Goal: Task Accomplishment & Management: Use online tool/utility

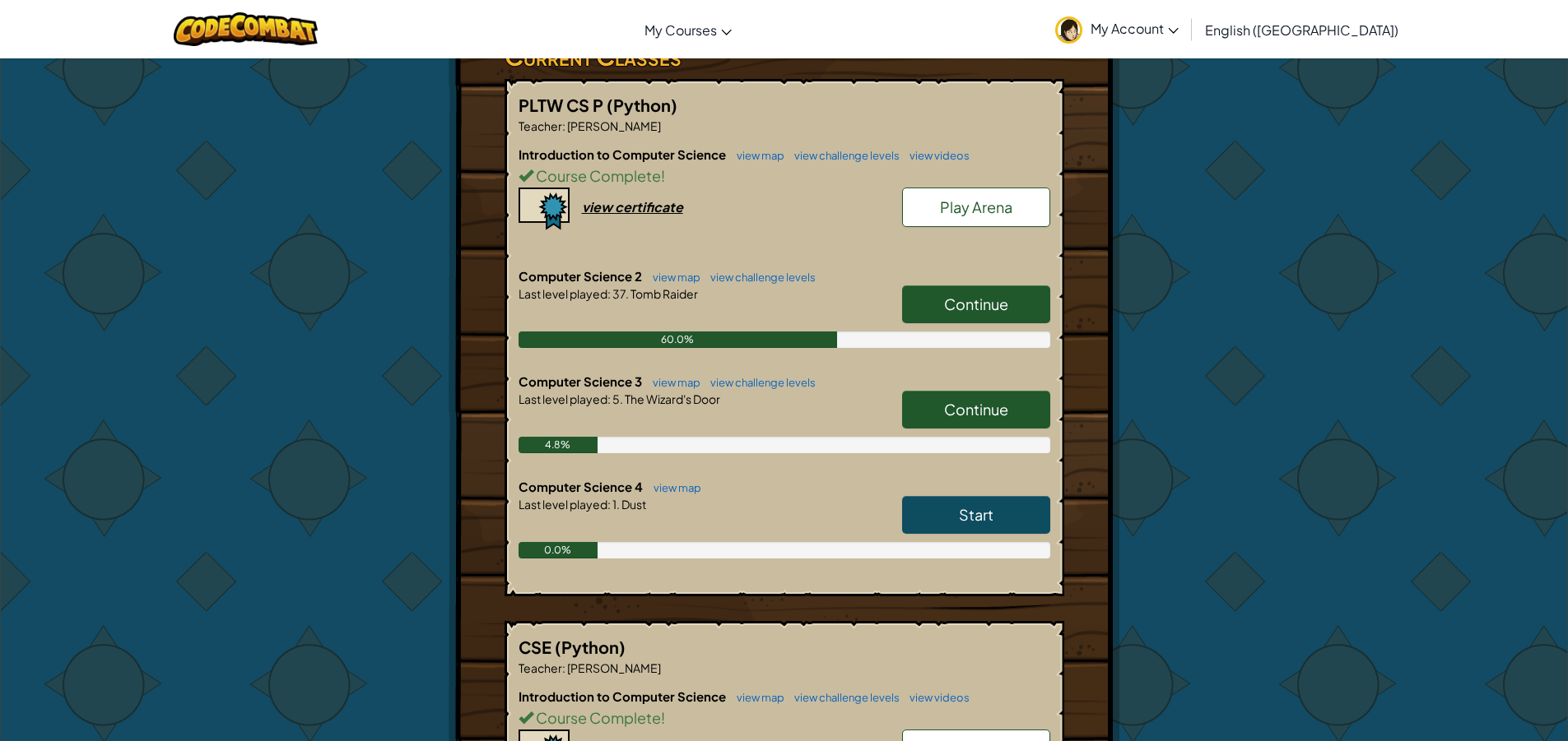
scroll to position [329, 0]
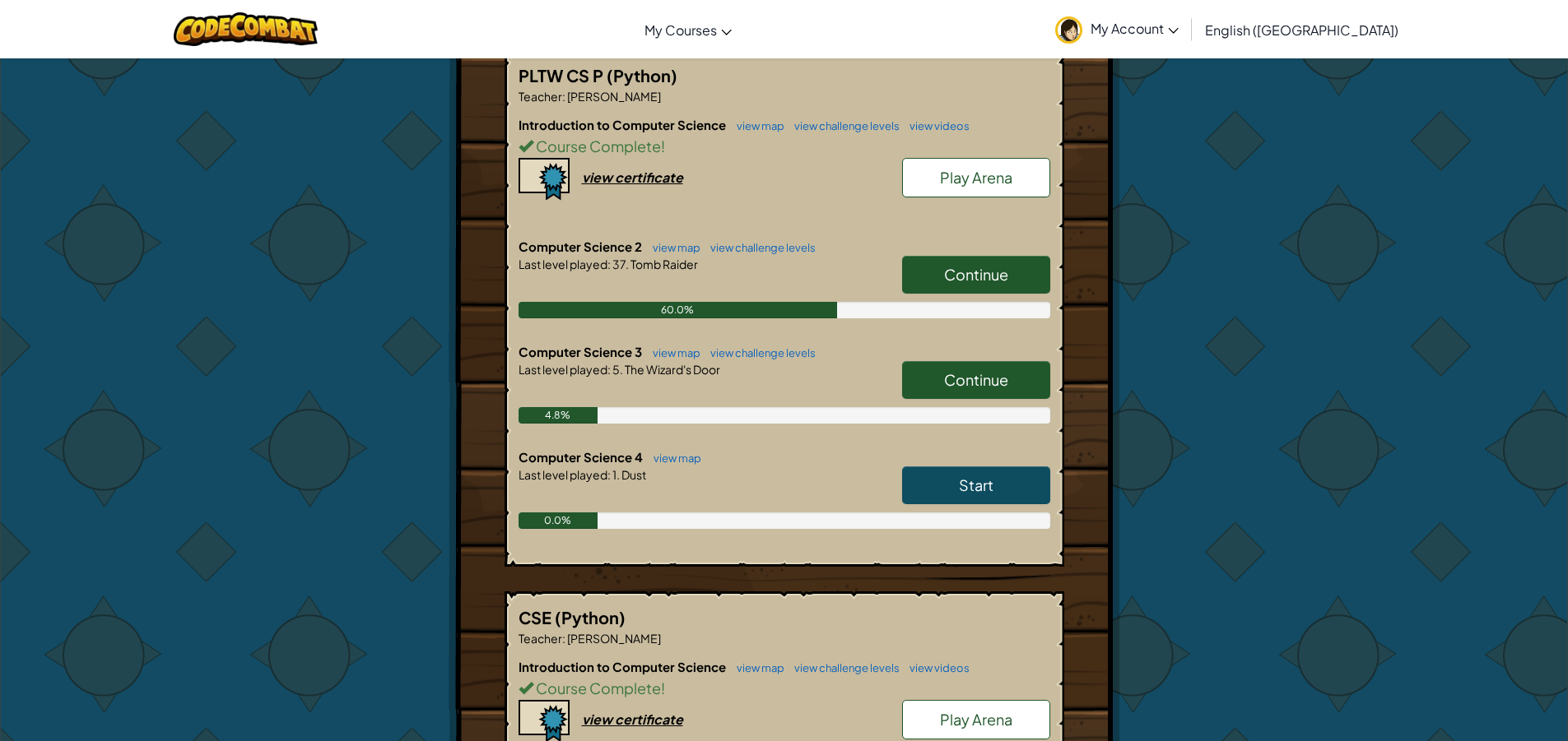
click at [971, 280] on span "Continue" at bounding box center [976, 274] width 65 height 19
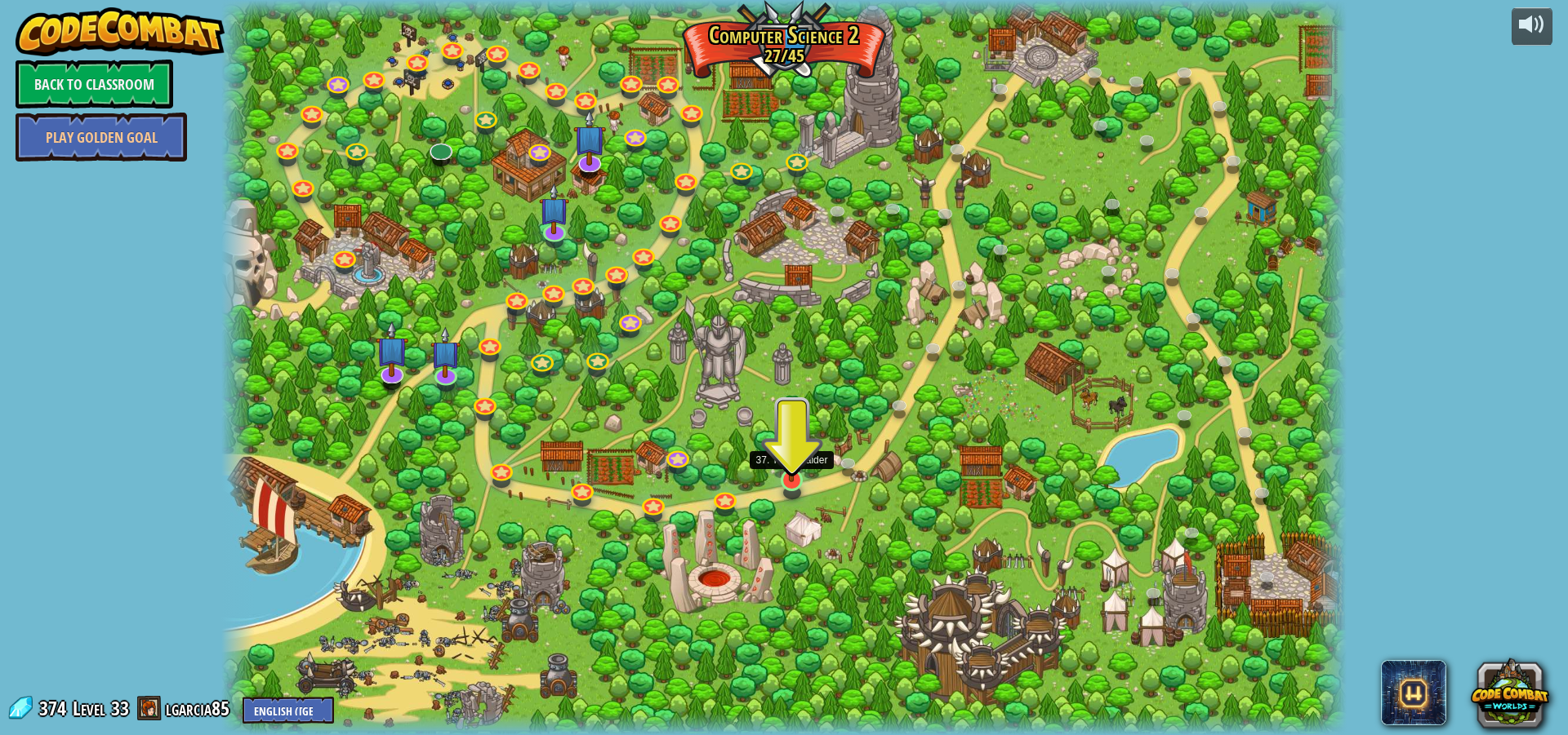
click at [791, 473] on img at bounding box center [791, 448] width 30 height 69
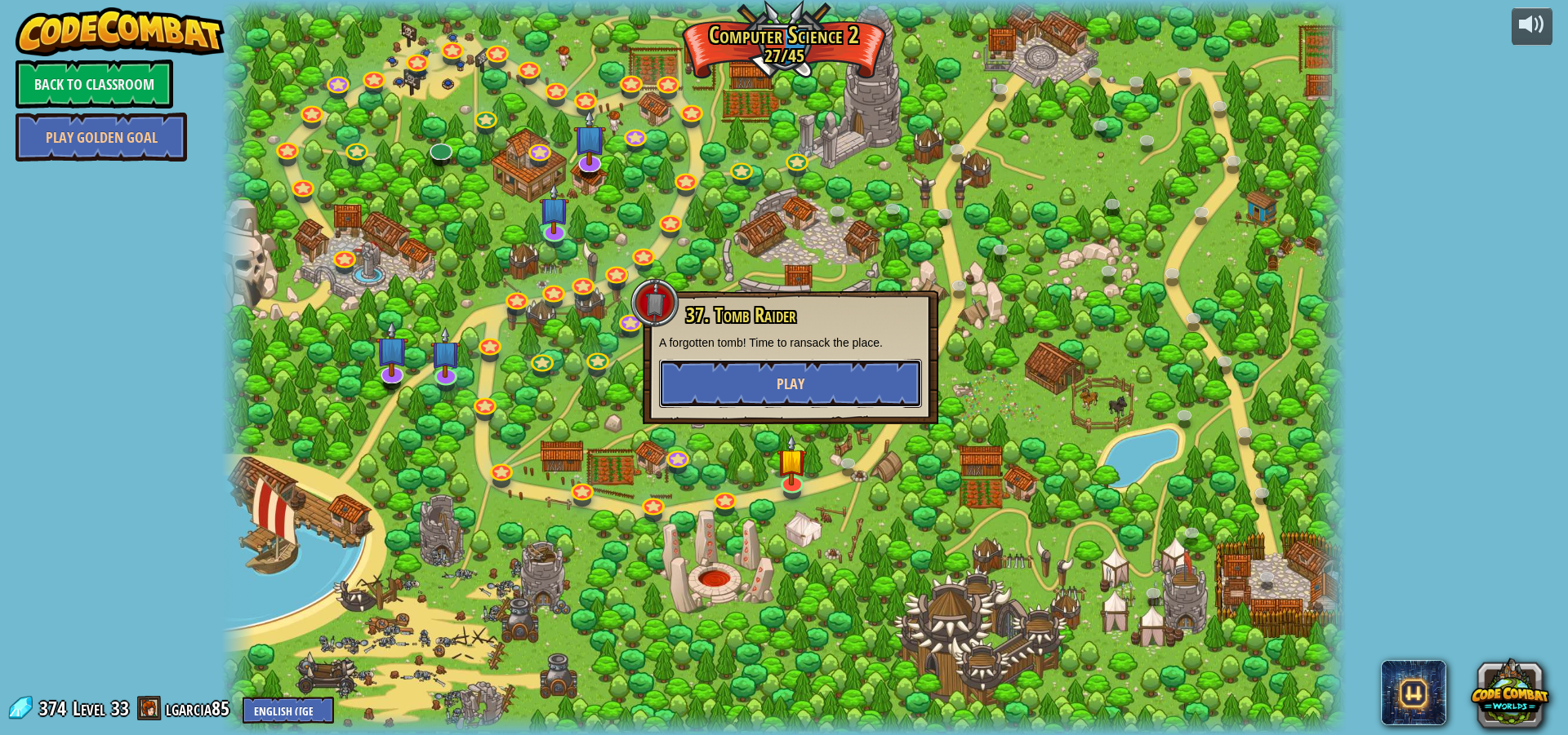
click at [794, 389] on span "Play" at bounding box center [790, 384] width 28 height 20
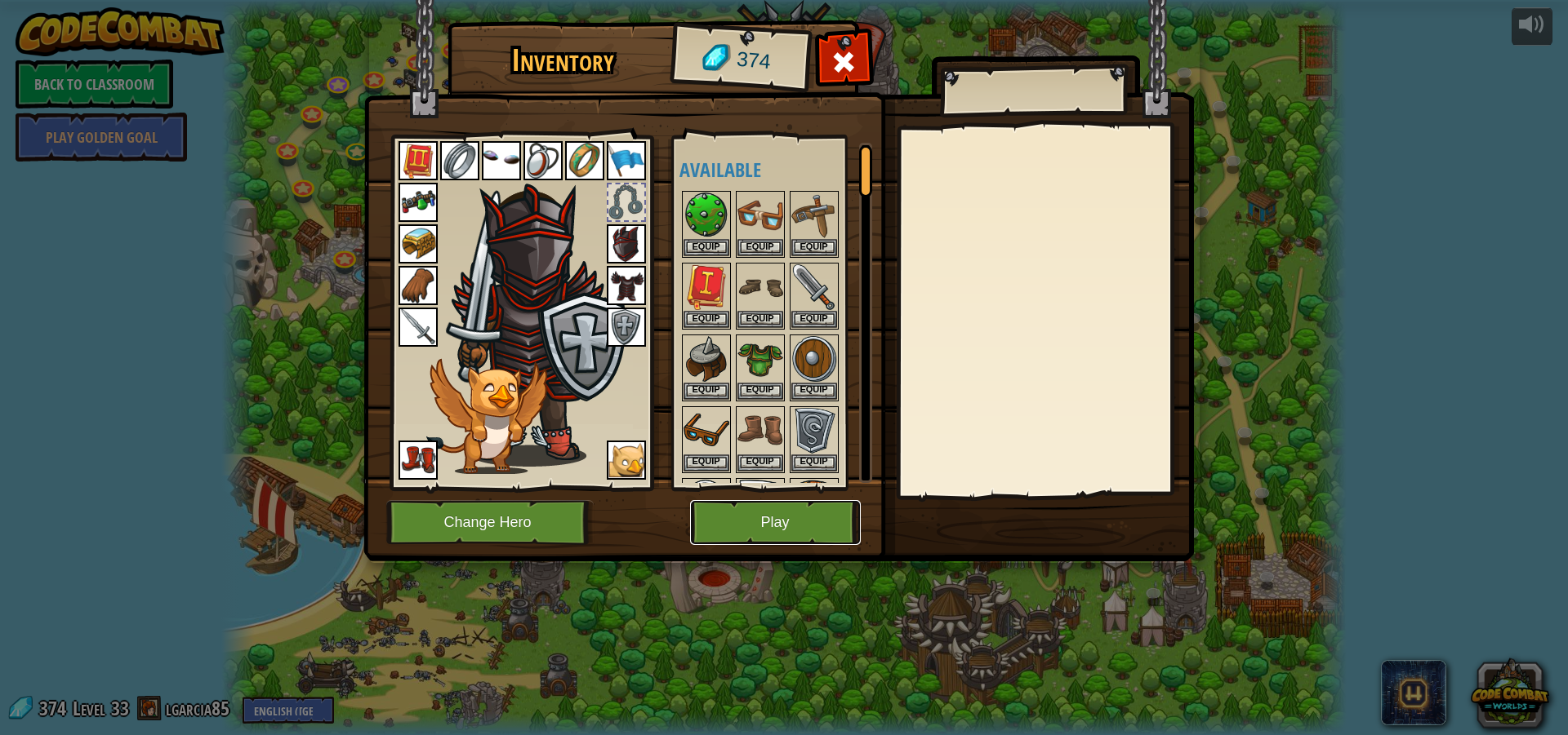
click at [798, 514] on button "Play" at bounding box center [775, 522] width 171 height 45
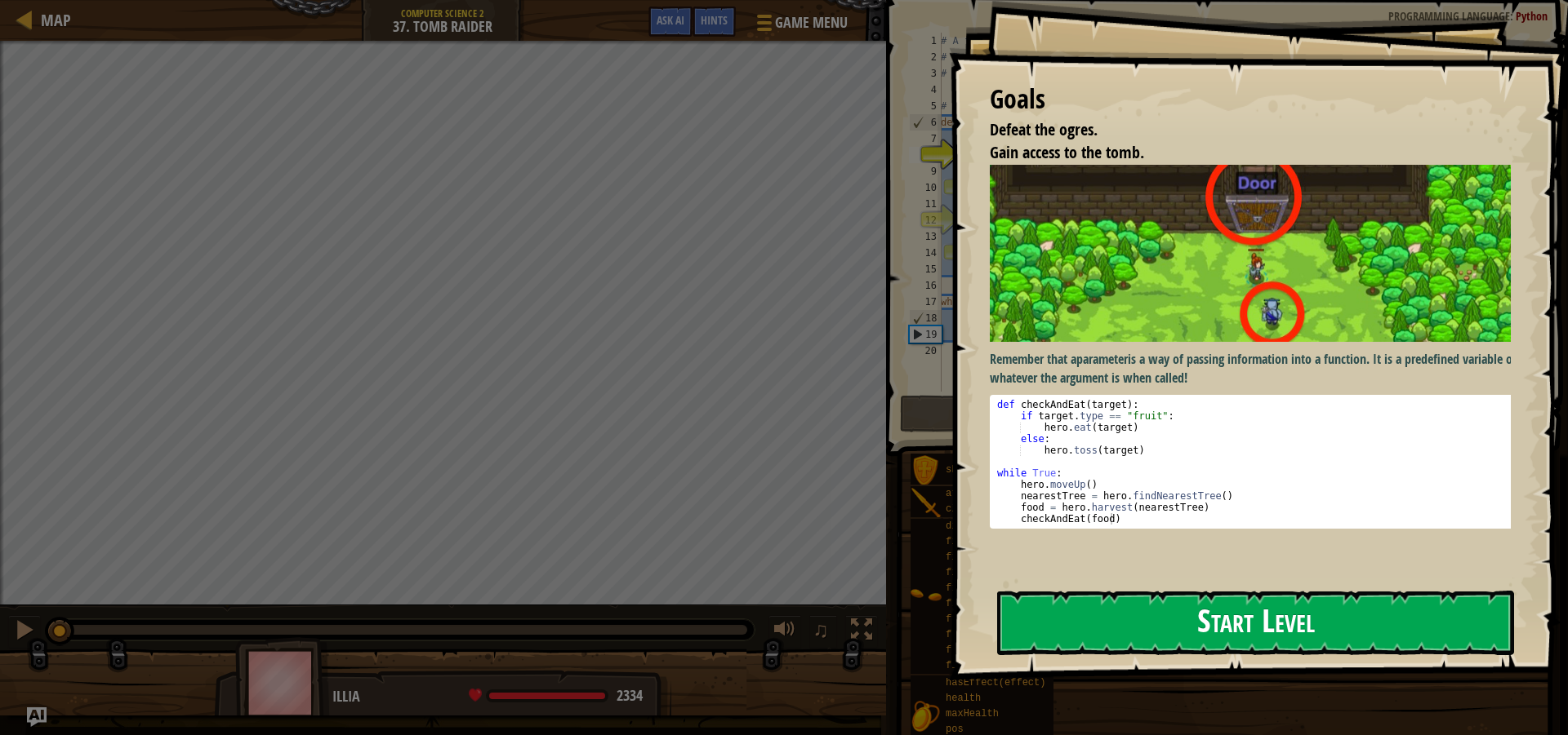
click at [1381, 626] on button "Start Level" at bounding box center [1255, 622] width 517 height 64
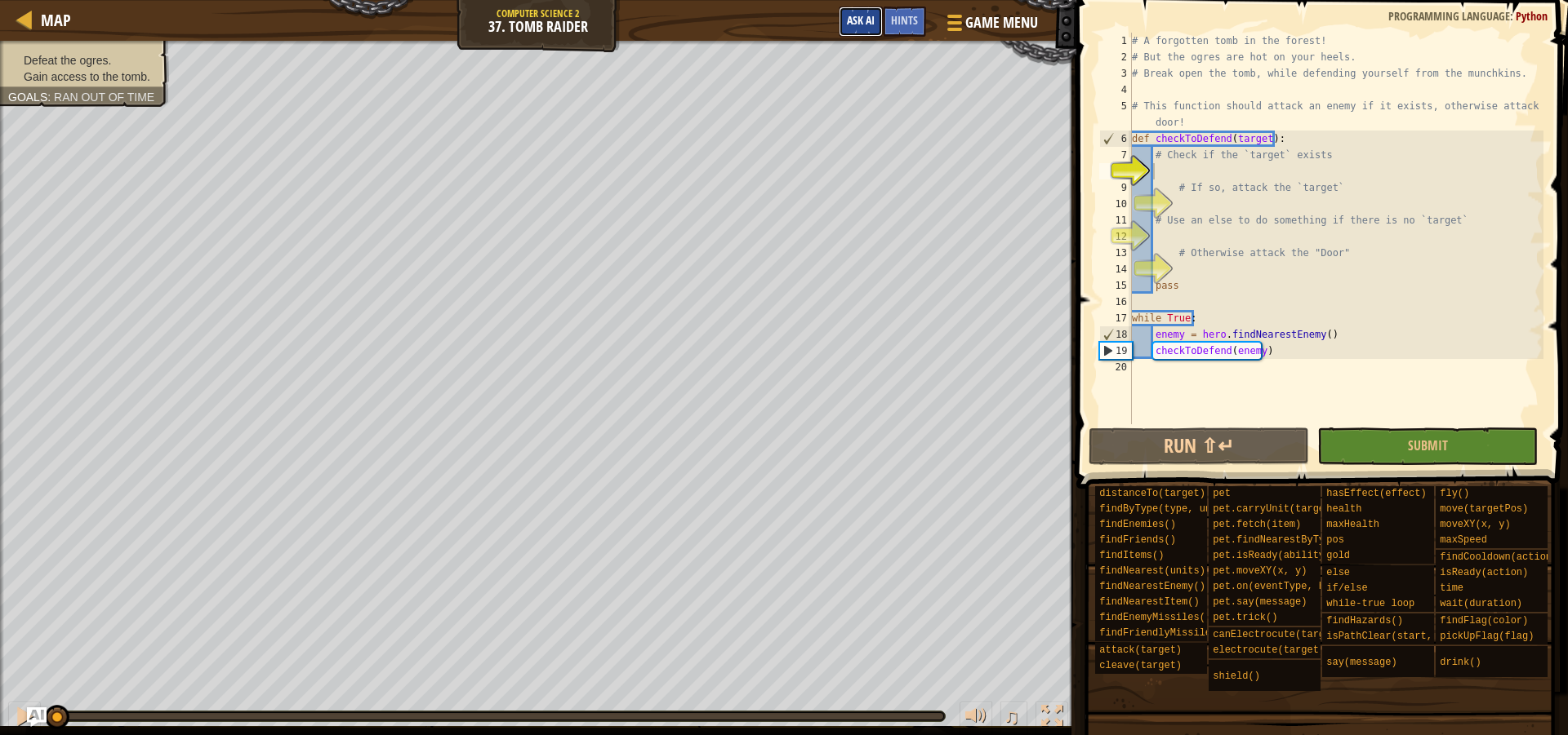
click at [868, 23] on span "Ask AI" at bounding box center [860, 20] width 28 height 16
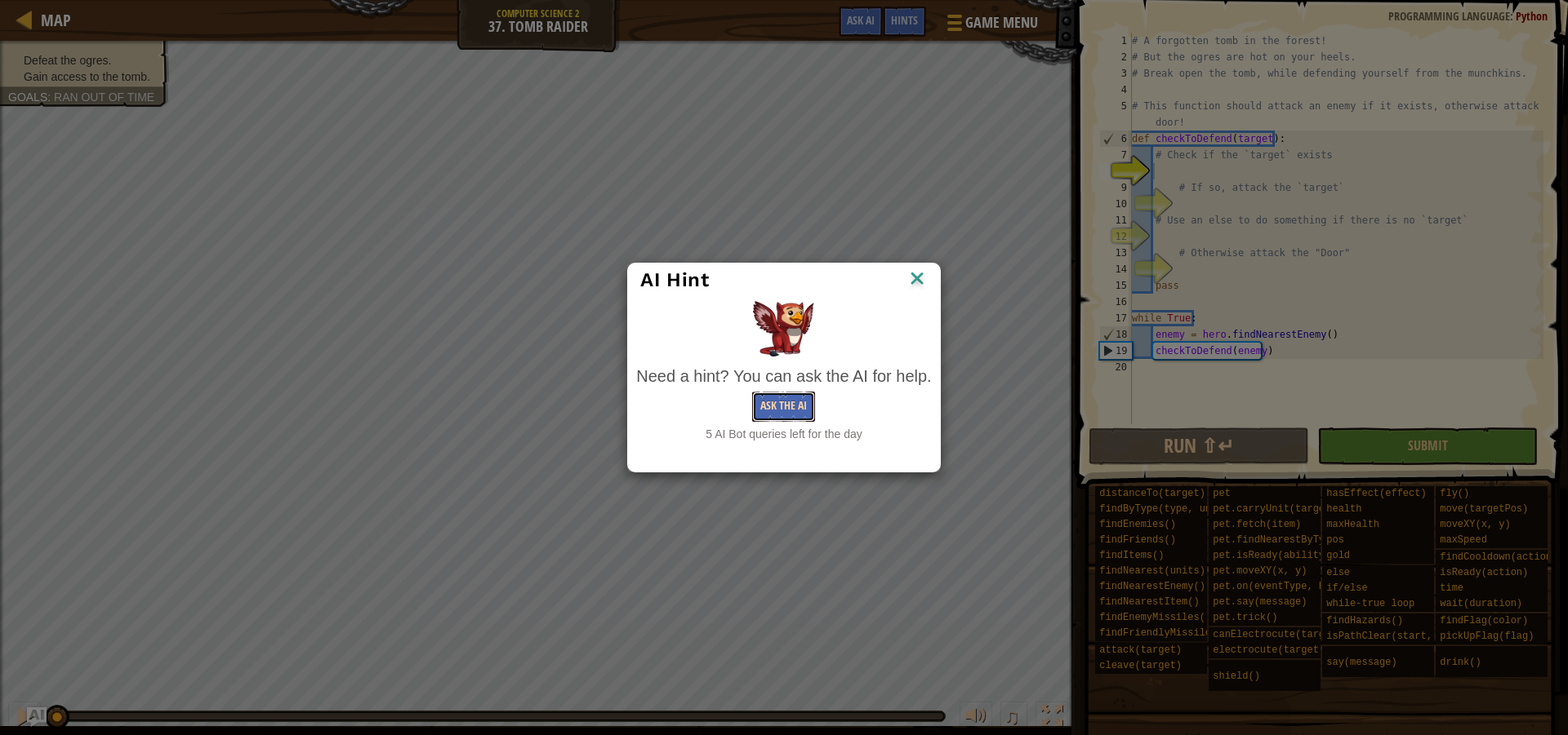
click at [757, 413] on button "Ask the AI" at bounding box center [783, 406] width 63 height 30
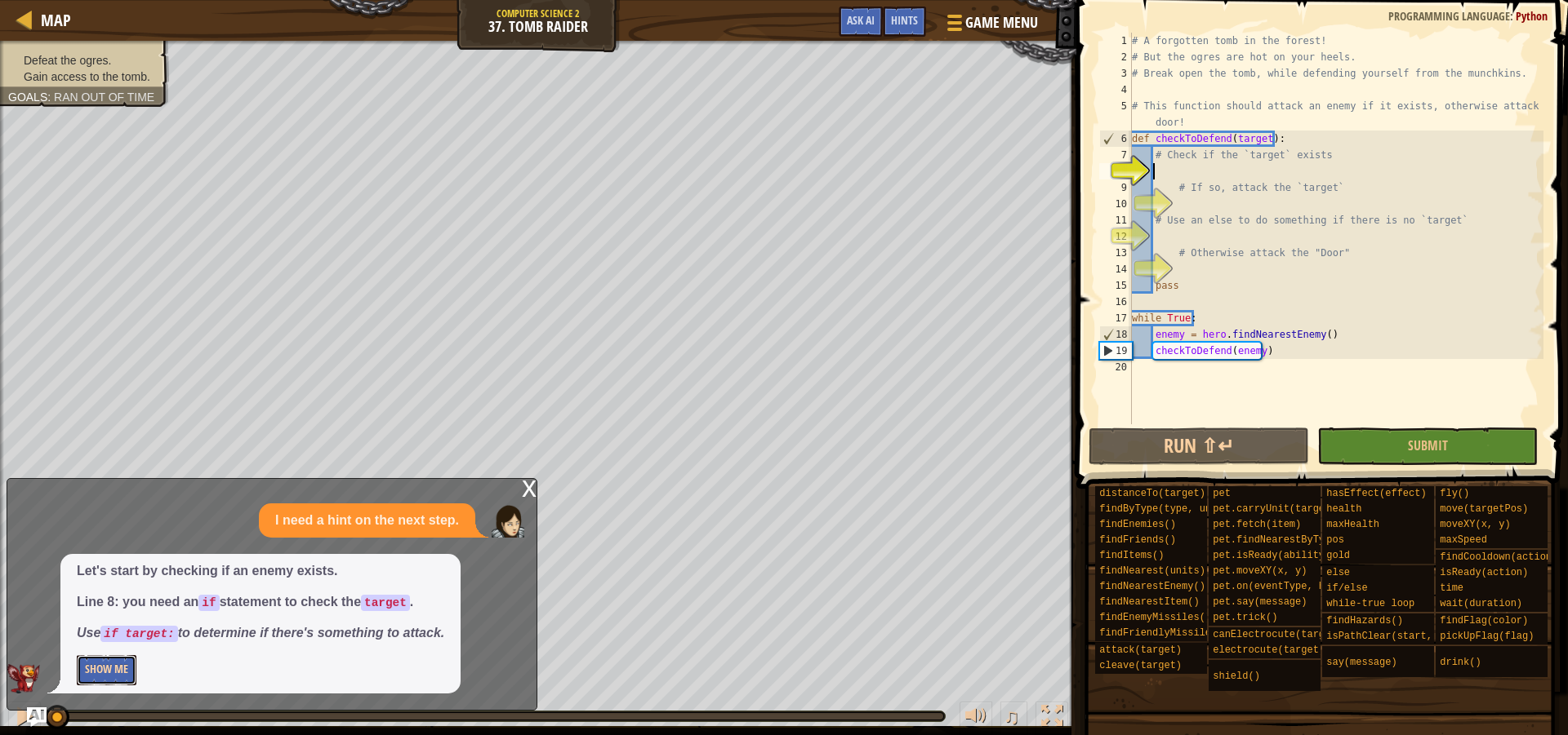
click at [106, 672] on button "Show Me" at bounding box center [106, 670] width 59 height 30
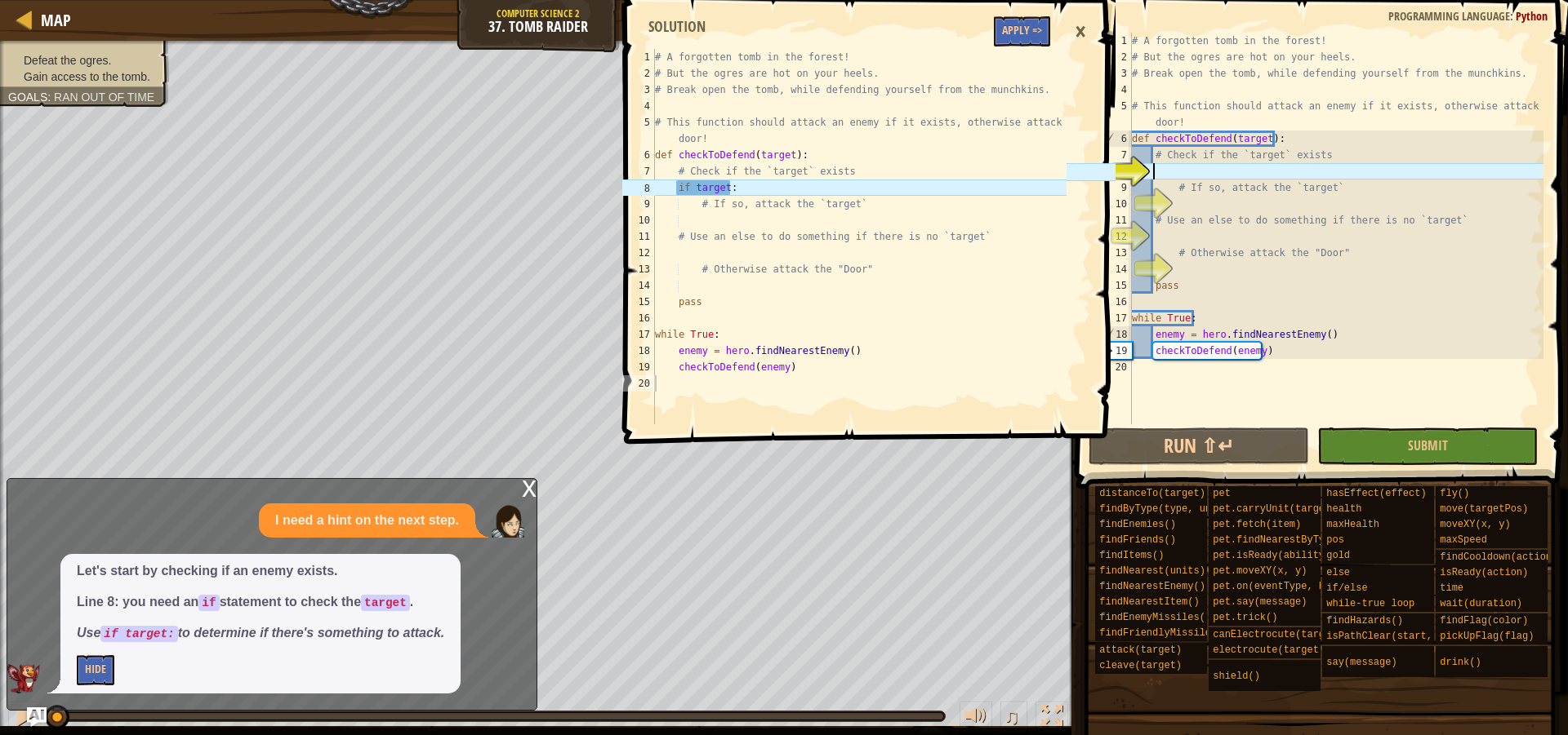
click at [1176, 165] on div "# A forgotten tomb in the forest! # But the ogres are hot on your heels. # Brea…" at bounding box center [1335, 245] width 415 height 424
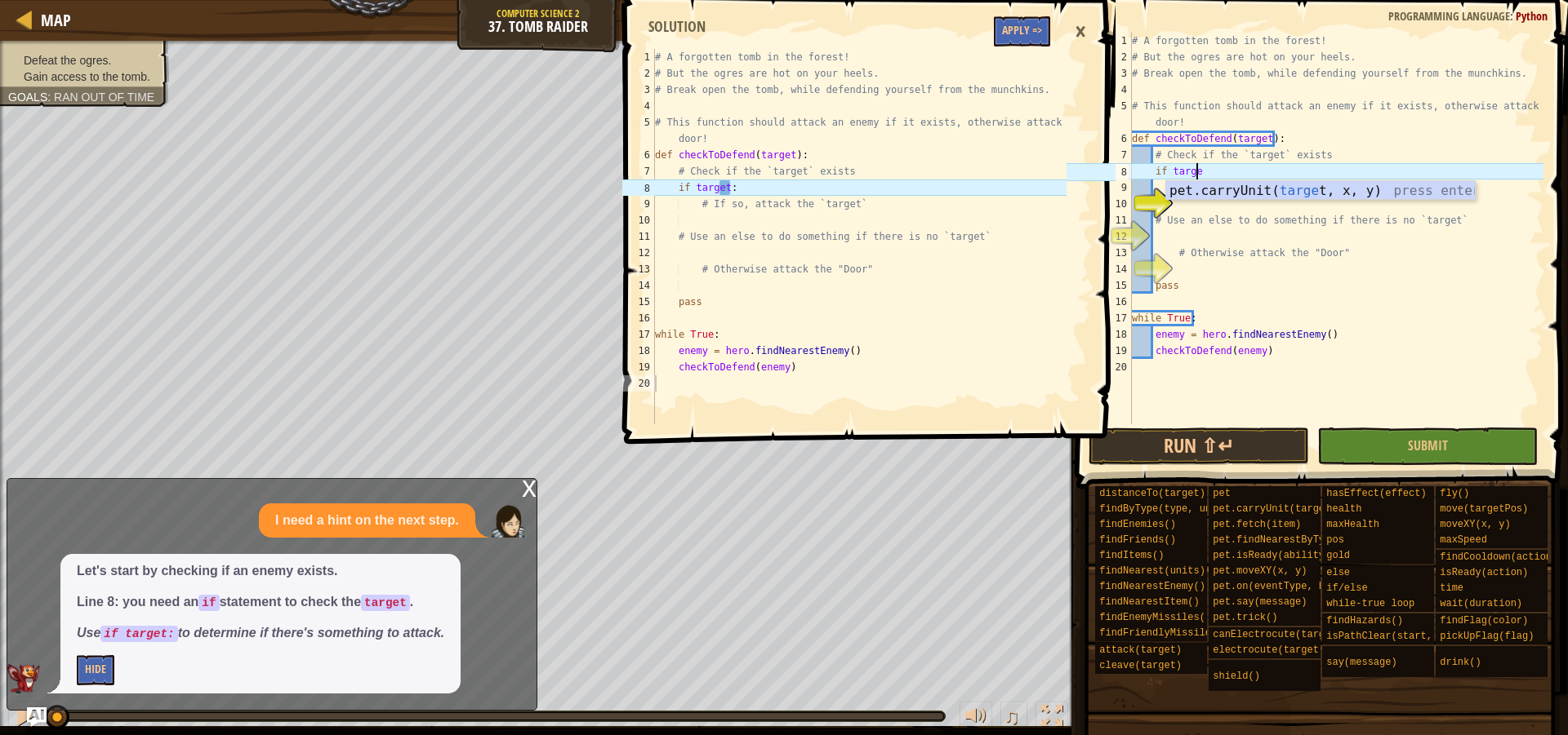
scroll to position [8, 5]
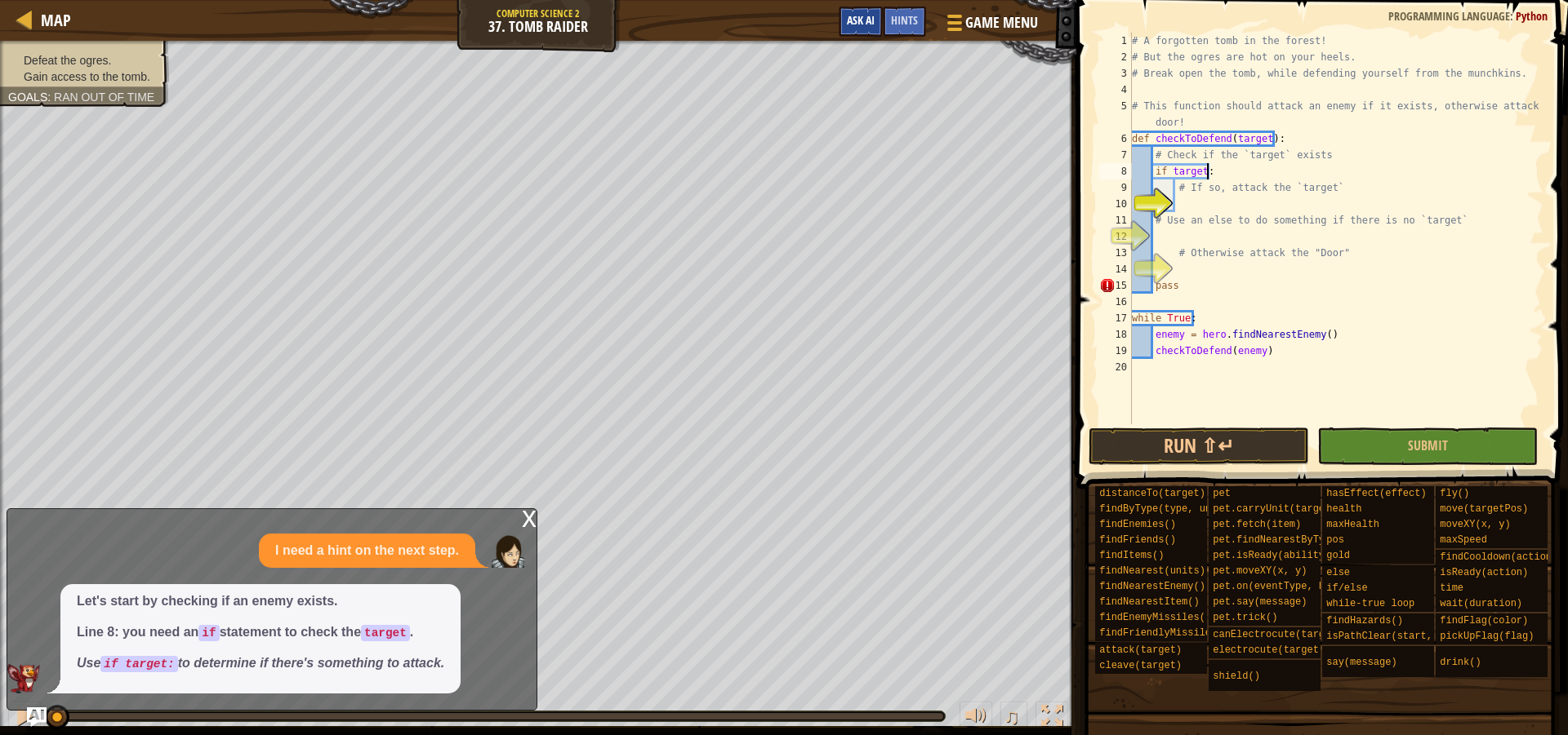
type textarea "if target:"
click at [857, 17] on span "Ask AI" at bounding box center [860, 20] width 28 height 16
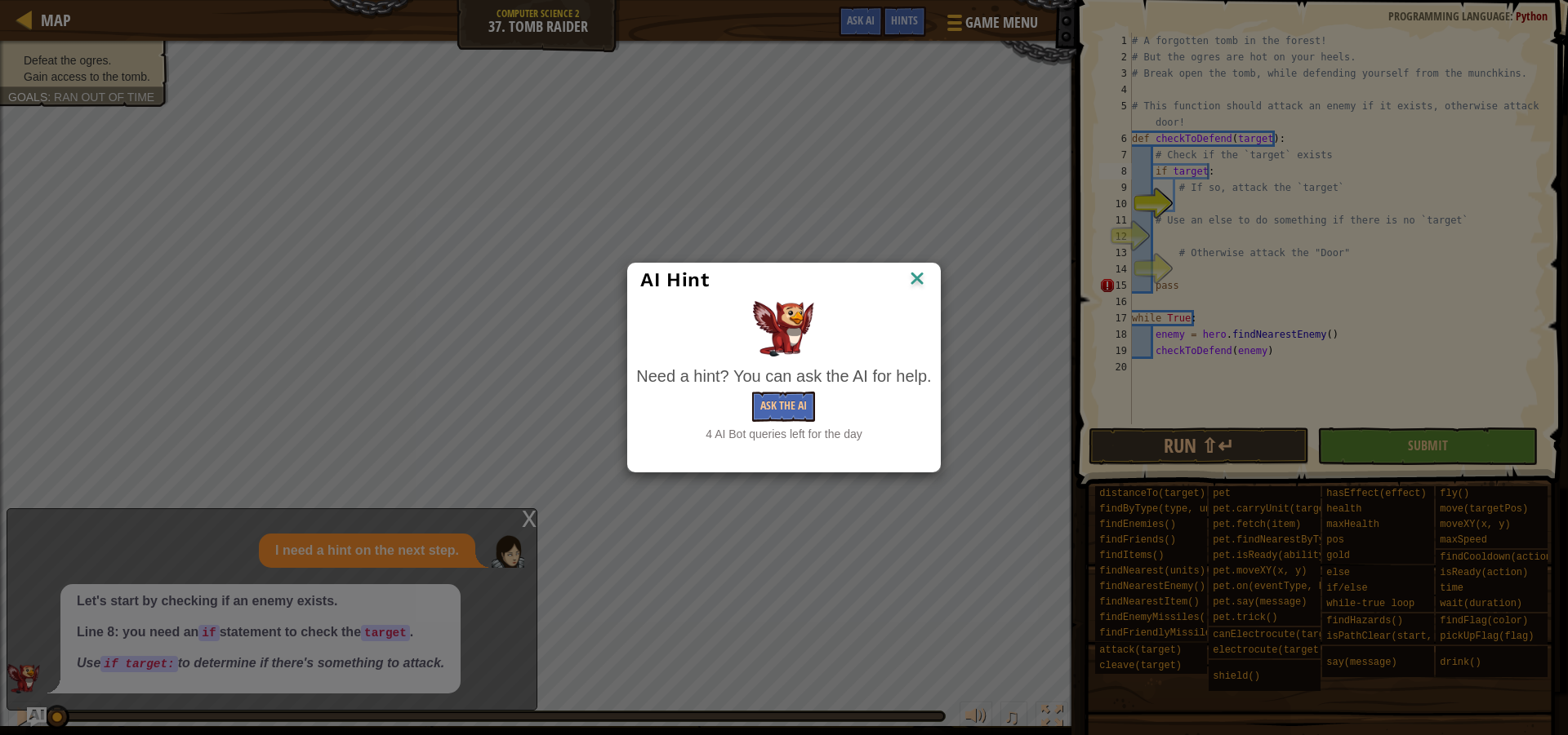
click at [924, 273] on img at bounding box center [917, 280] width 21 height 24
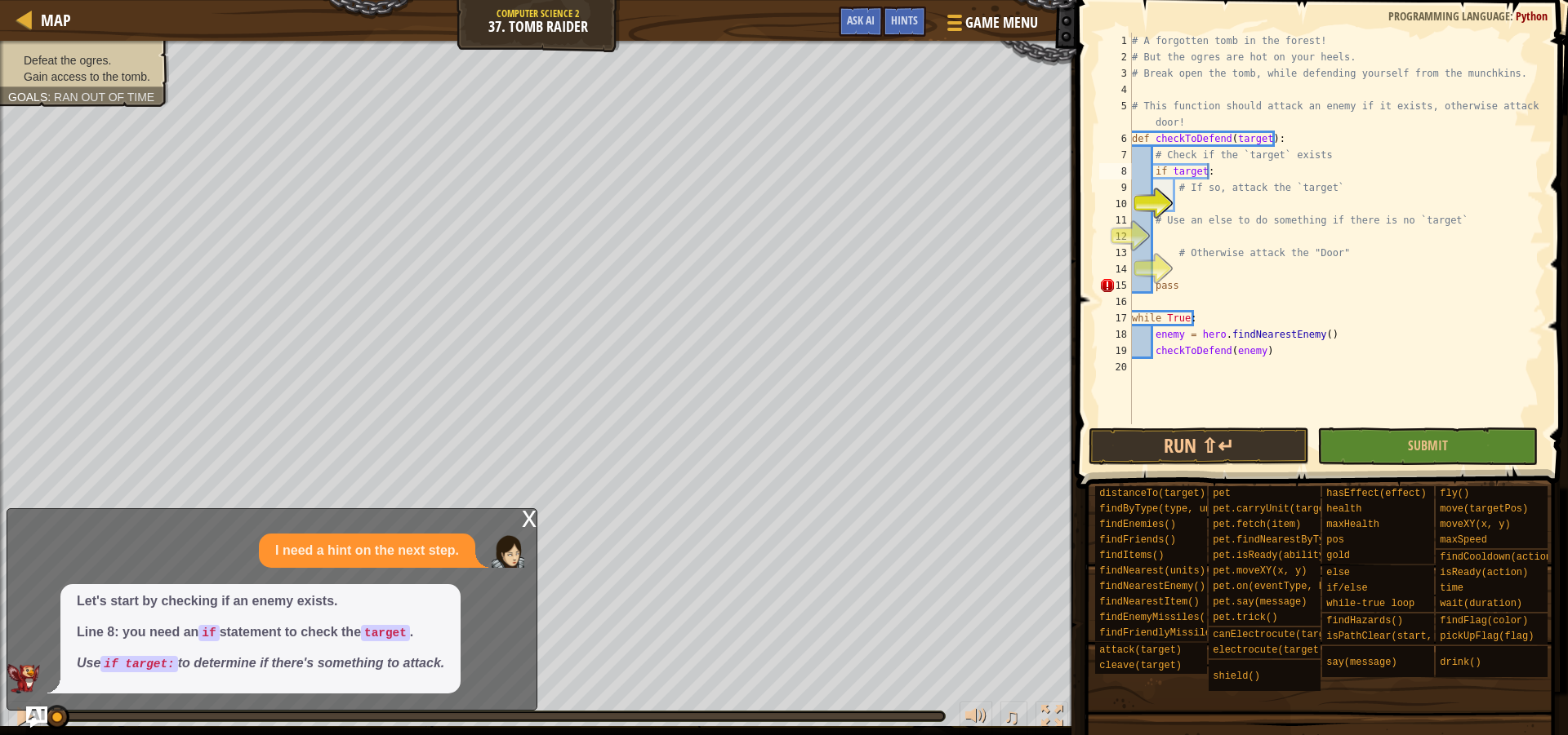
click at [33, 713] on img "Ask AI" at bounding box center [37, 718] width 21 height 21
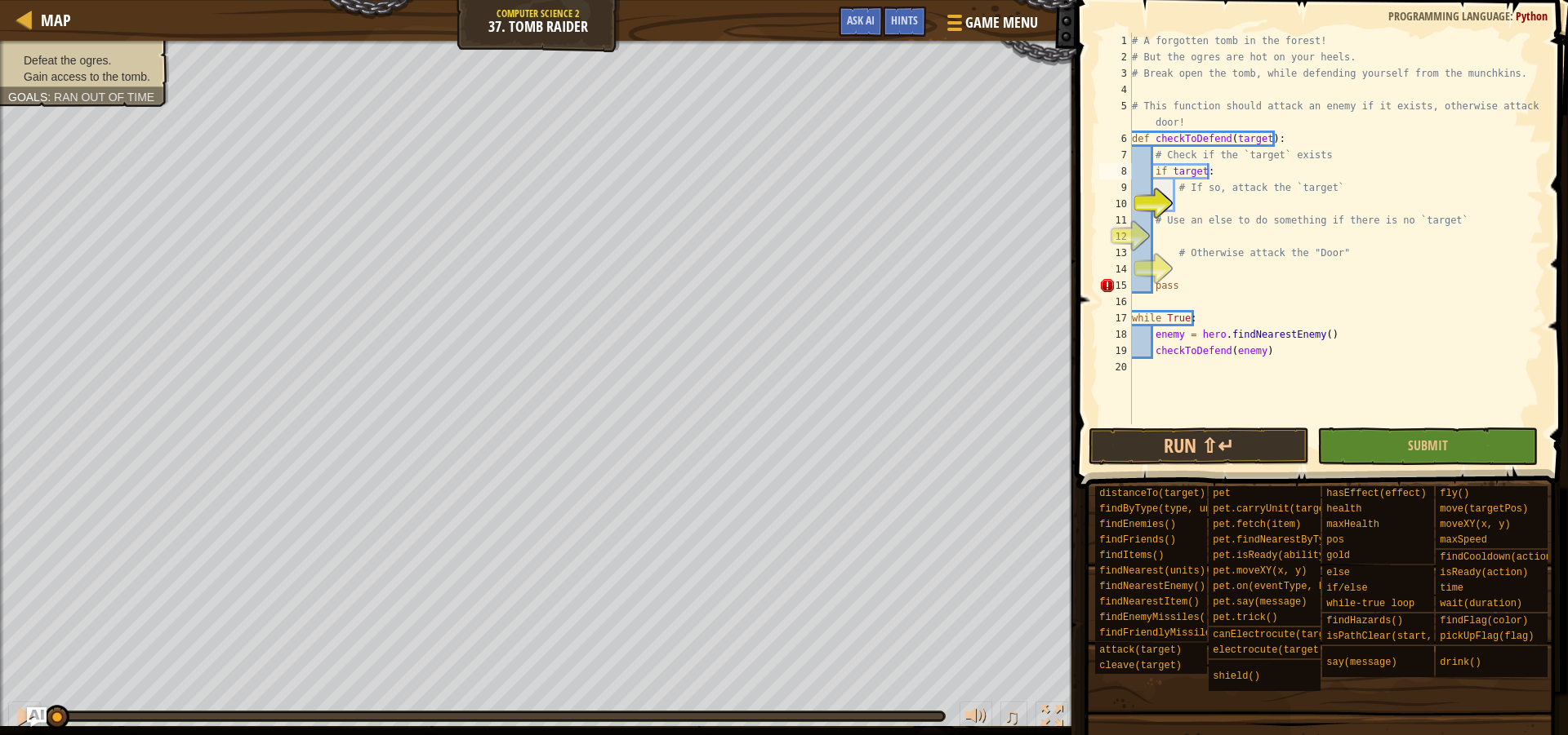
scroll to position [8, 3]
click at [1276, 204] on div "# A forgotten tomb in the forest! # But the ogres are hot on your heels. # Brea…" at bounding box center [1335, 245] width 415 height 424
click at [862, 21] on span "Ask AI" at bounding box center [860, 20] width 28 height 16
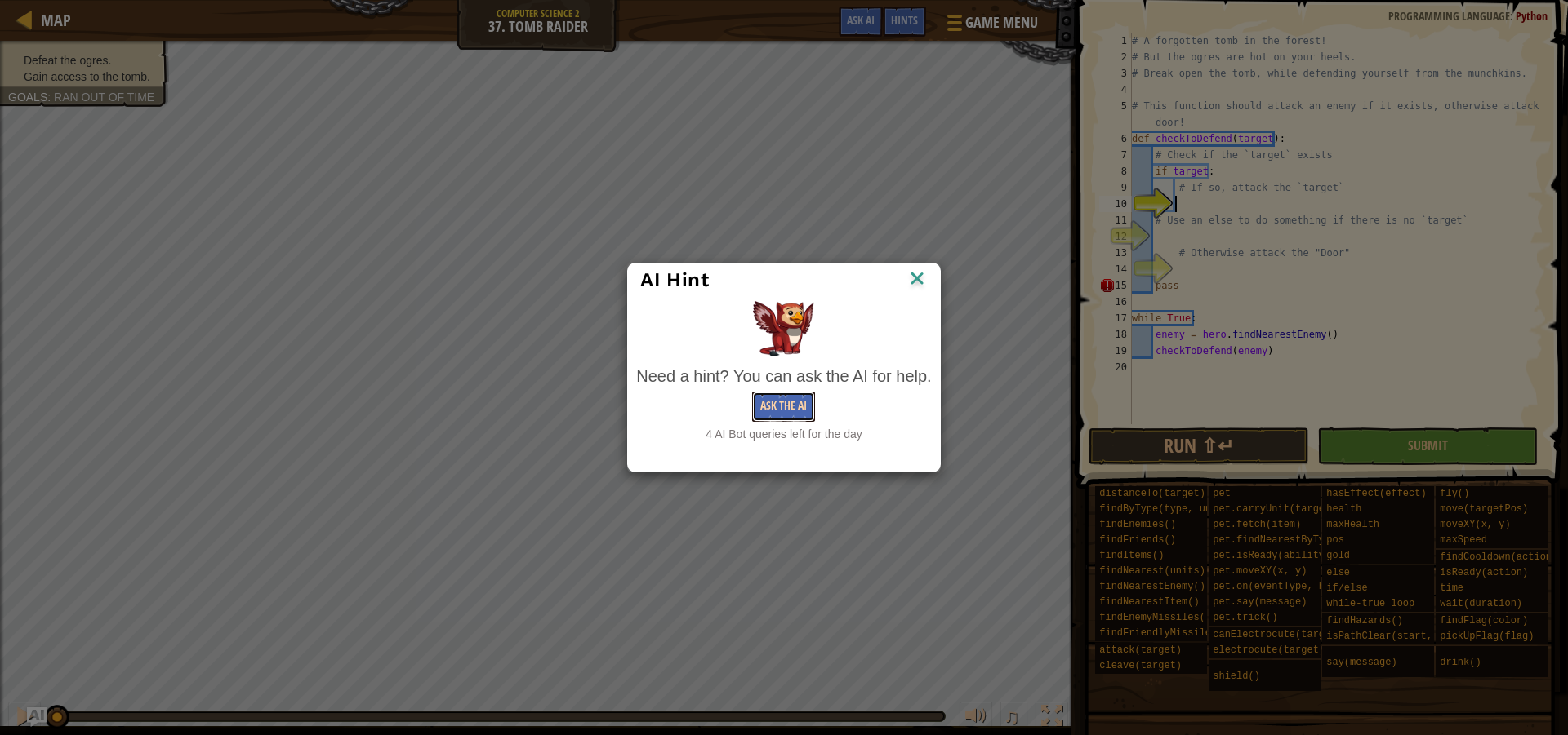
click at [791, 405] on button "Ask the AI" at bounding box center [783, 406] width 63 height 30
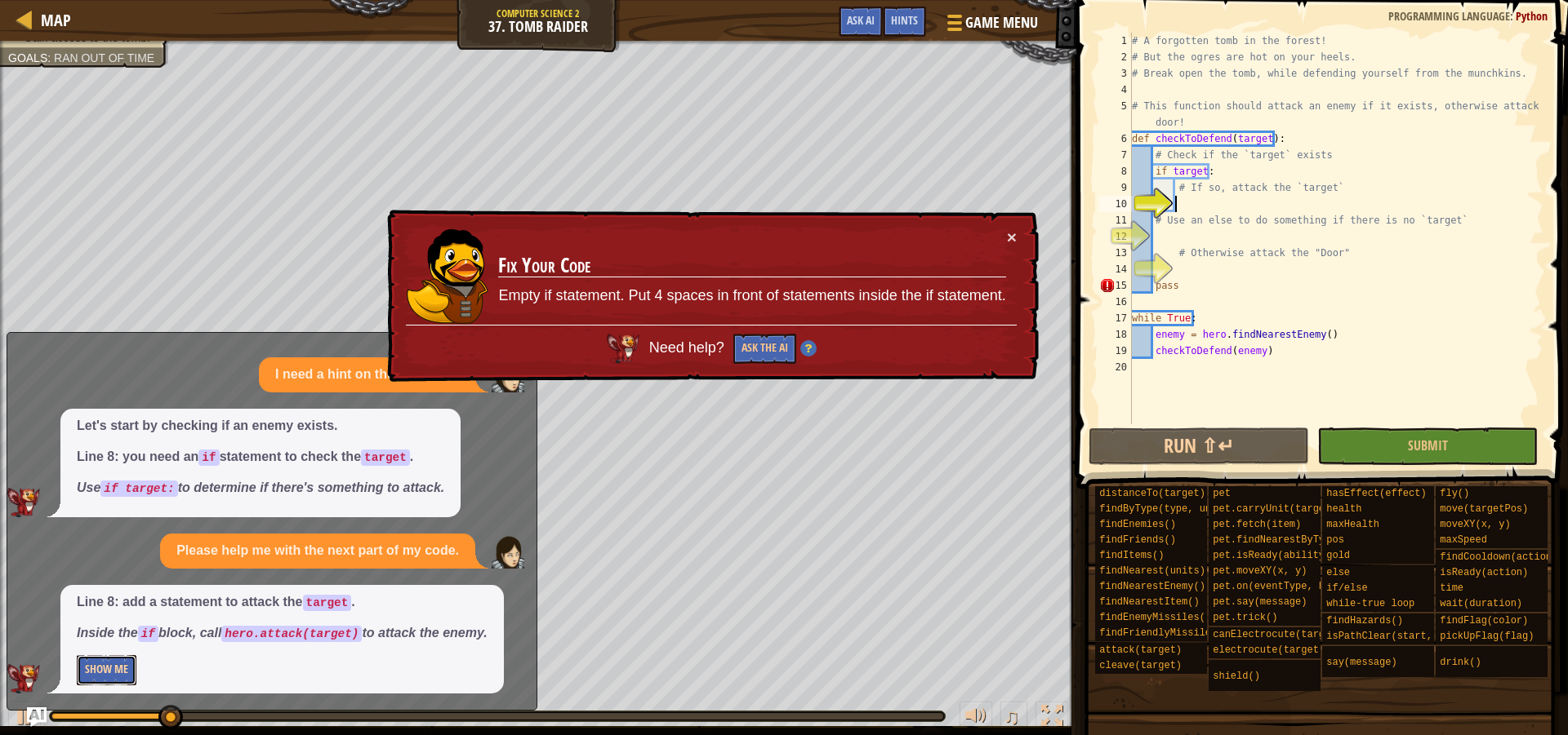
click at [111, 670] on button "Show Me" at bounding box center [106, 670] width 59 height 30
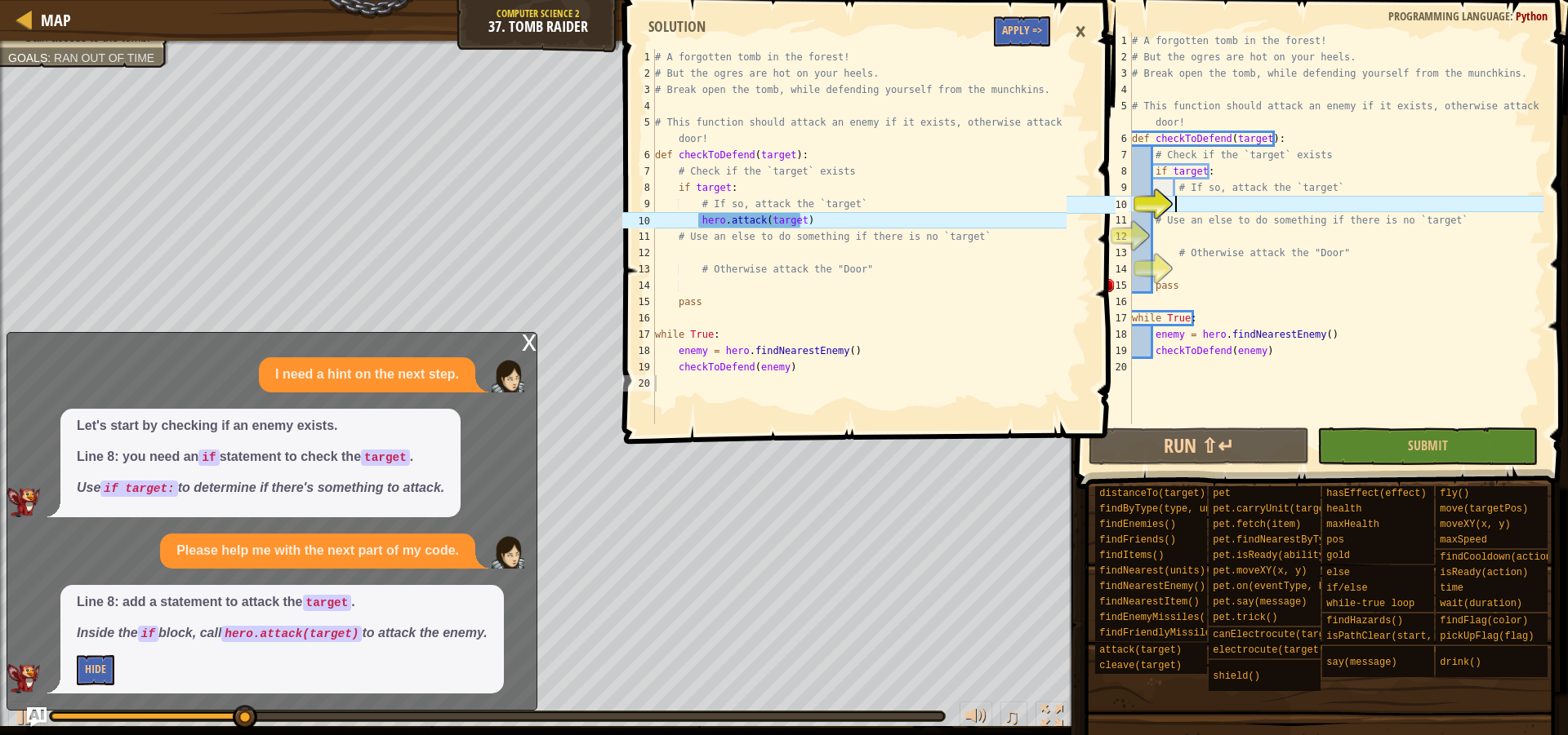
click at [1238, 197] on div "# A forgotten tomb in the forest! # But the ogres are hot on your heels. # Brea…" at bounding box center [1335, 245] width 415 height 424
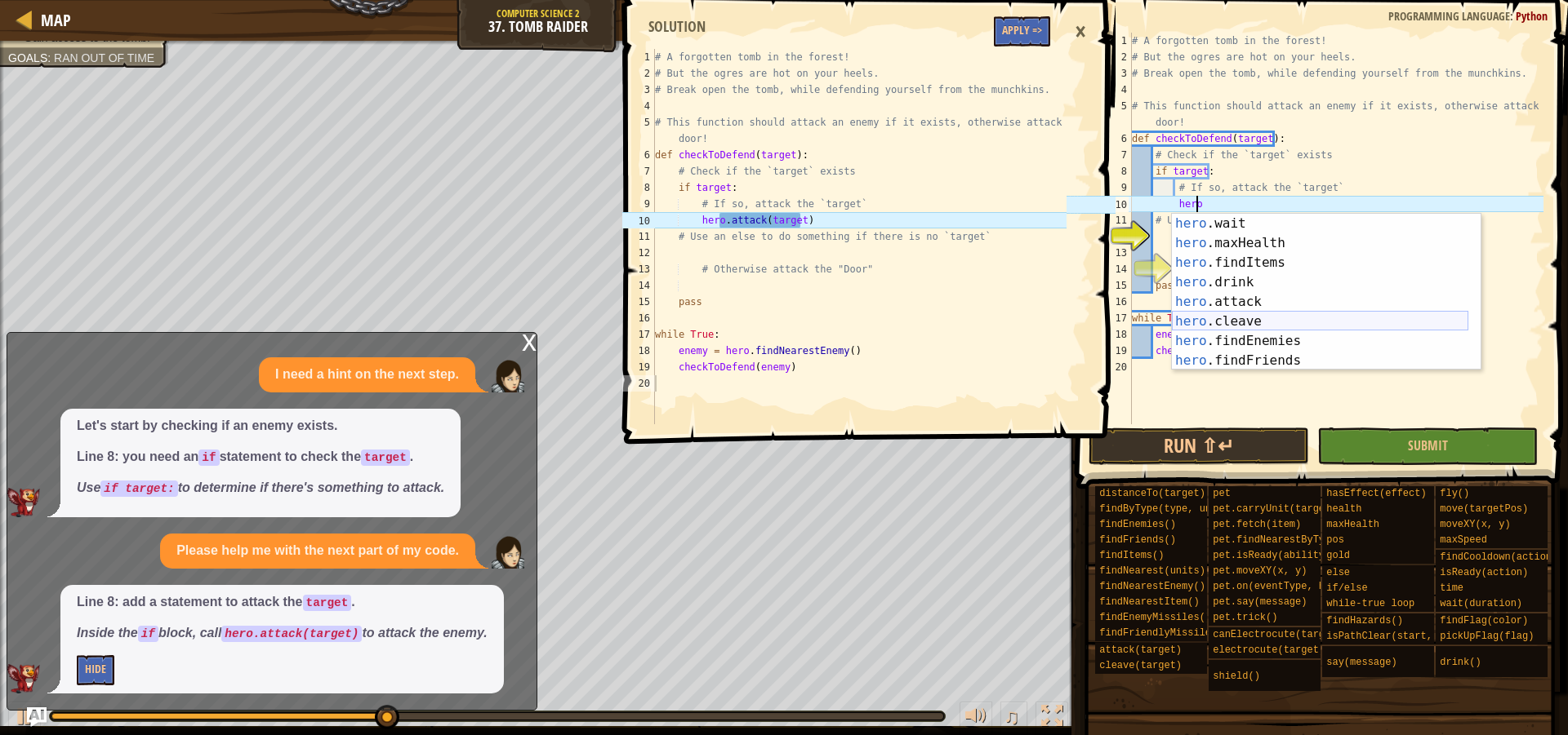
scroll to position [245, 0]
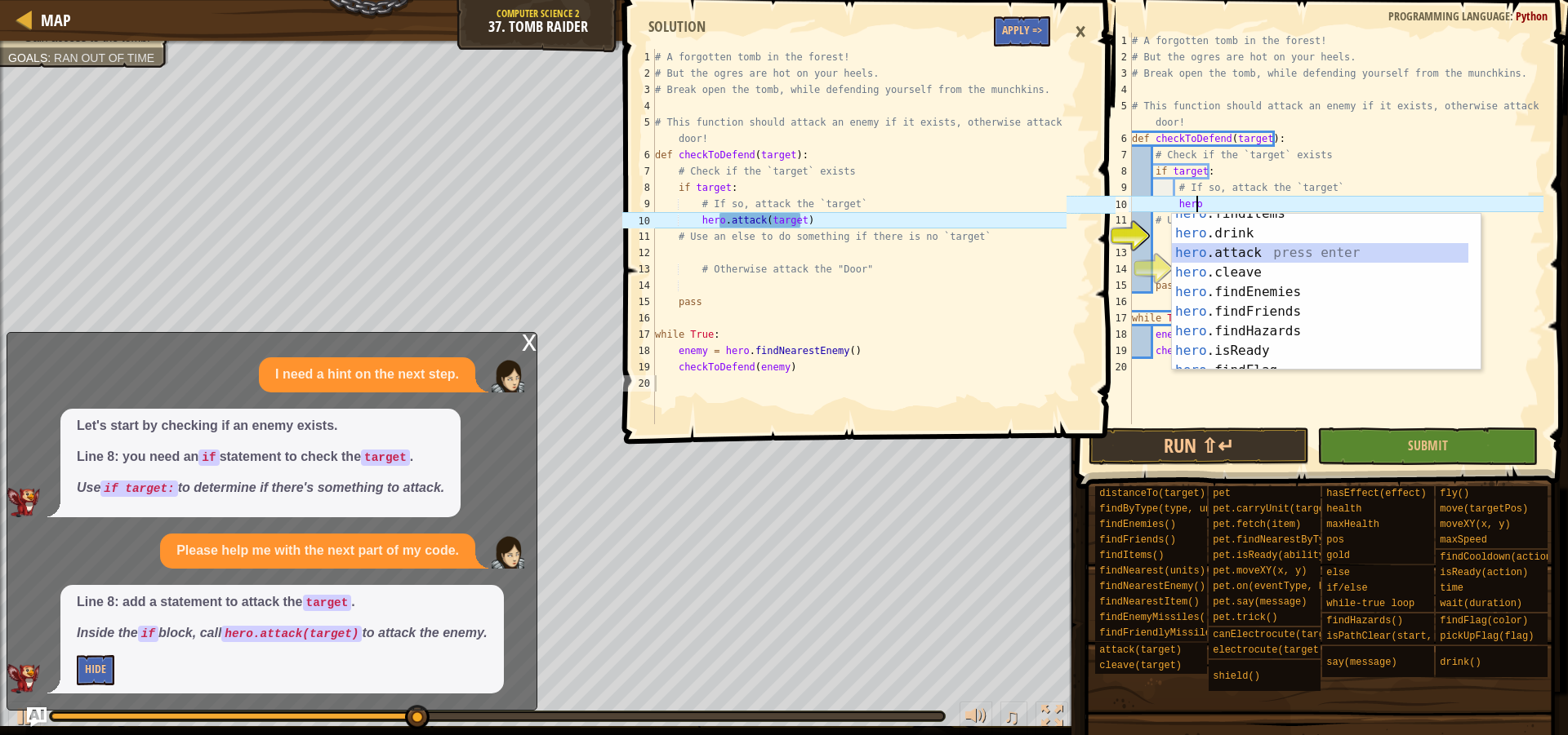
click at [1258, 252] on div "hero .findItems press enter hero .drink press enter hero .attack press enter he…" at bounding box center [1319, 302] width 296 height 196
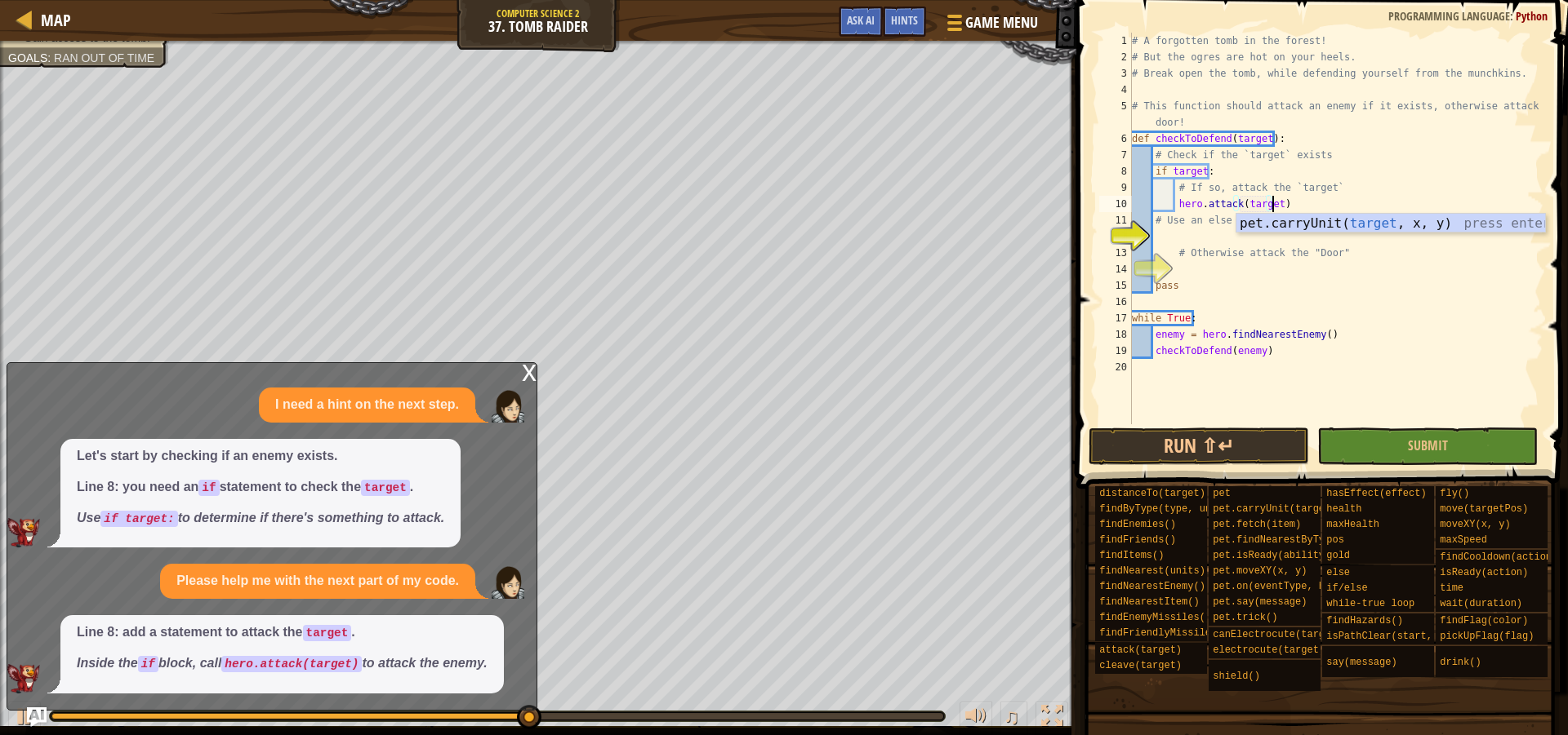
scroll to position [8, 11]
type textarea "hero.attack(target)"
click at [33, 712] on img "Ask AI" at bounding box center [37, 718] width 21 height 21
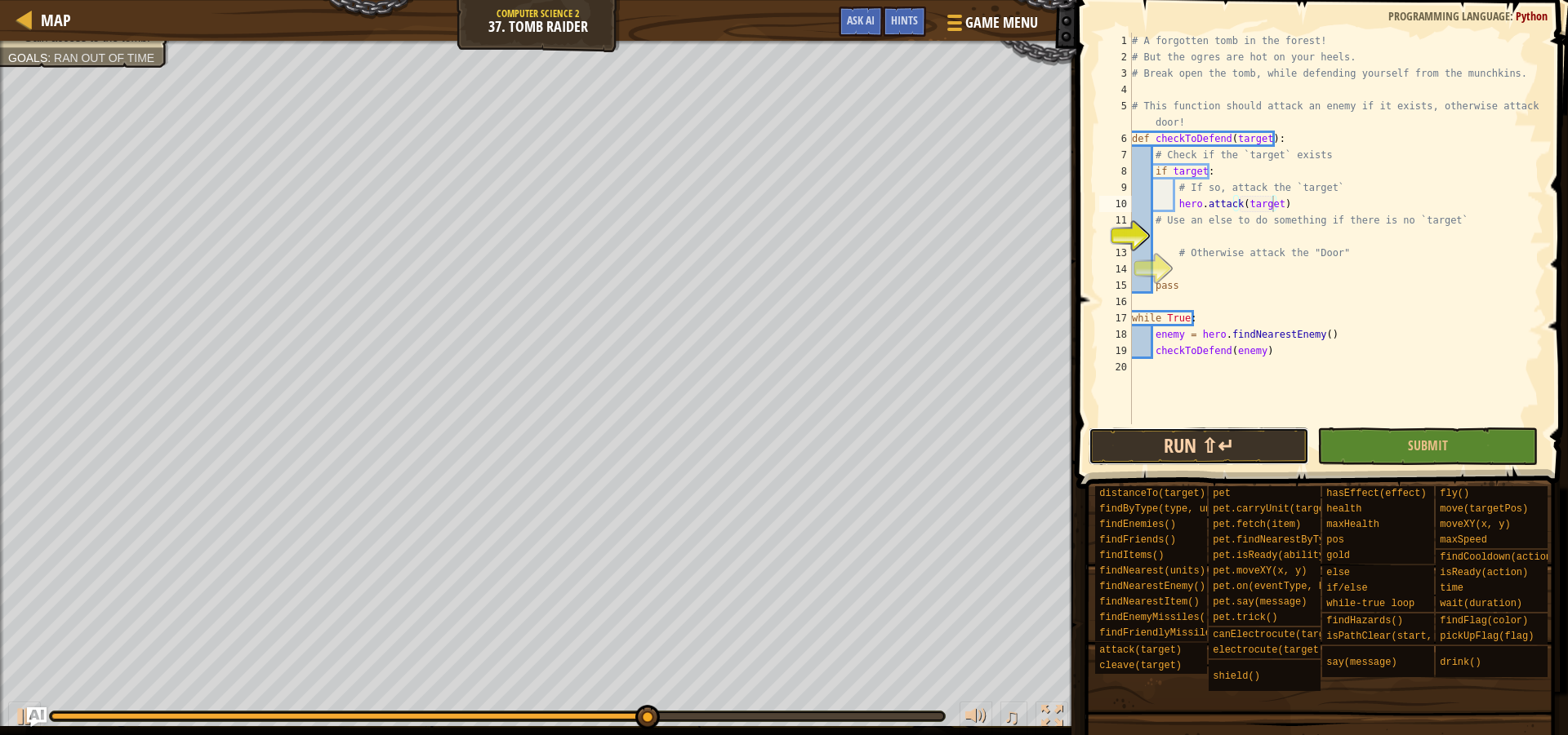
click at [1176, 448] on button "Run ⇧↵" at bounding box center [1198, 446] width 221 height 38
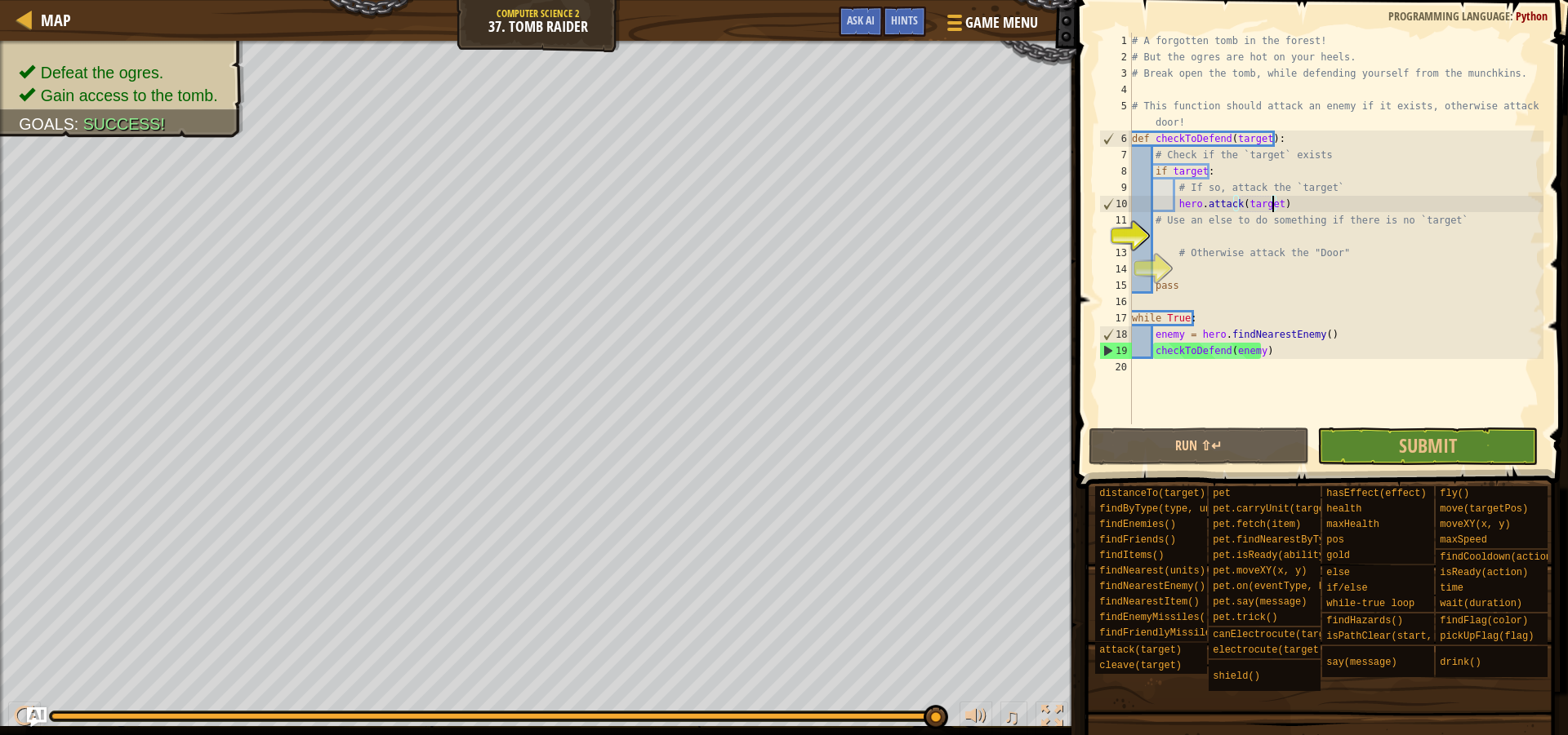
drag, startPoint x: 265, startPoint y: 714, endPoint x: 935, endPoint y: 698, distance: 670.2
click at [935, 698] on div "♫" at bounding box center [538, 712] width 1076 height 49
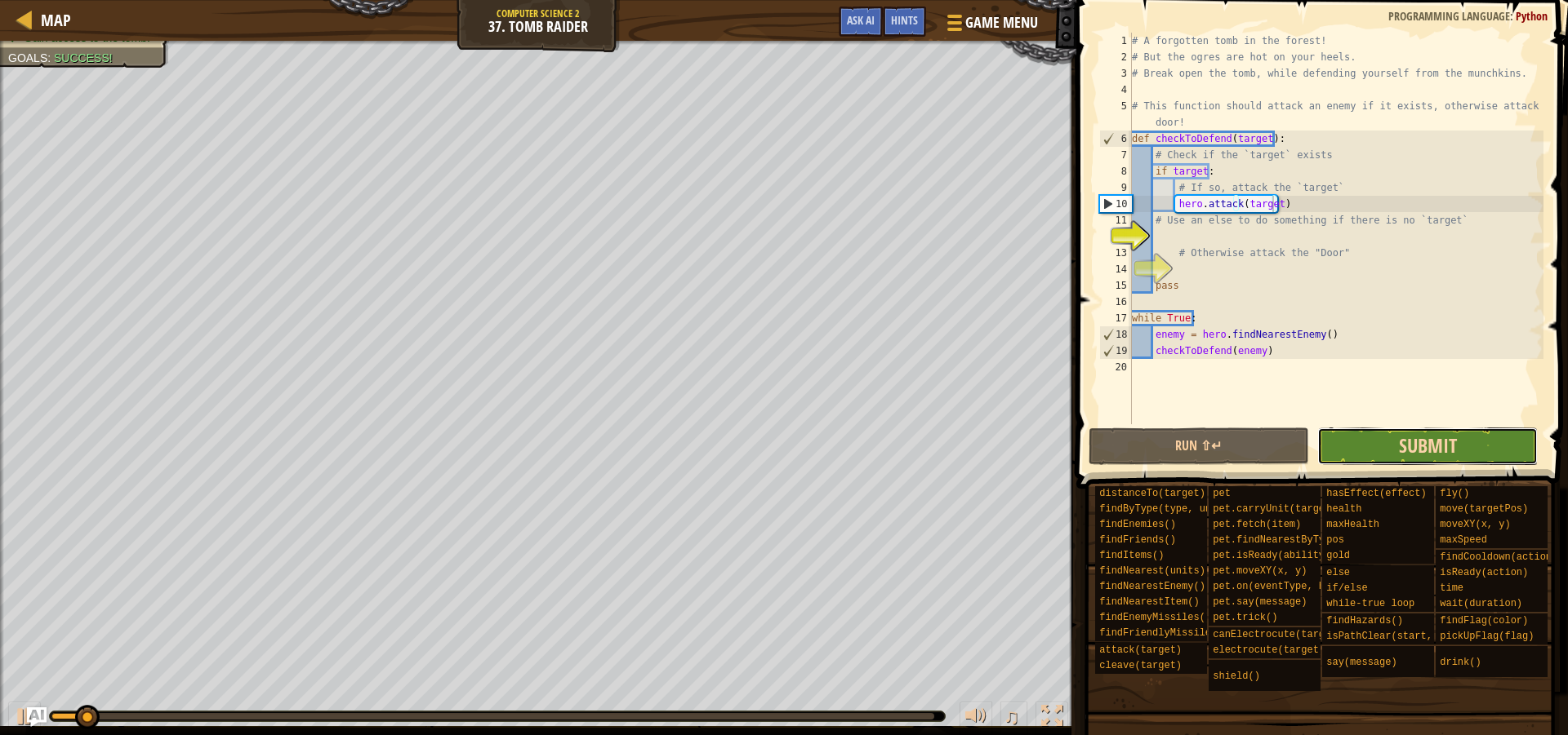
click at [1437, 447] on span "Submit" at bounding box center [1428, 445] width 58 height 26
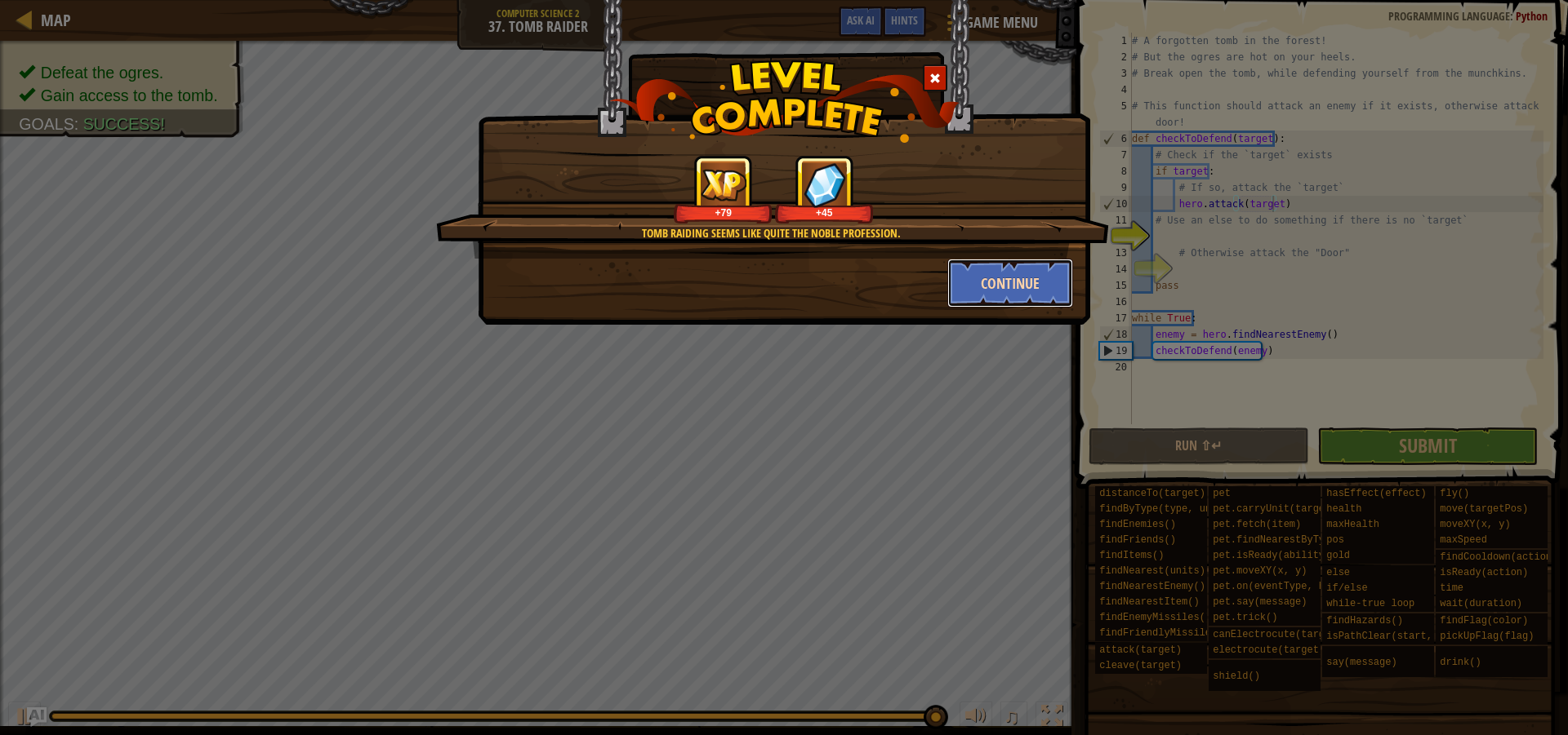
click at [1006, 276] on button "Continue" at bounding box center [1010, 283] width 126 height 49
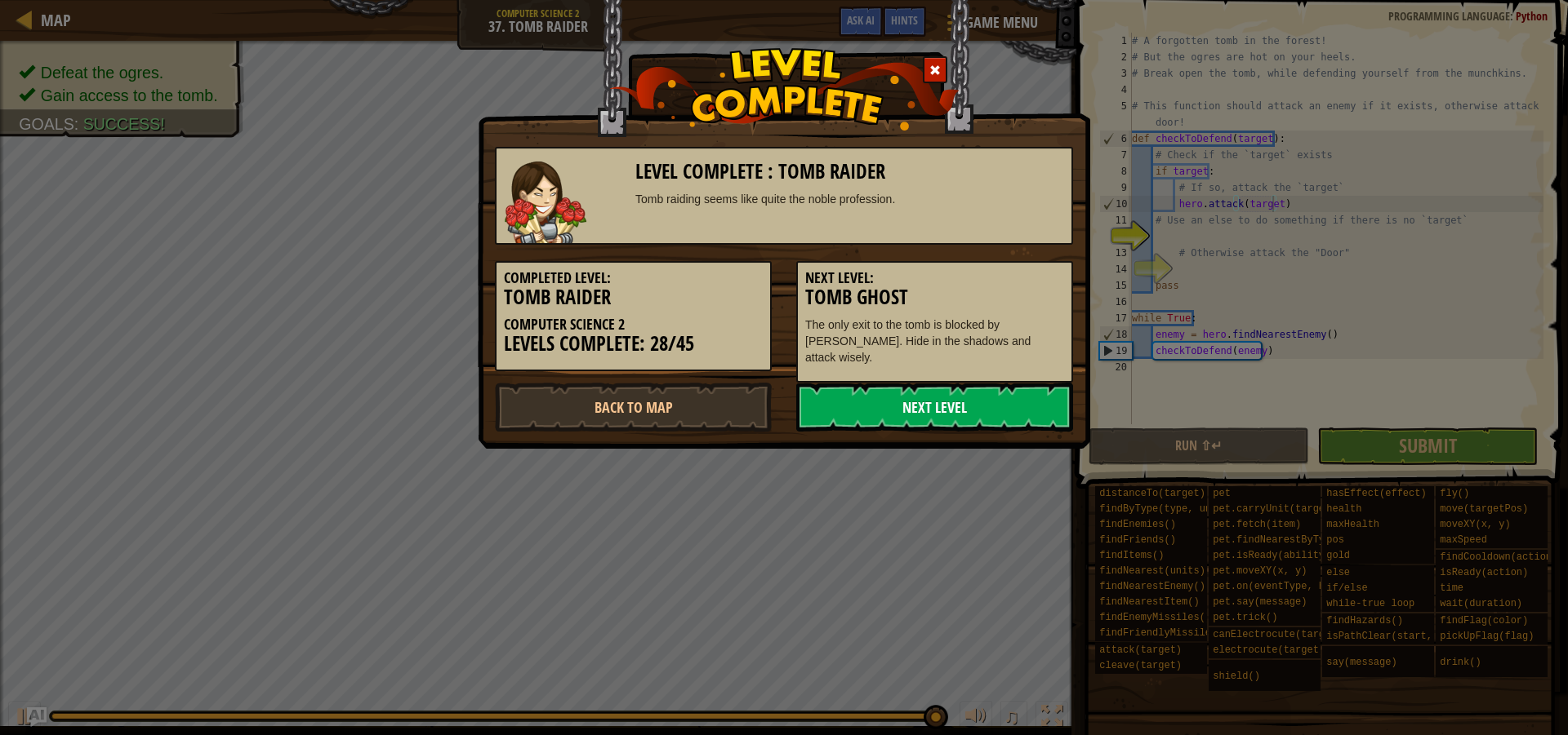
click at [955, 395] on link "Next Level" at bounding box center [934, 407] width 277 height 49
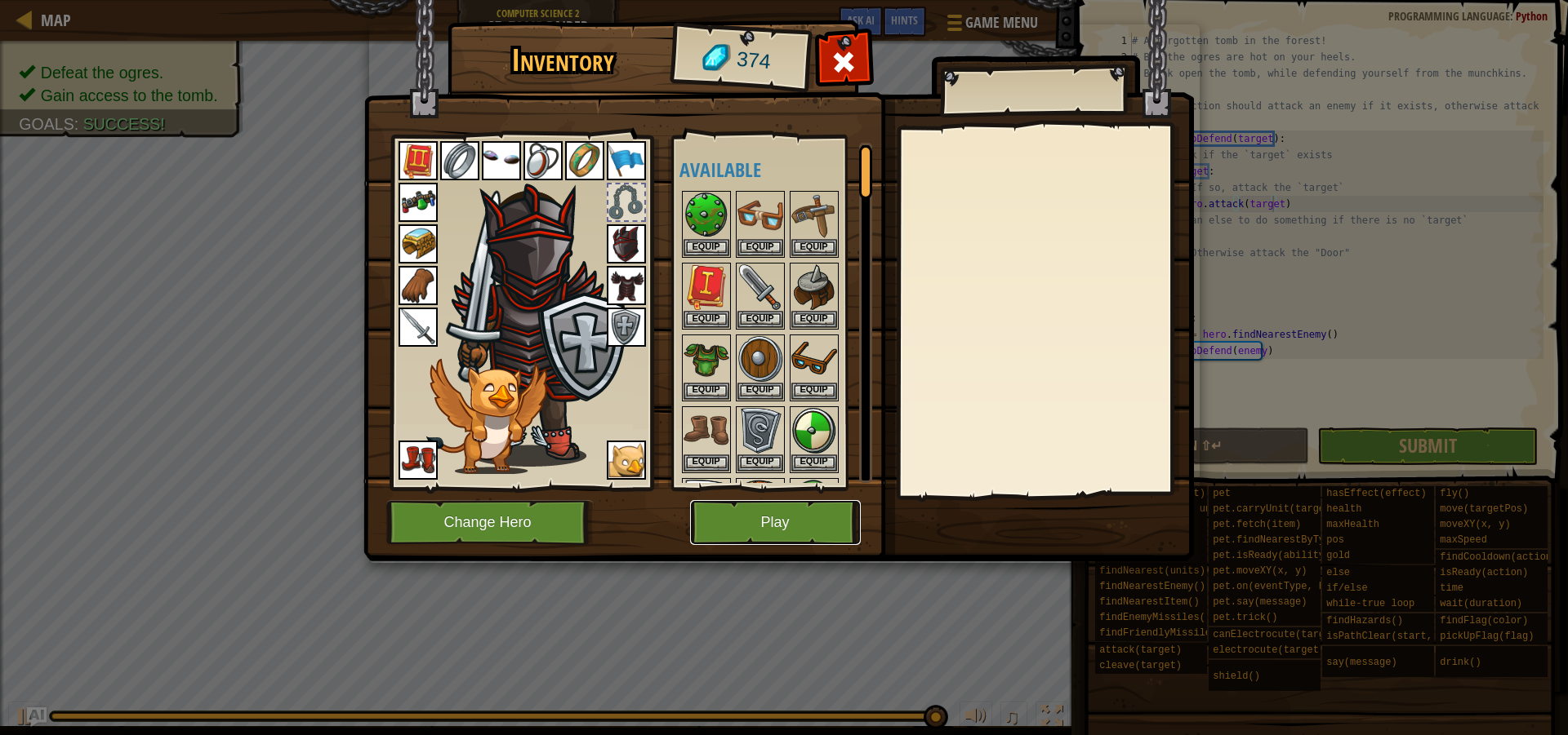
click at [796, 526] on button "Play" at bounding box center [775, 522] width 171 height 45
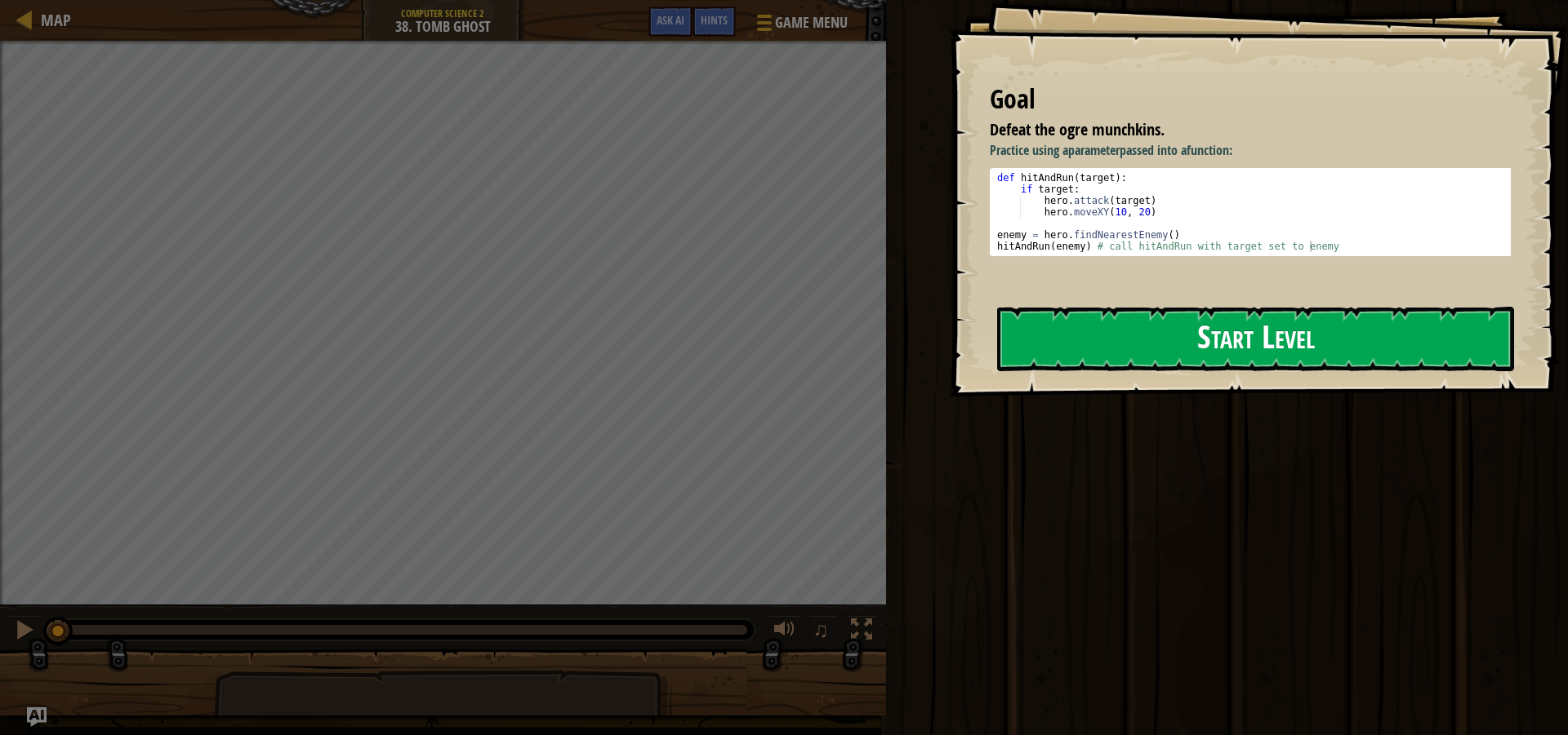
click at [1193, 320] on button "Start Level" at bounding box center [1255, 339] width 517 height 64
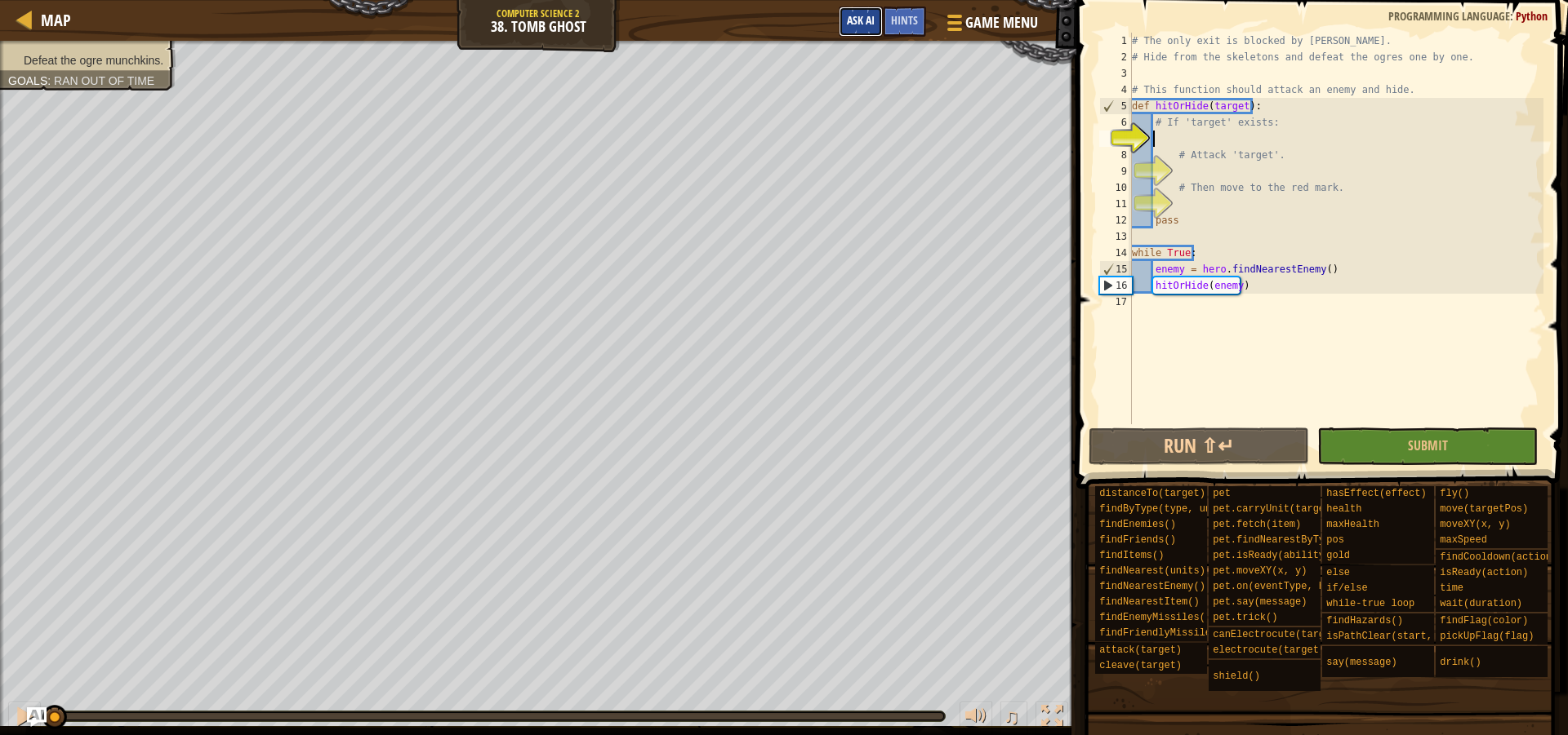
click at [852, 18] on span "Ask AI" at bounding box center [860, 20] width 28 height 16
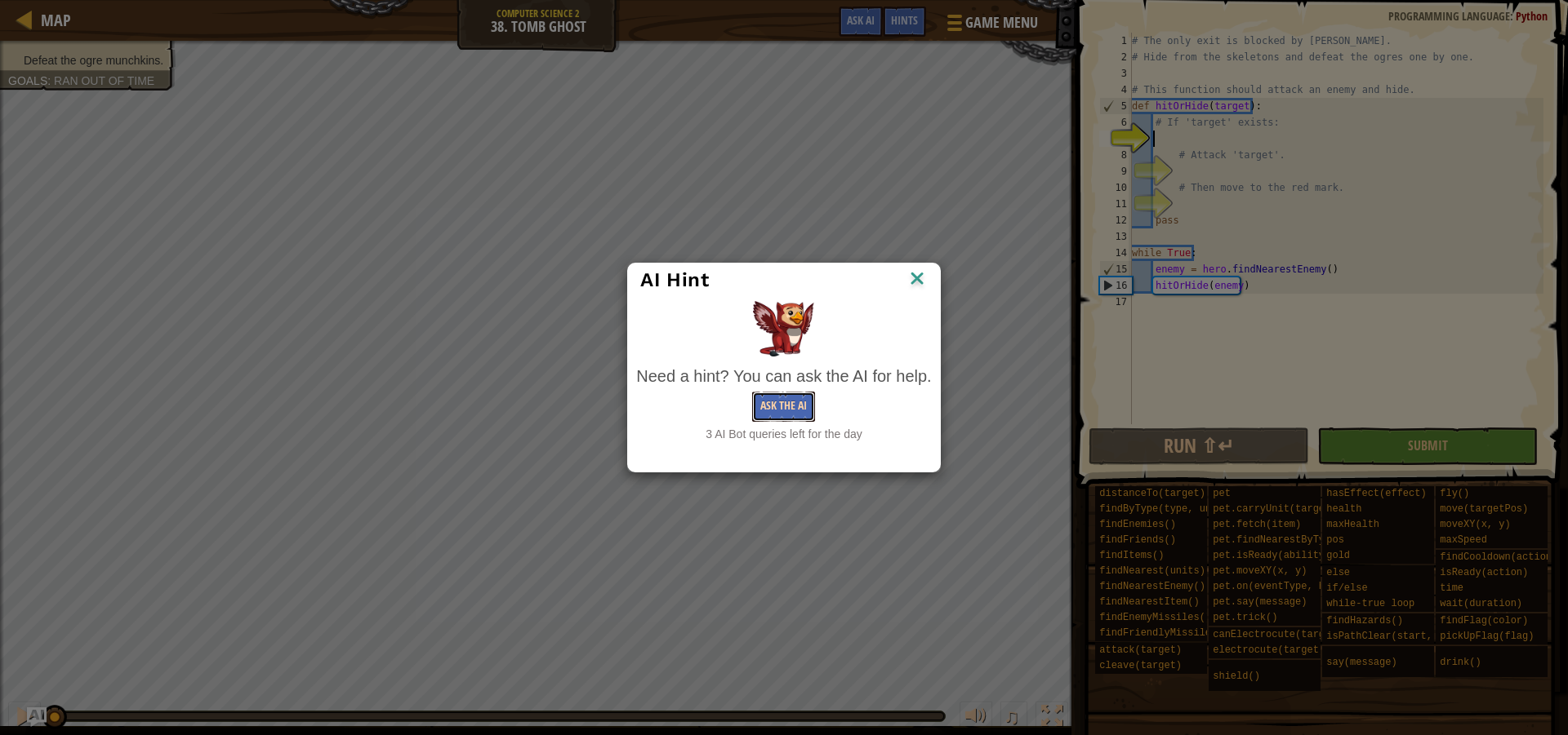
click at [785, 417] on button "Ask the AI" at bounding box center [783, 406] width 63 height 30
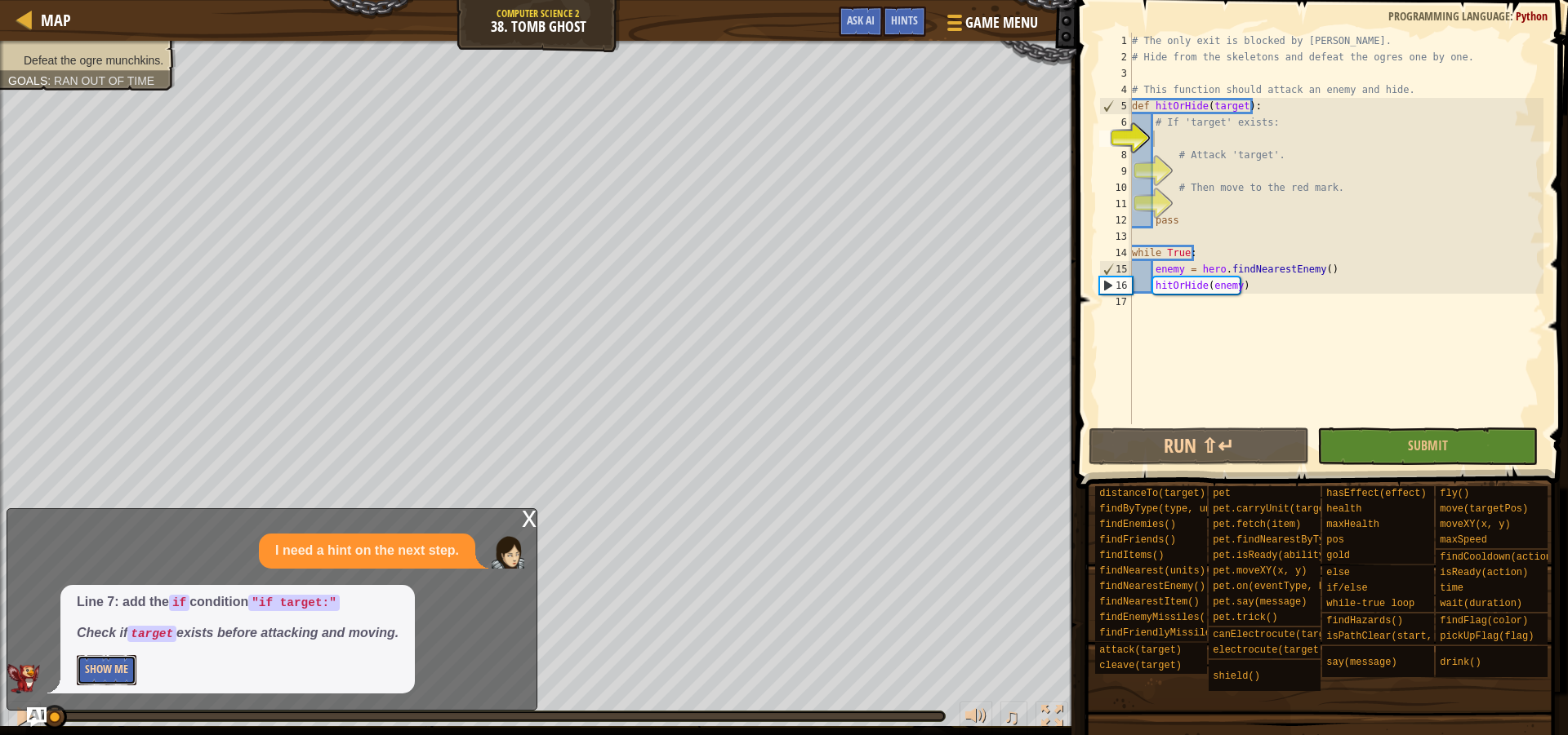
click at [97, 678] on button "Show Me" at bounding box center [106, 670] width 59 height 30
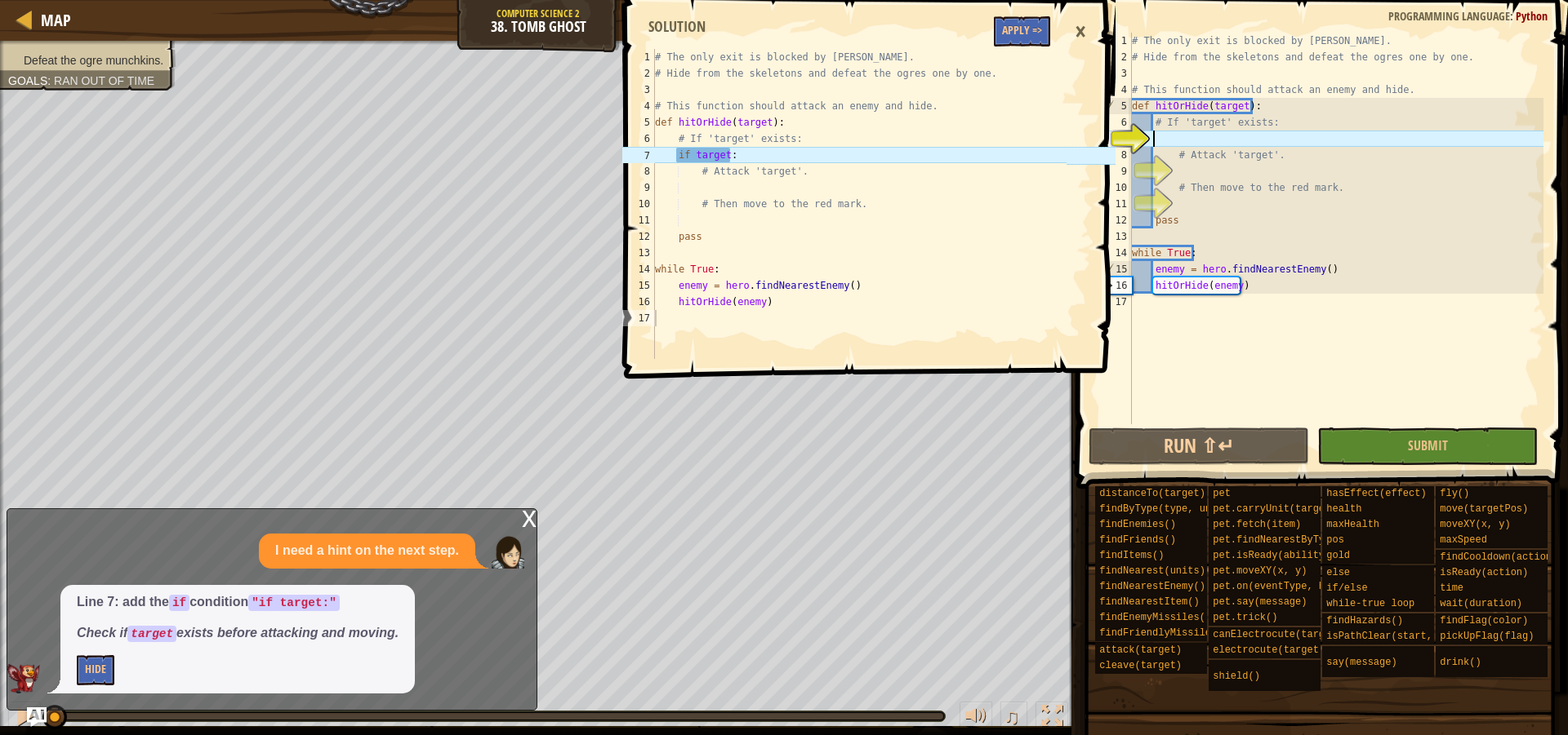
click at [1208, 133] on div "# The only exit is blocked by [PERSON_NAME]. # Hide from the skeletons and defe…" at bounding box center [1335, 245] width 415 height 424
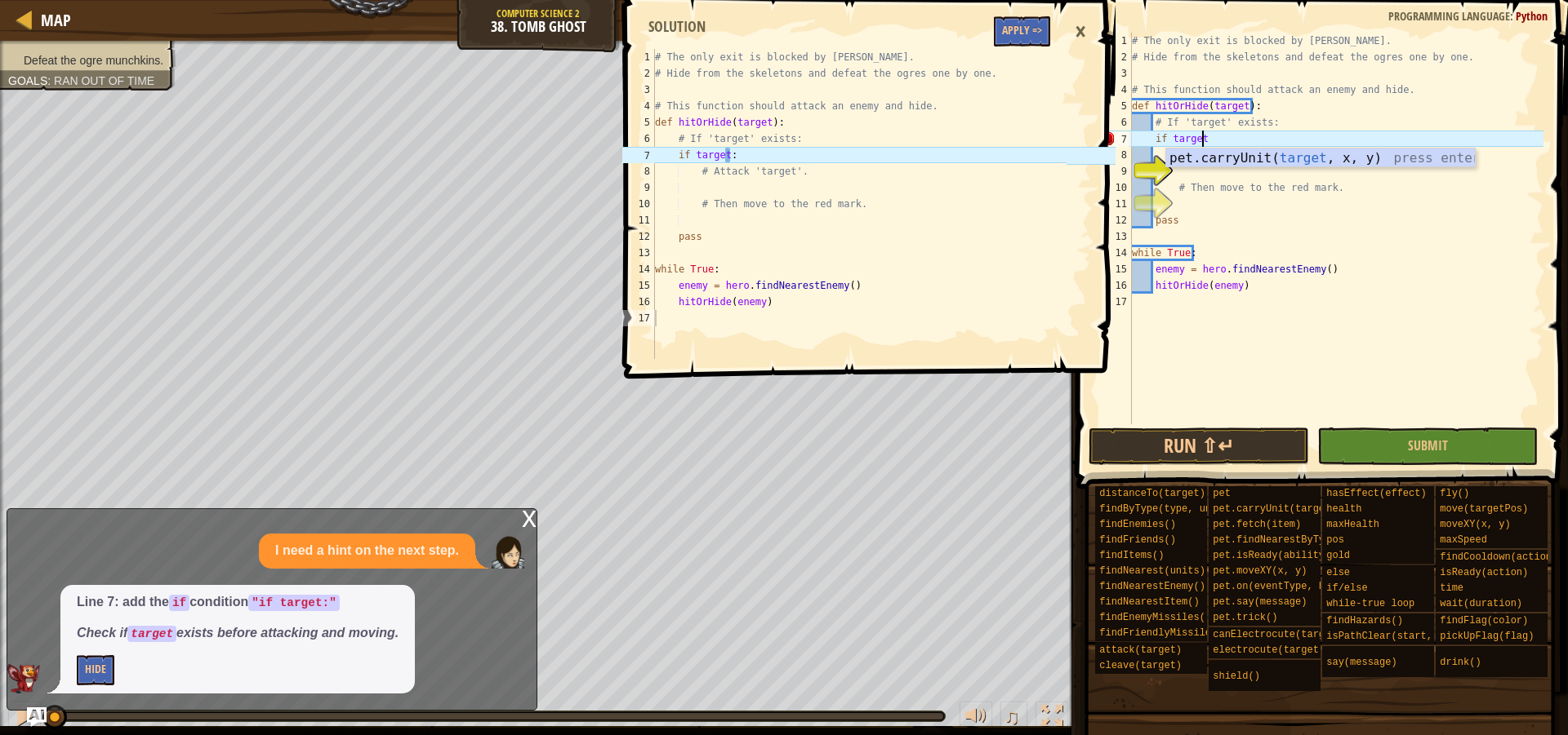
scroll to position [8, 5]
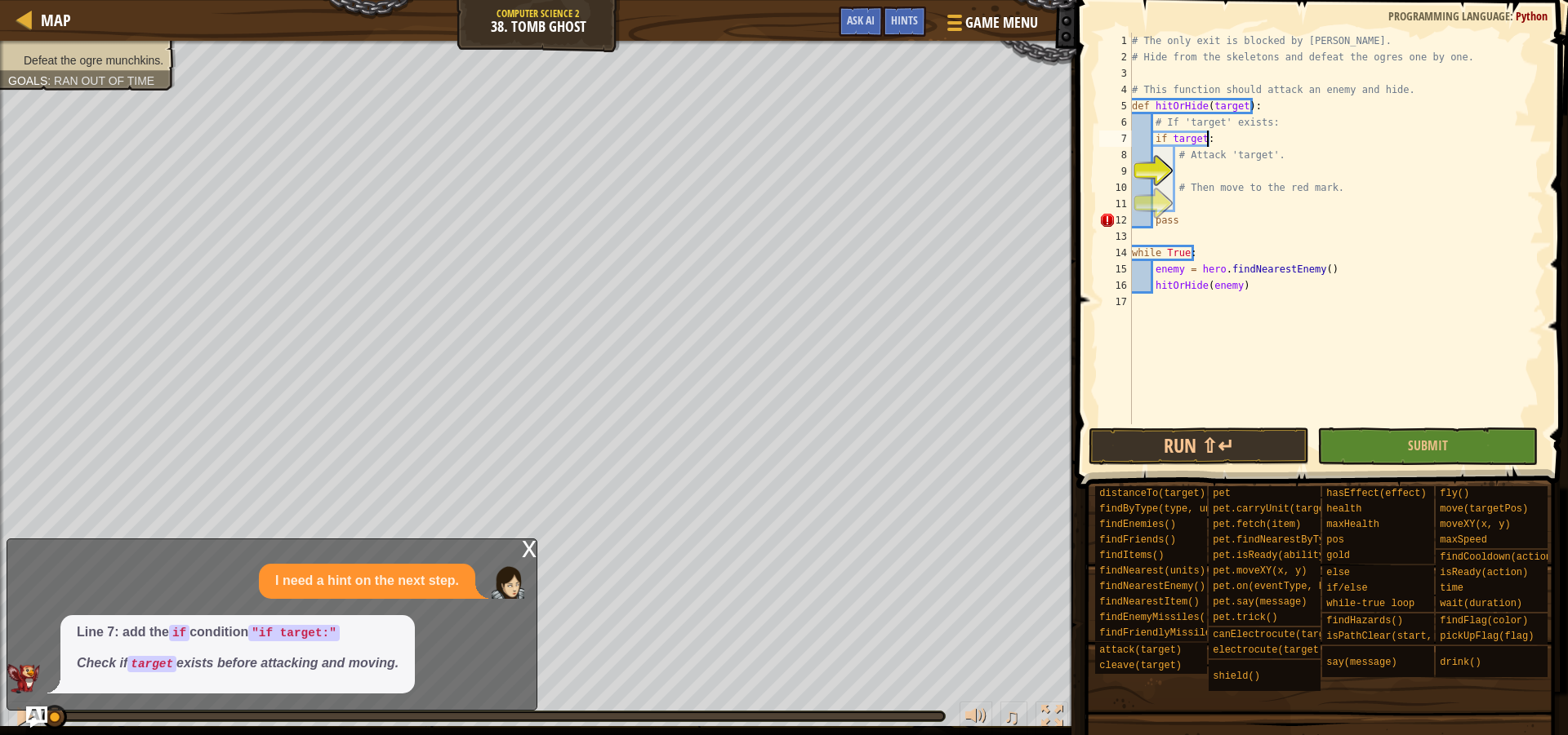
type textarea "if target:"
click at [38, 718] on img "Ask AI" at bounding box center [37, 718] width 21 height 21
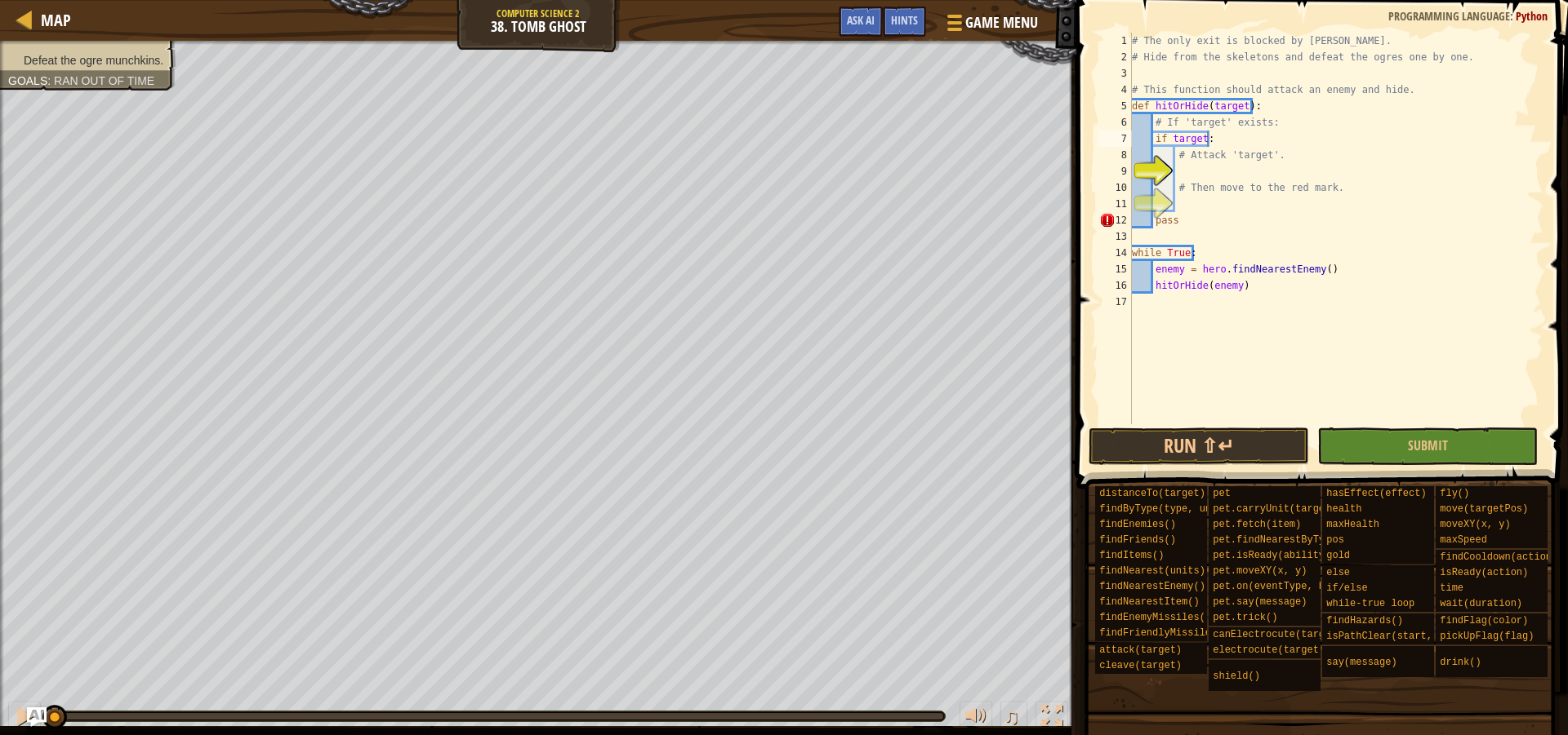
scroll to position [8, 3]
click at [1242, 171] on div "# The only exit is blocked by [PERSON_NAME]. # Hide from the skeletons and defe…" at bounding box center [1335, 245] width 415 height 424
click at [853, 18] on span "Ask AI" at bounding box center [860, 20] width 28 height 16
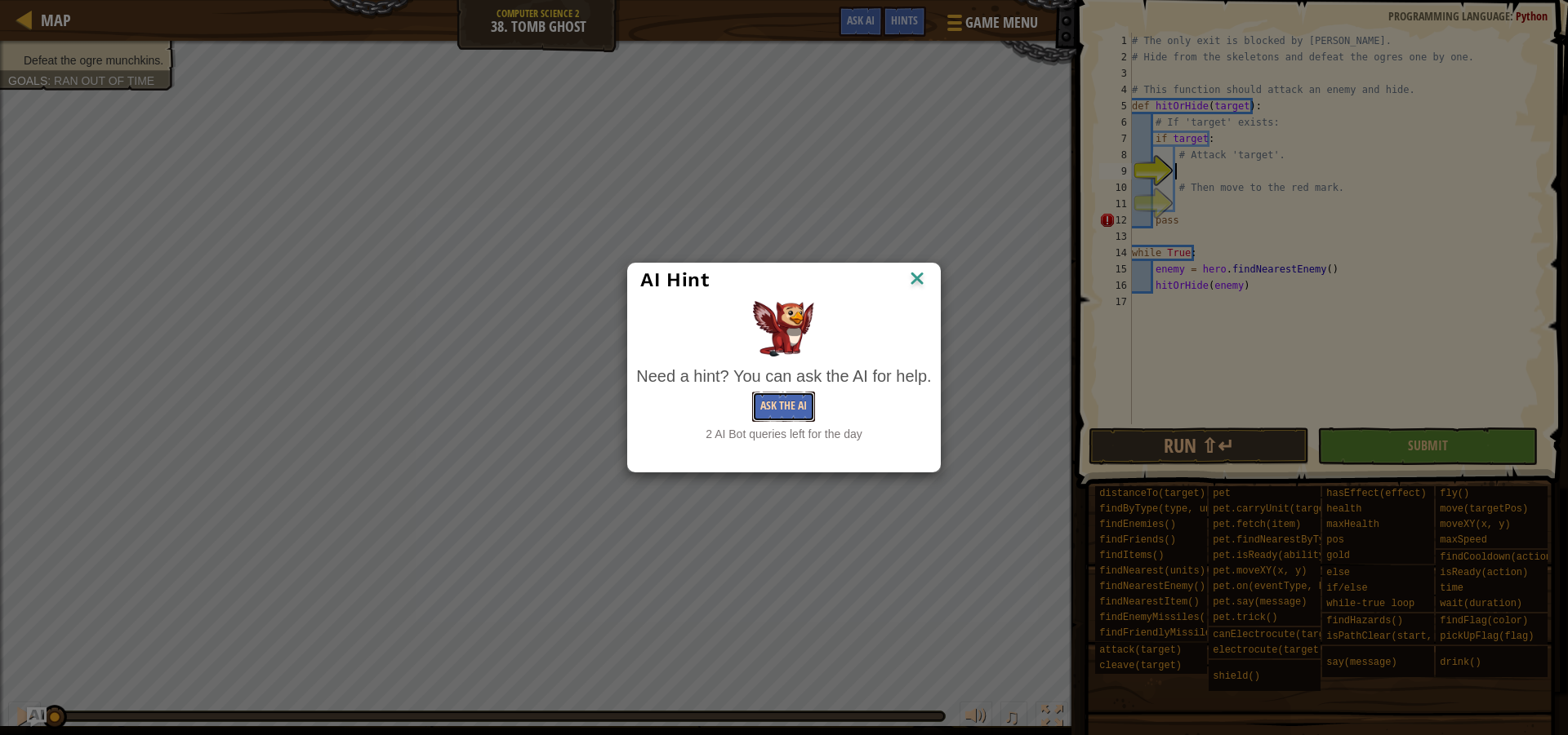
click at [787, 404] on button "Ask the AI" at bounding box center [783, 406] width 63 height 30
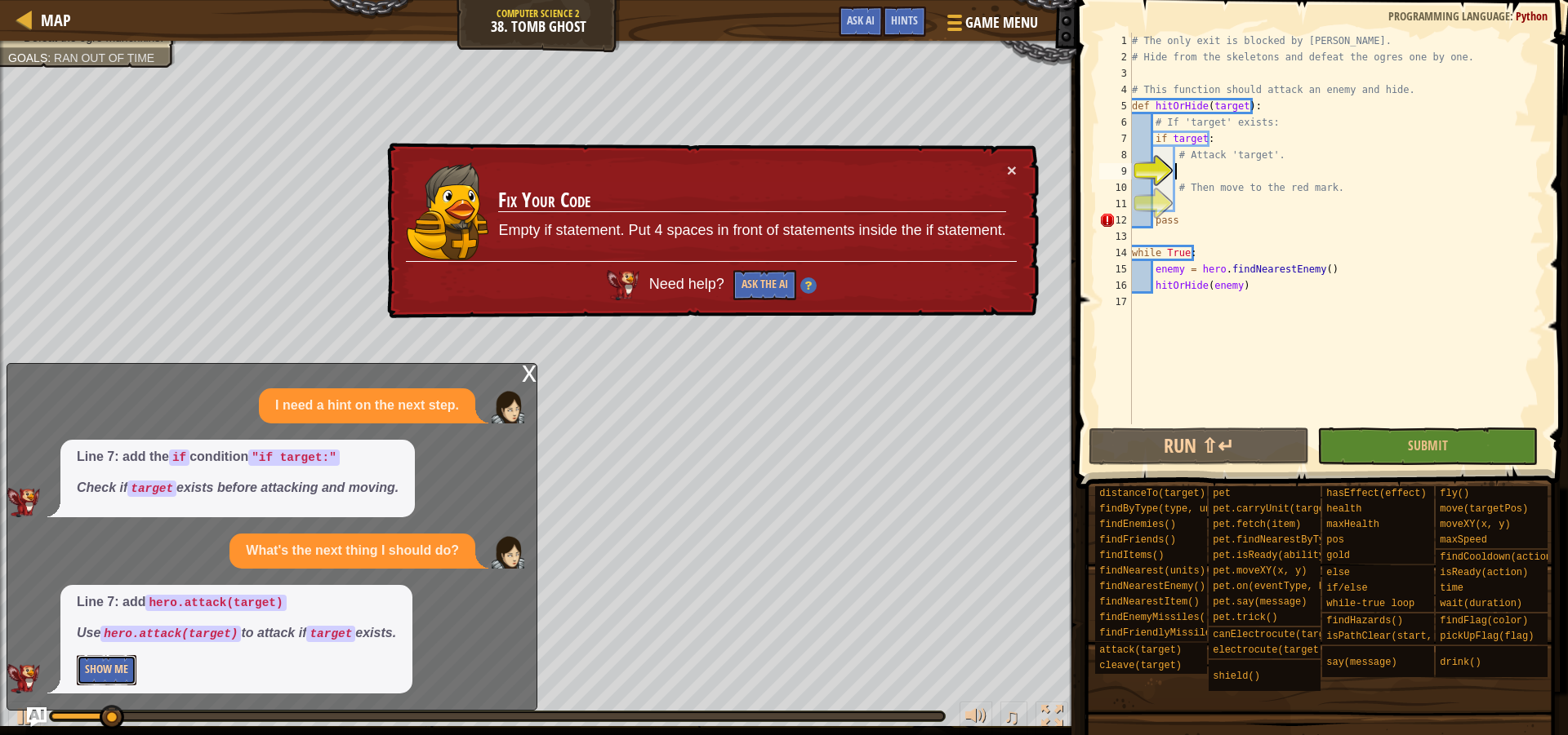
click at [120, 675] on button "Show Me" at bounding box center [106, 670] width 59 height 30
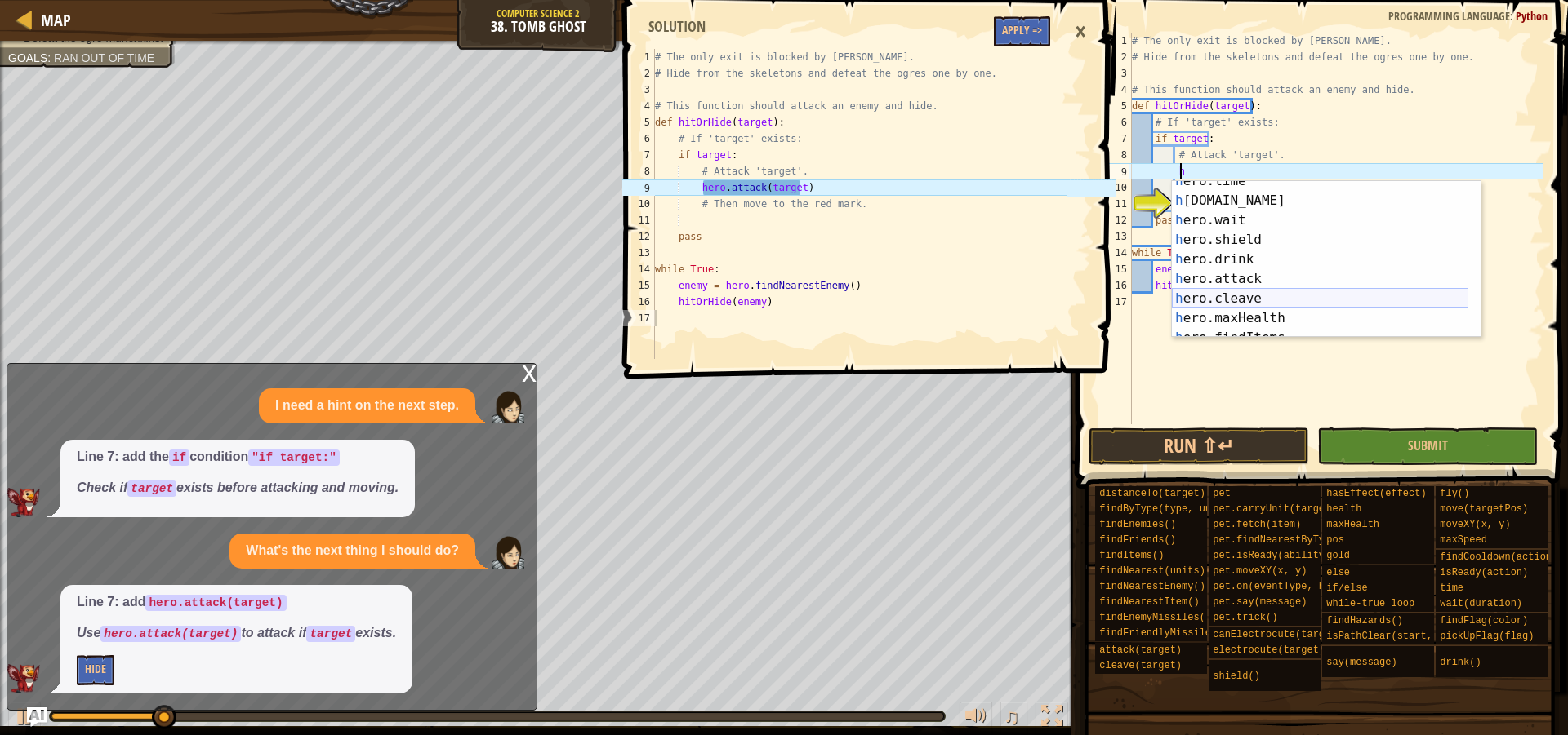
scroll to position [196, 0]
click at [1241, 225] on div "h ero.shield press enter h ero.drink press enter h ero.attack press enter h ero…" at bounding box center [1319, 280] width 296 height 196
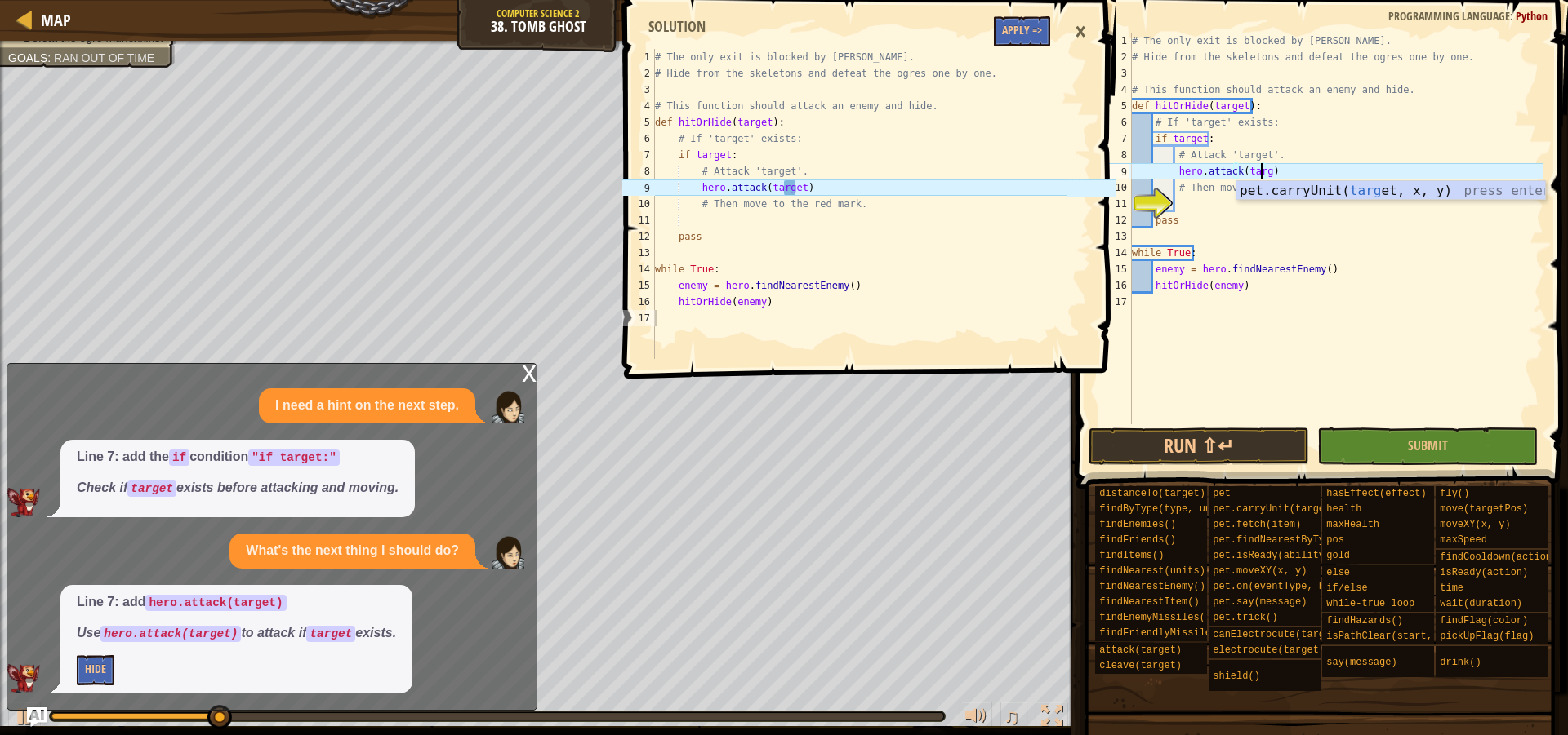
scroll to position [8, 11]
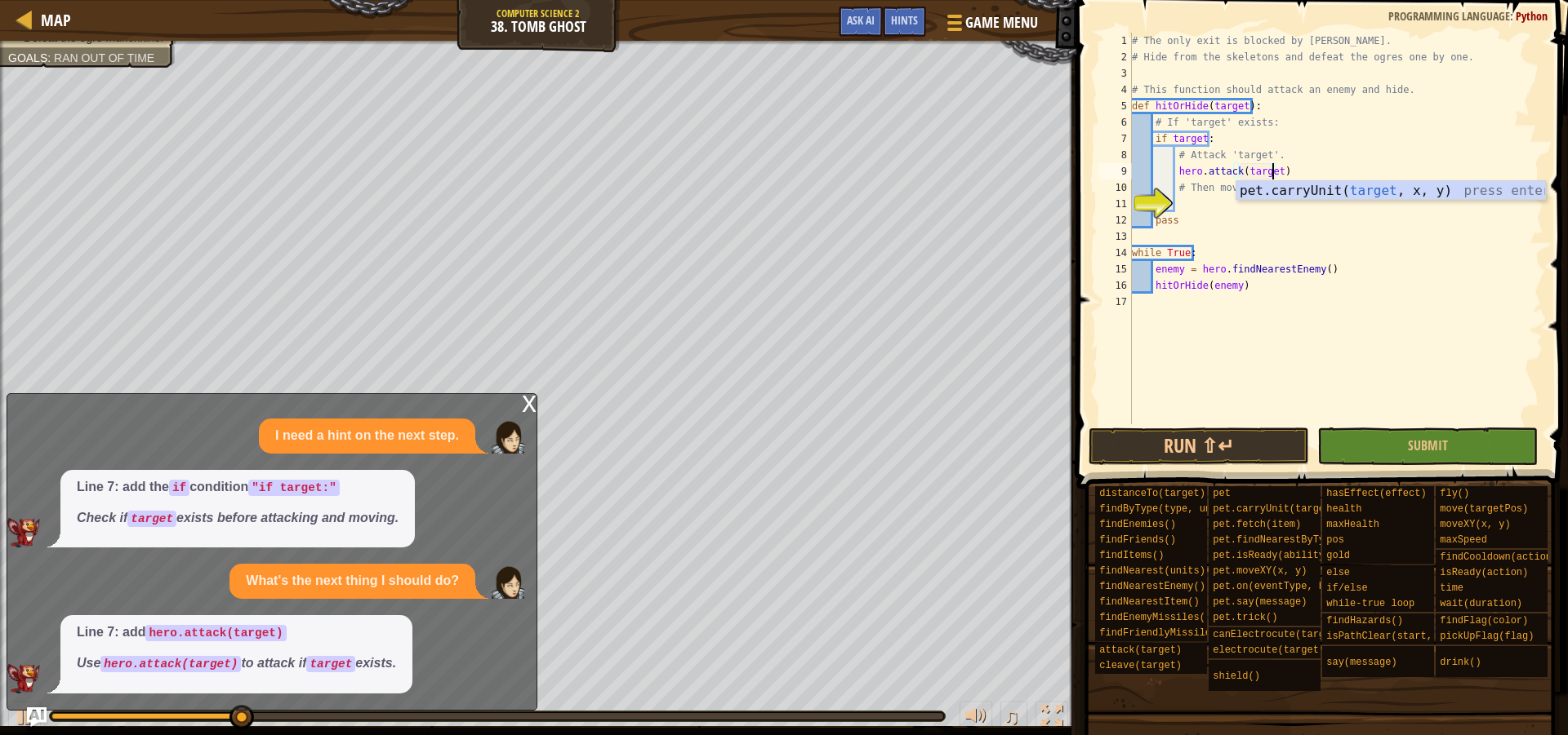
click at [1334, 171] on div "# The only exit is blocked by [PERSON_NAME]. # Hide from the skeletons and defe…" at bounding box center [1335, 245] width 415 height 424
type textarea "hero.attack(target)"
click at [42, 714] on img "Ask AI" at bounding box center [37, 718] width 21 height 21
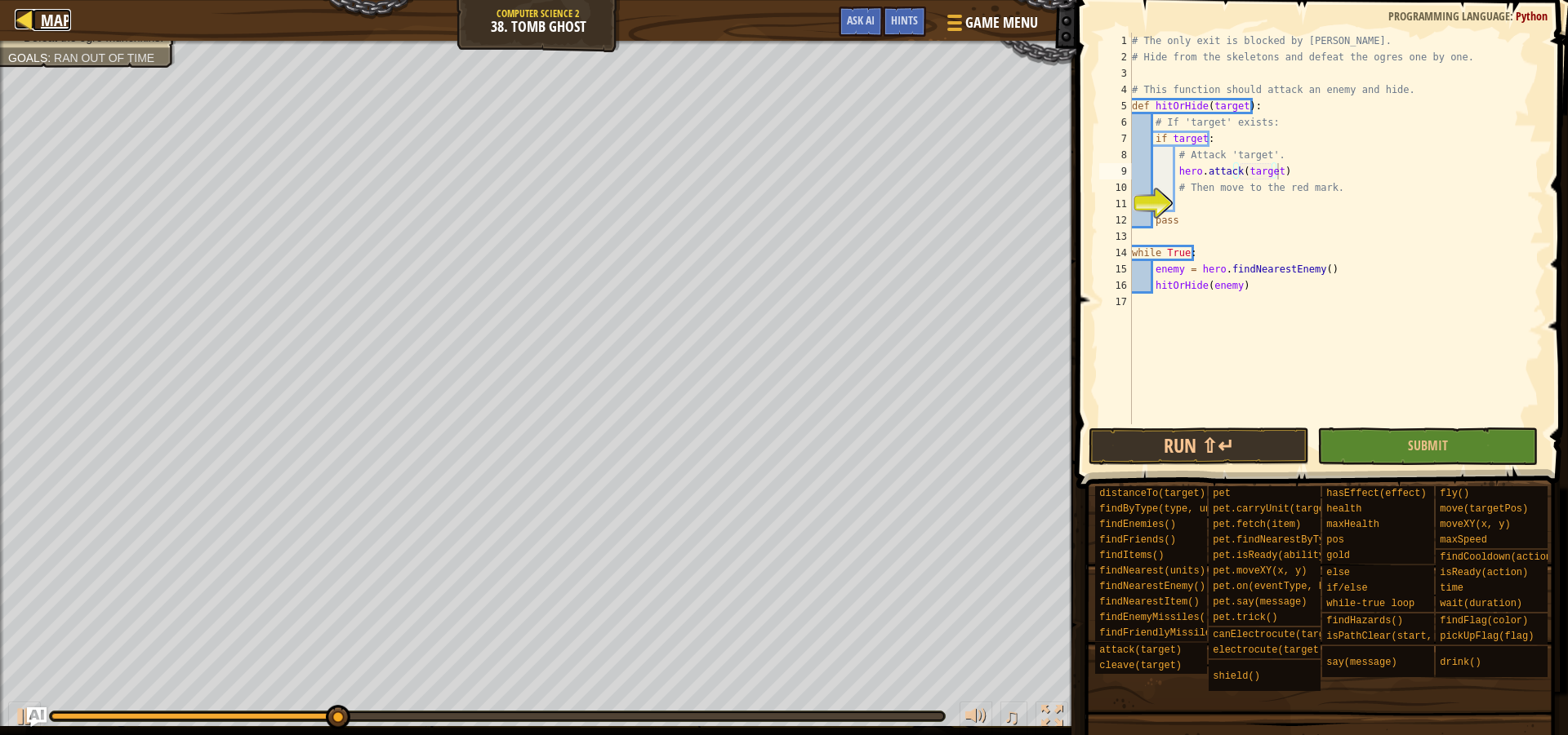
click at [23, 14] on div at bounding box center [24, 18] width 20 height 20
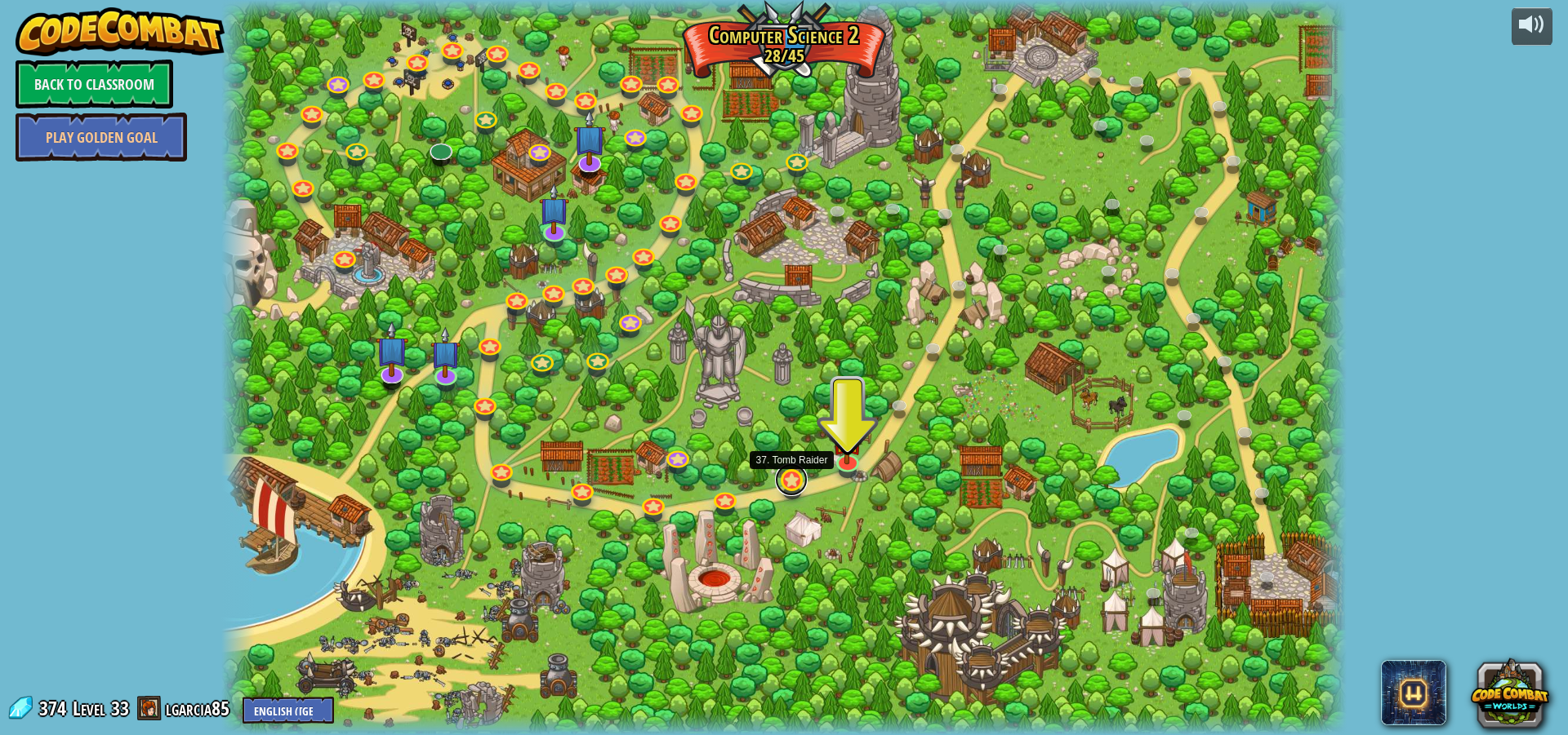
click at [801, 485] on link at bounding box center [792, 480] width 33 height 33
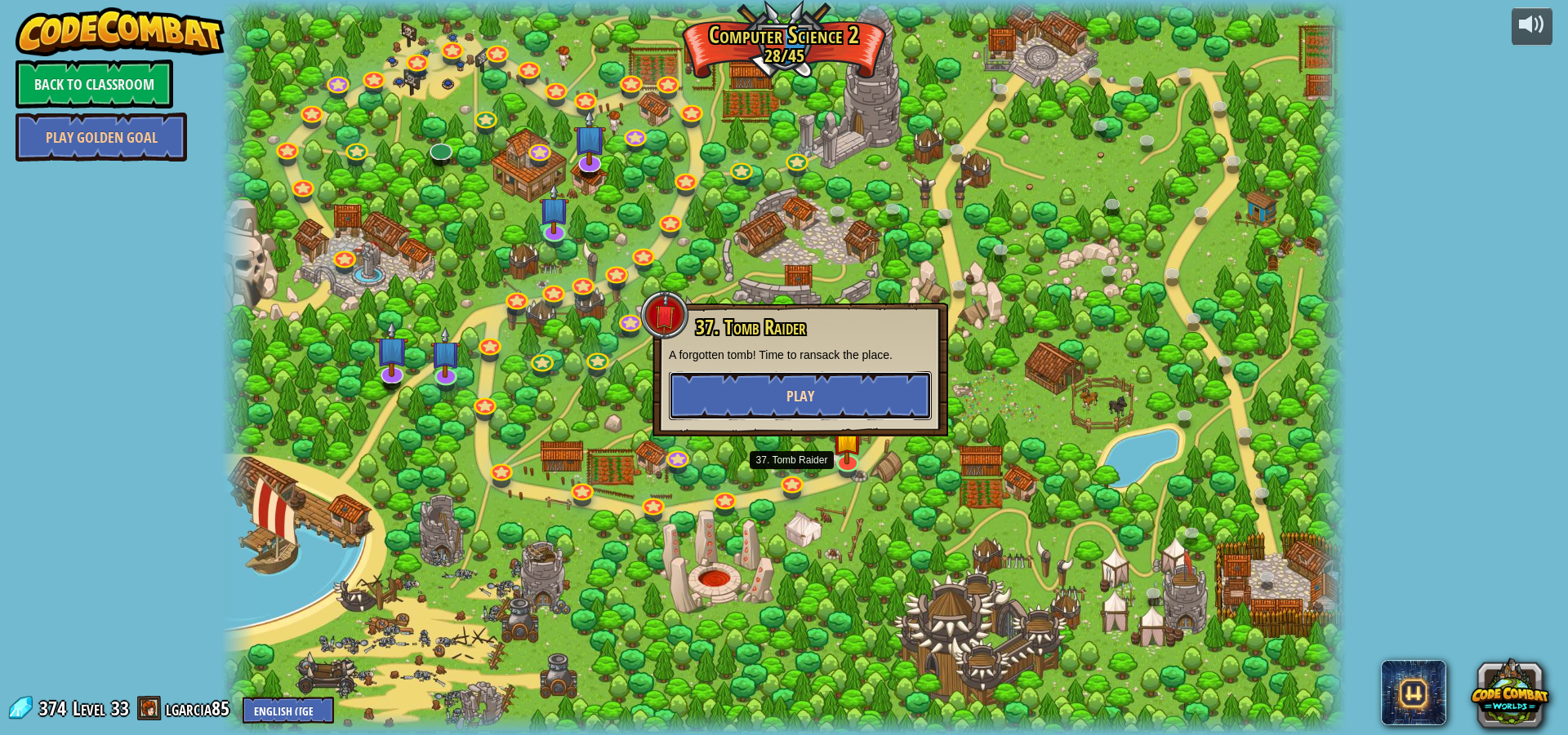
click at [789, 400] on span "Play" at bounding box center [800, 396] width 28 height 20
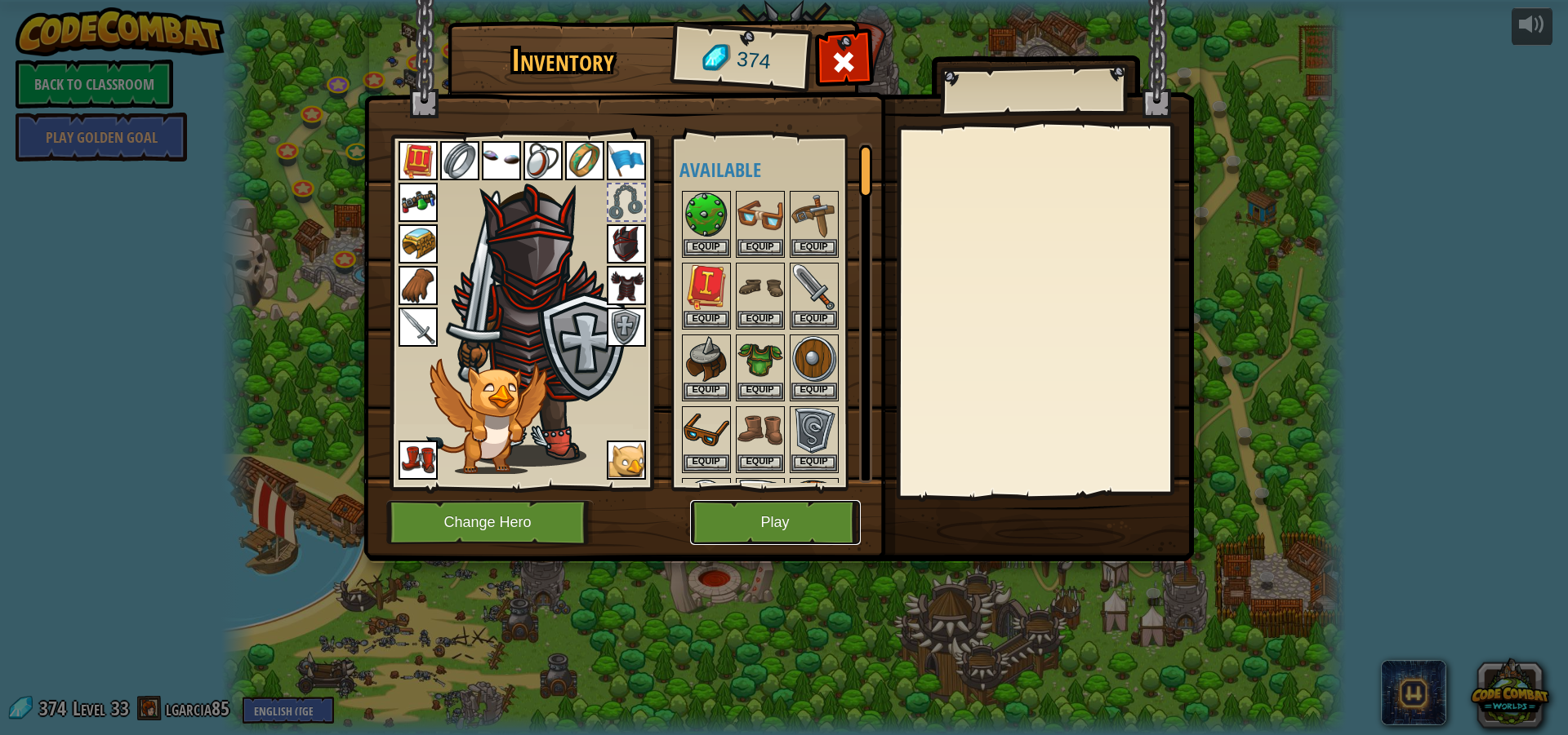
click at [764, 524] on button "Play" at bounding box center [775, 522] width 171 height 45
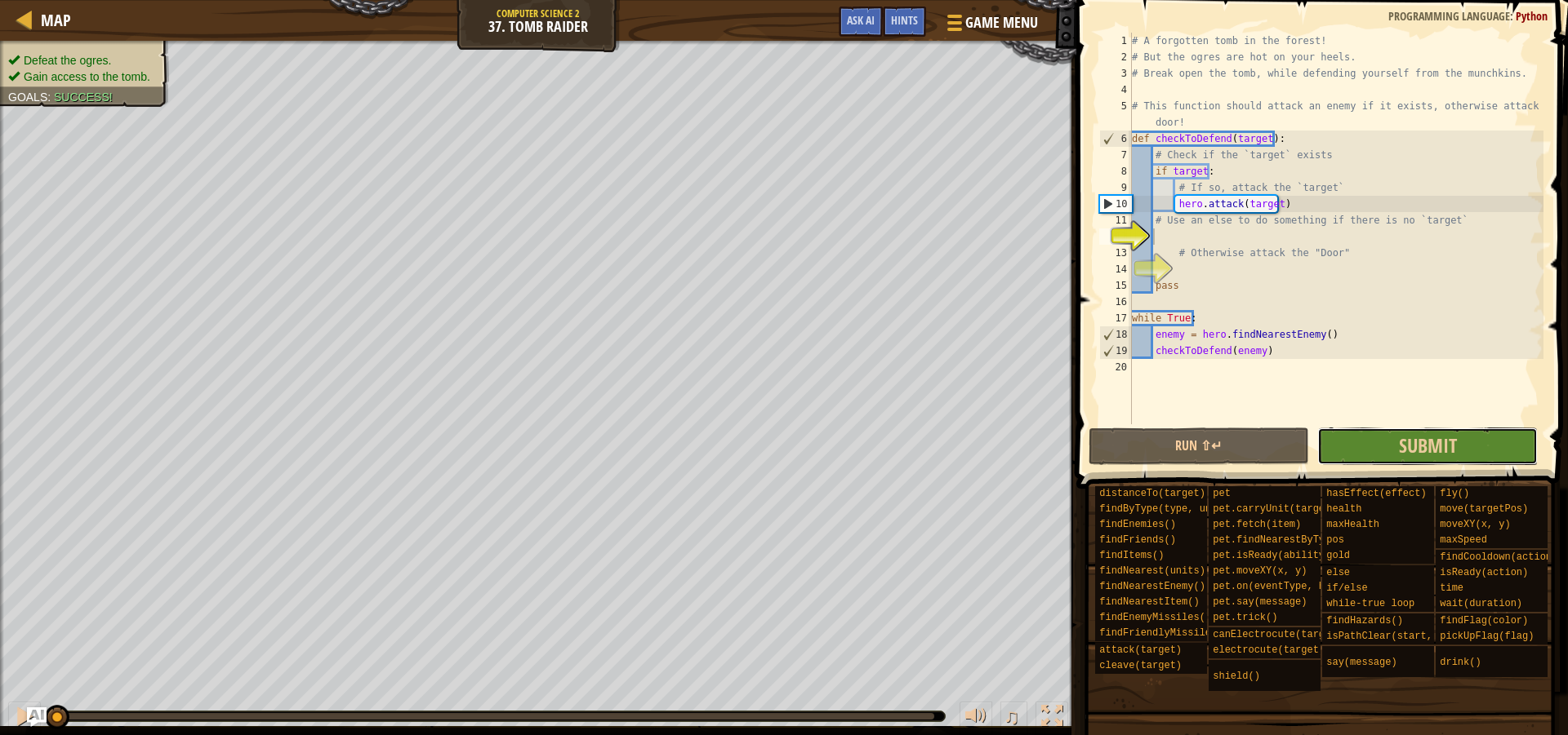
click at [1333, 455] on button "Submit" at bounding box center [1427, 446] width 221 height 38
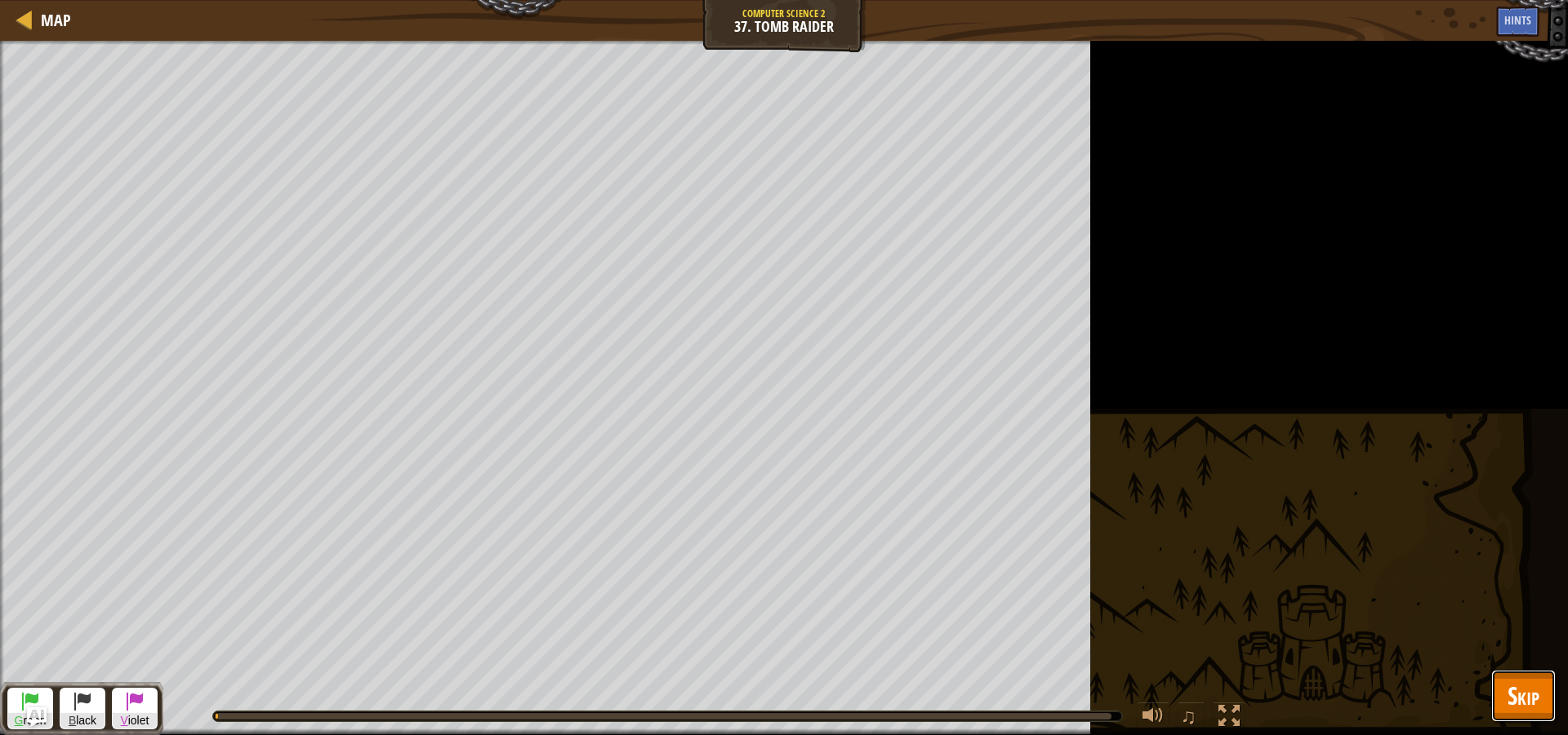
click at [1491, 685] on button "Skip" at bounding box center [1523, 696] width 64 height 52
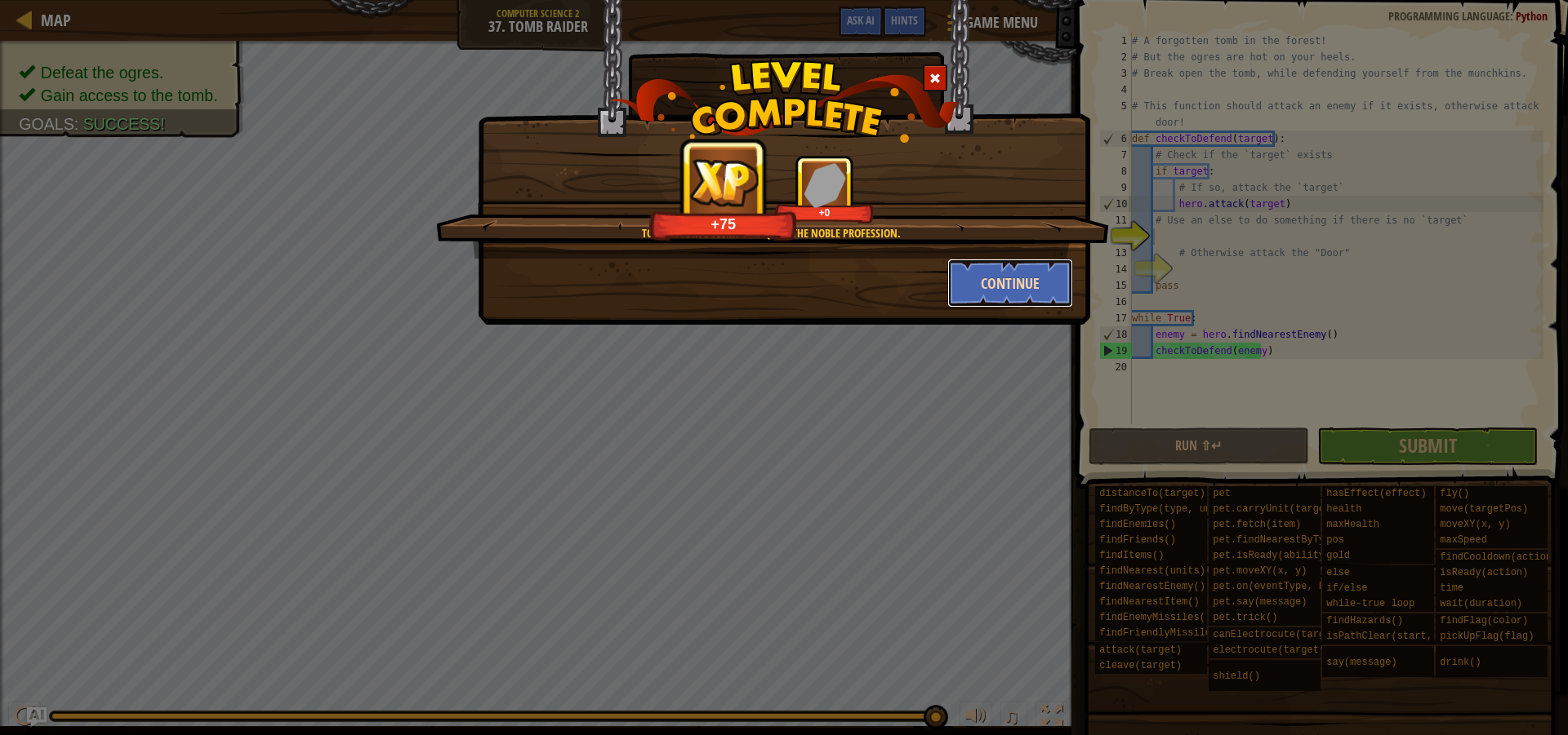
click at [1016, 279] on button "Continue" at bounding box center [1010, 283] width 126 height 49
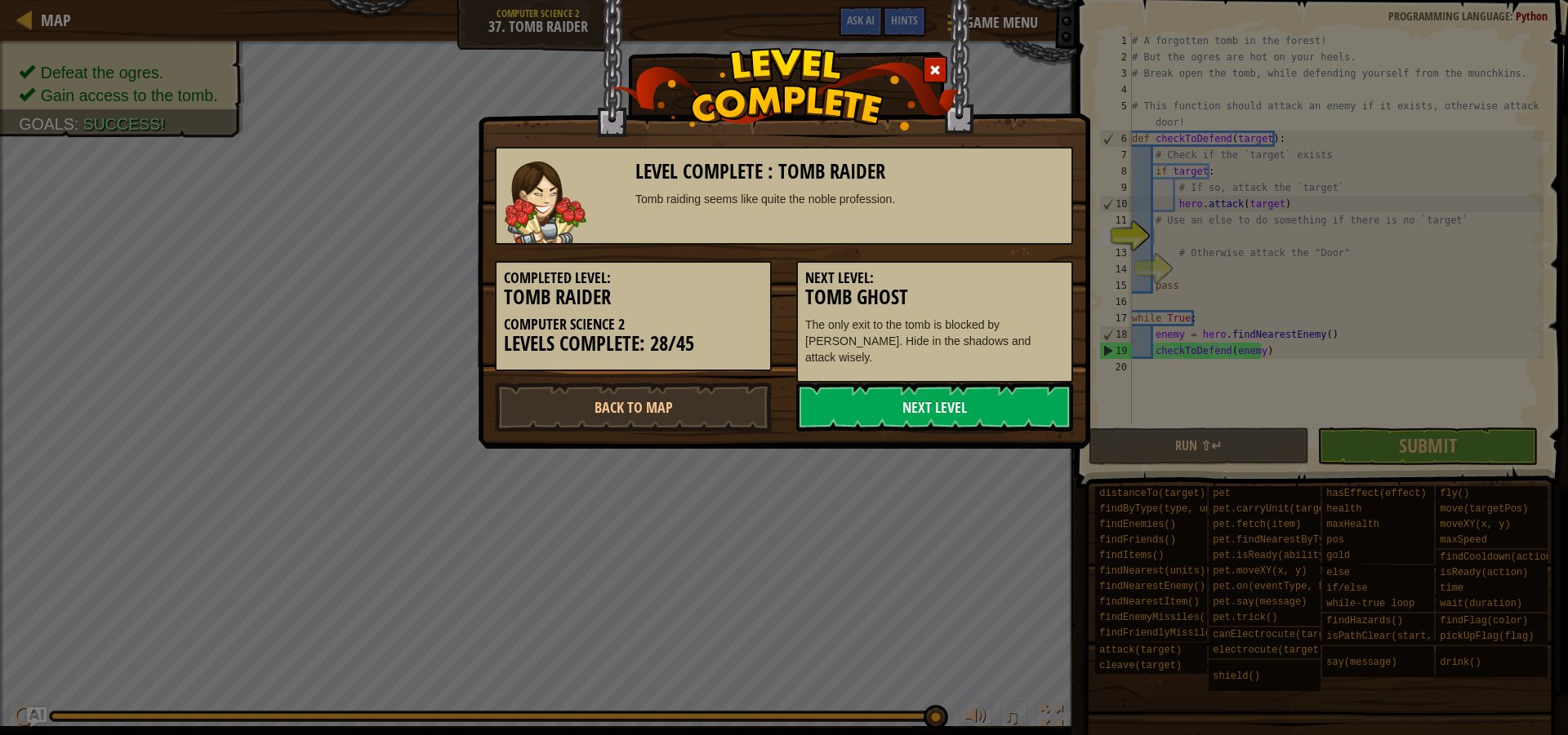
click at [402, 360] on div "Level Complete : Tomb Raider Tomb raiding seems like quite the noble profession…" at bounding box center [784, 367] width 1568 height 735
click at [640, 401] on link "Back to Map" at bounding box center [632, 407] width 277 height 49
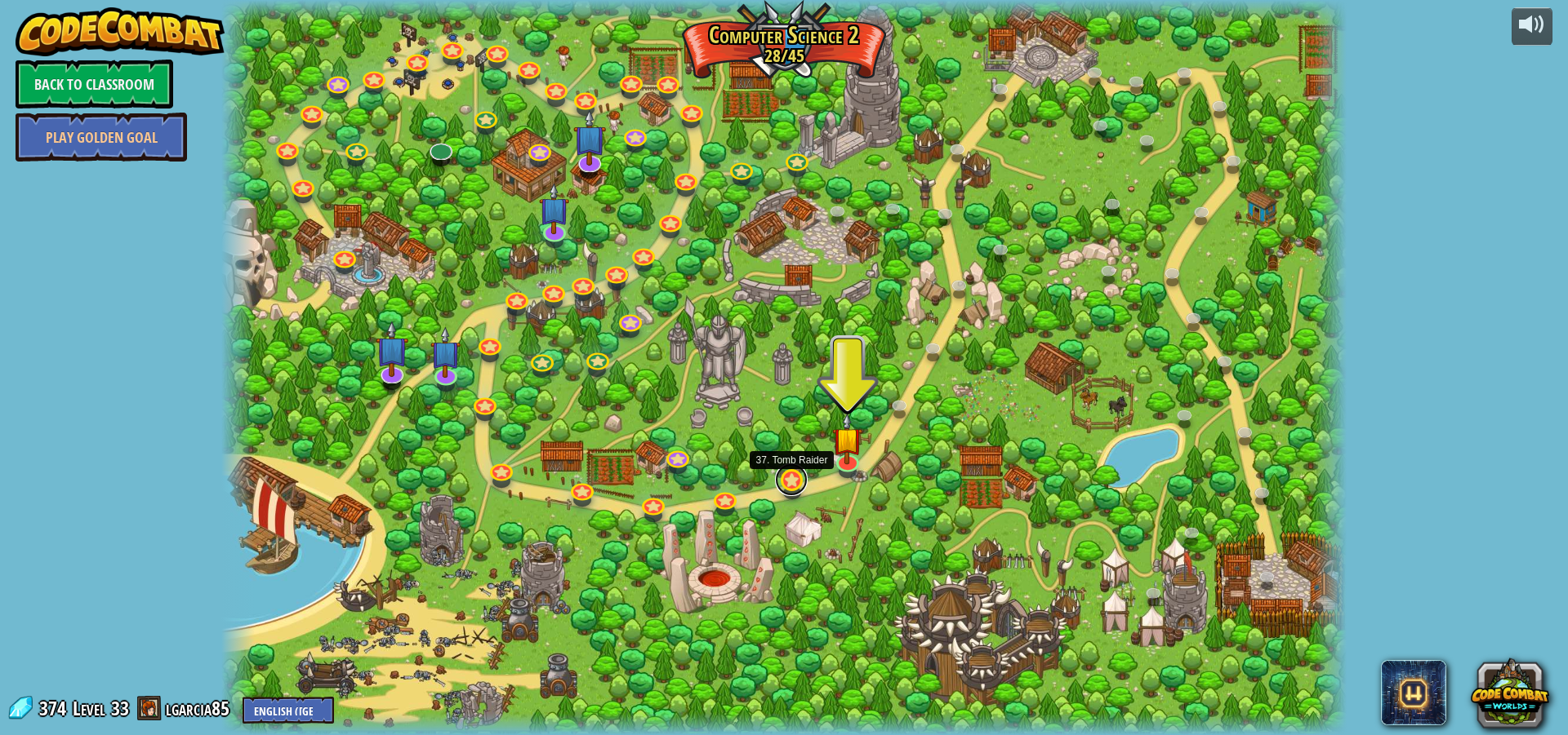
click at [805, 479] on link at bounding box center [792, 480] width 33 height 33
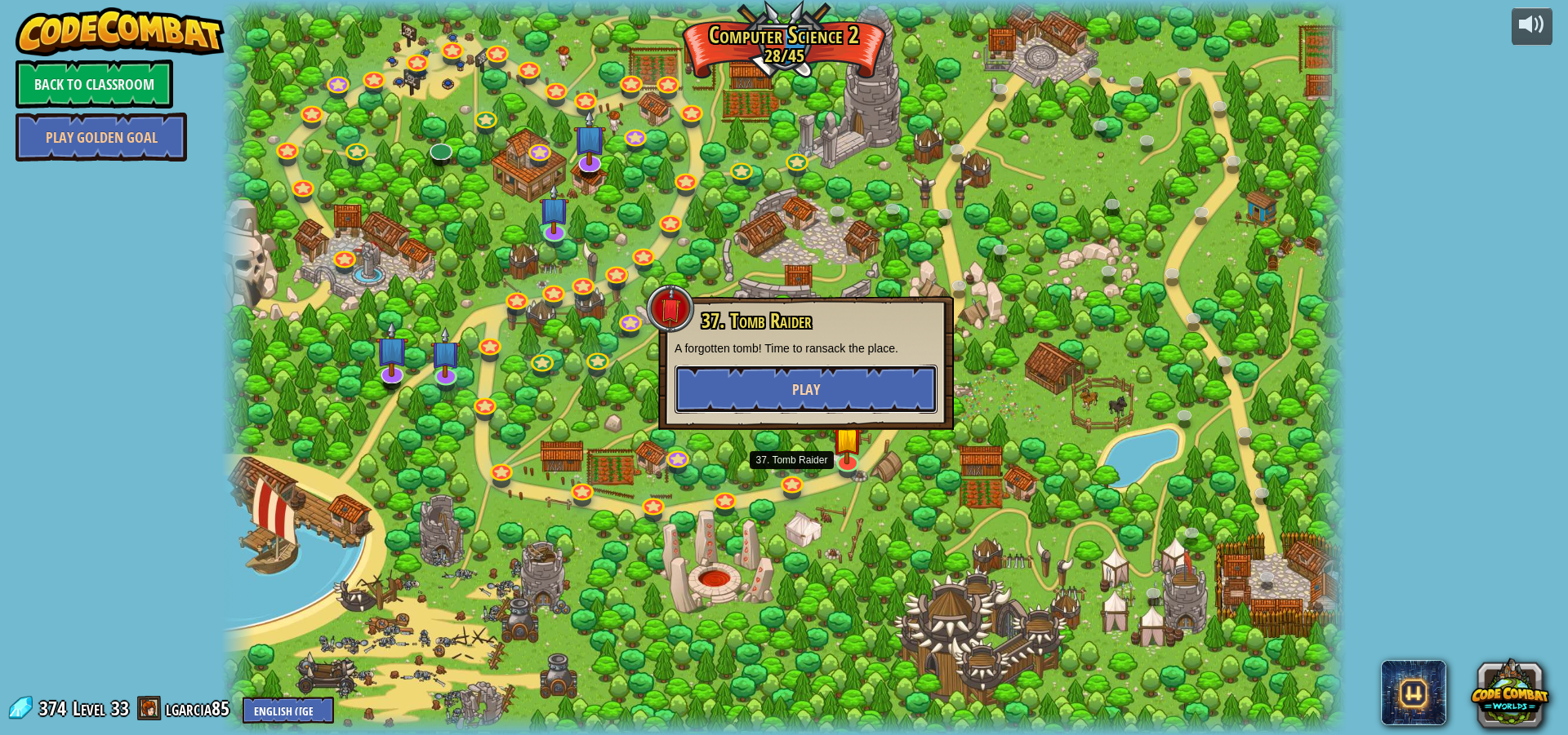
click at [767, 401] on button "Play" at bounding box center [805, 389] width 263 height 49
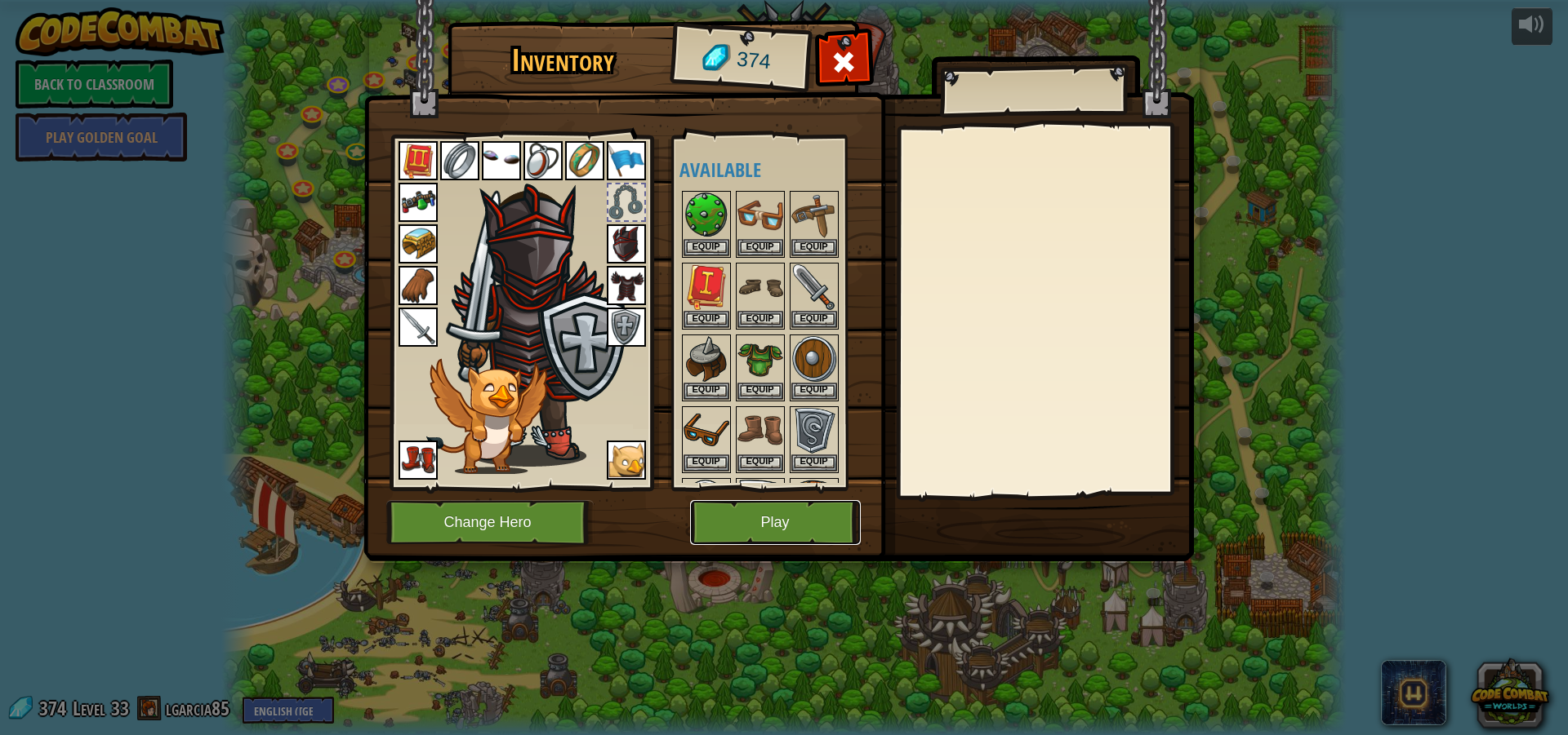
click at [779, 511] on button "Play" at bounding box center [775, 522] width 171 height 45
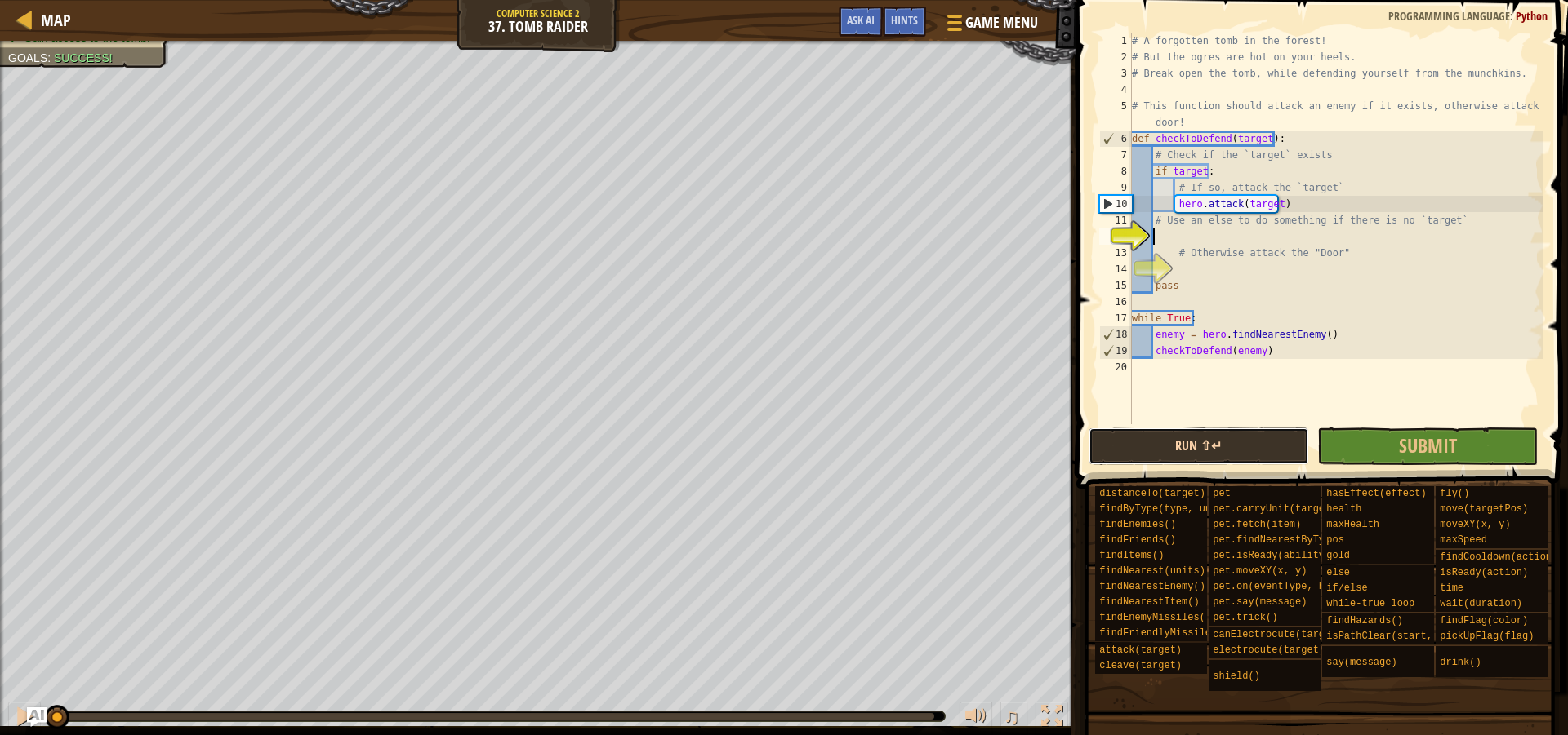
click at [1189, 451] on button "Run ⇧↵" at bounding box center [1198, 446] width 221 height 38
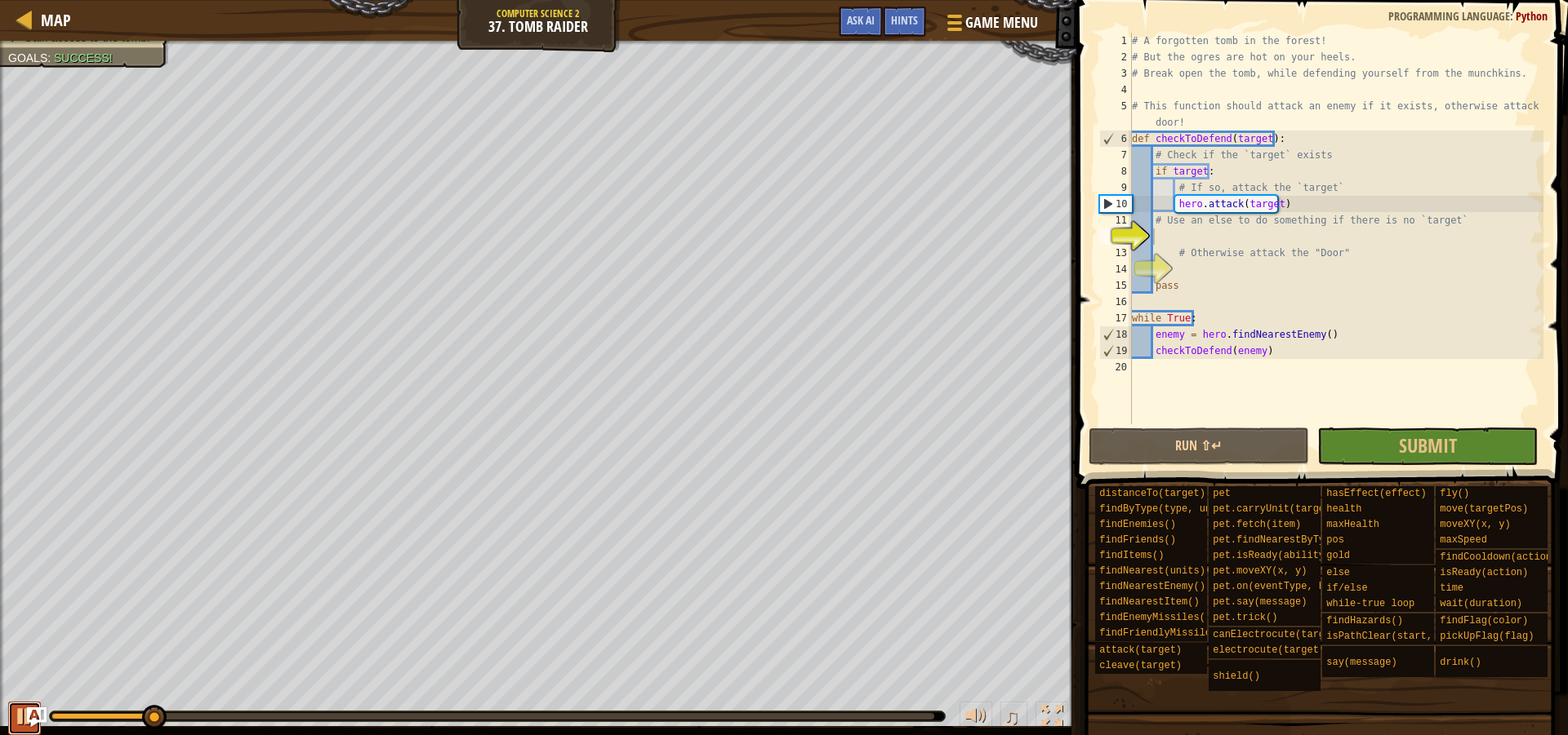
click at [14, 721] on div at bounding box center [24, 717] width 21 height 21
click at [846, 32] on button "Ask AI" at bounding box center [860, 21] width 44 height 30
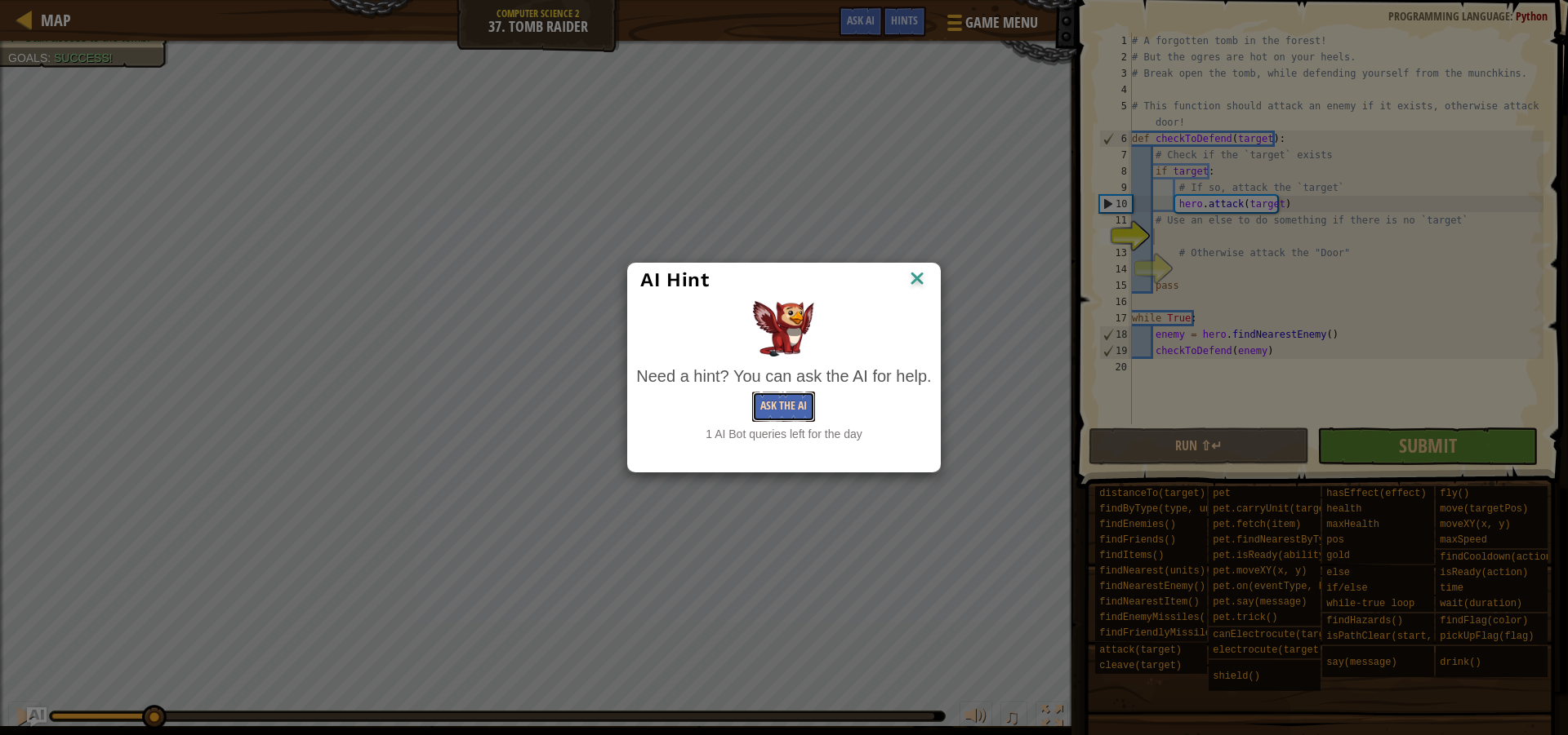
click at [796, 399] on button "Ask the AI" at bounding box center [783, 406] width 63 height 30
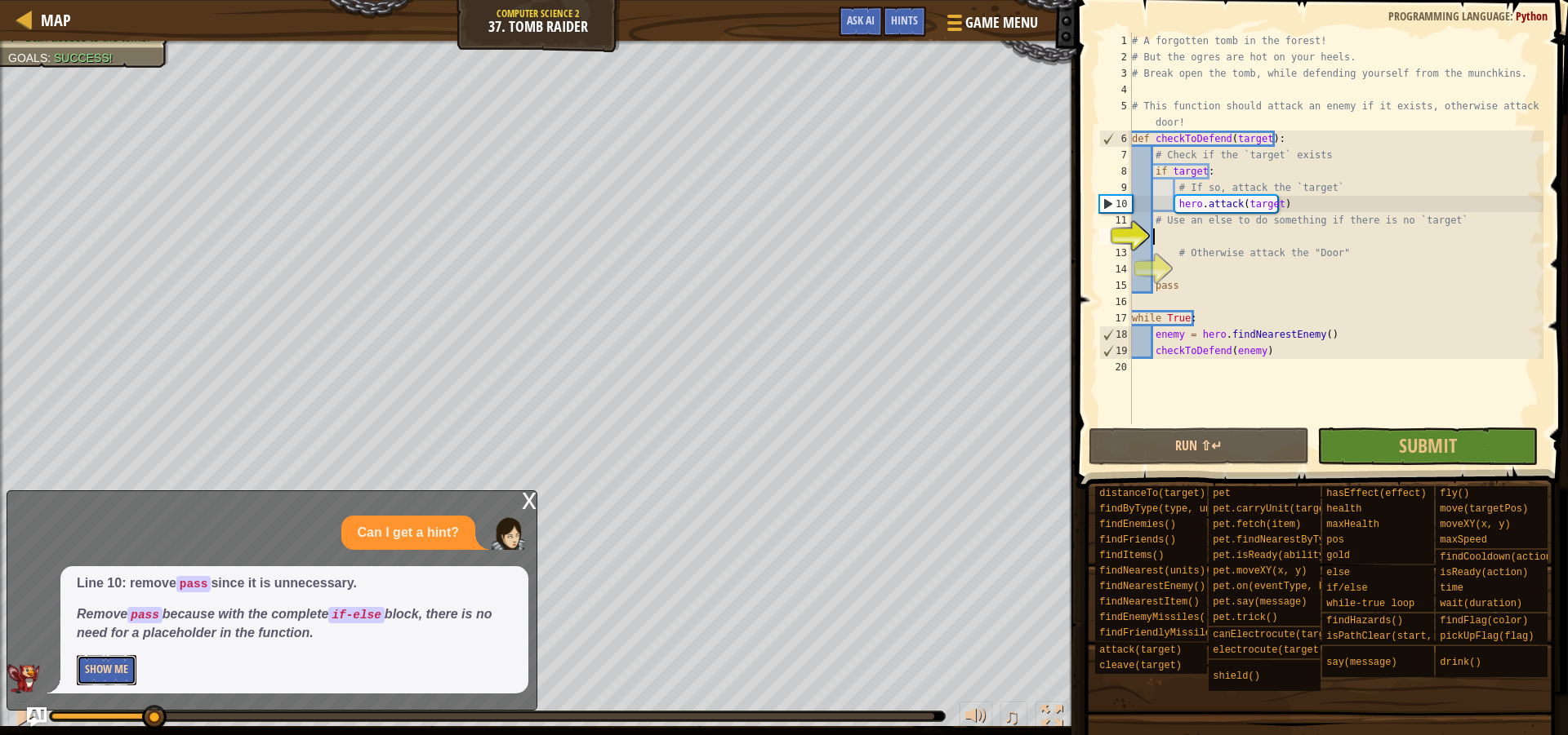
click at [118, 679] on button "Show Me" at bounding box center [106, 670] width 59 height 30
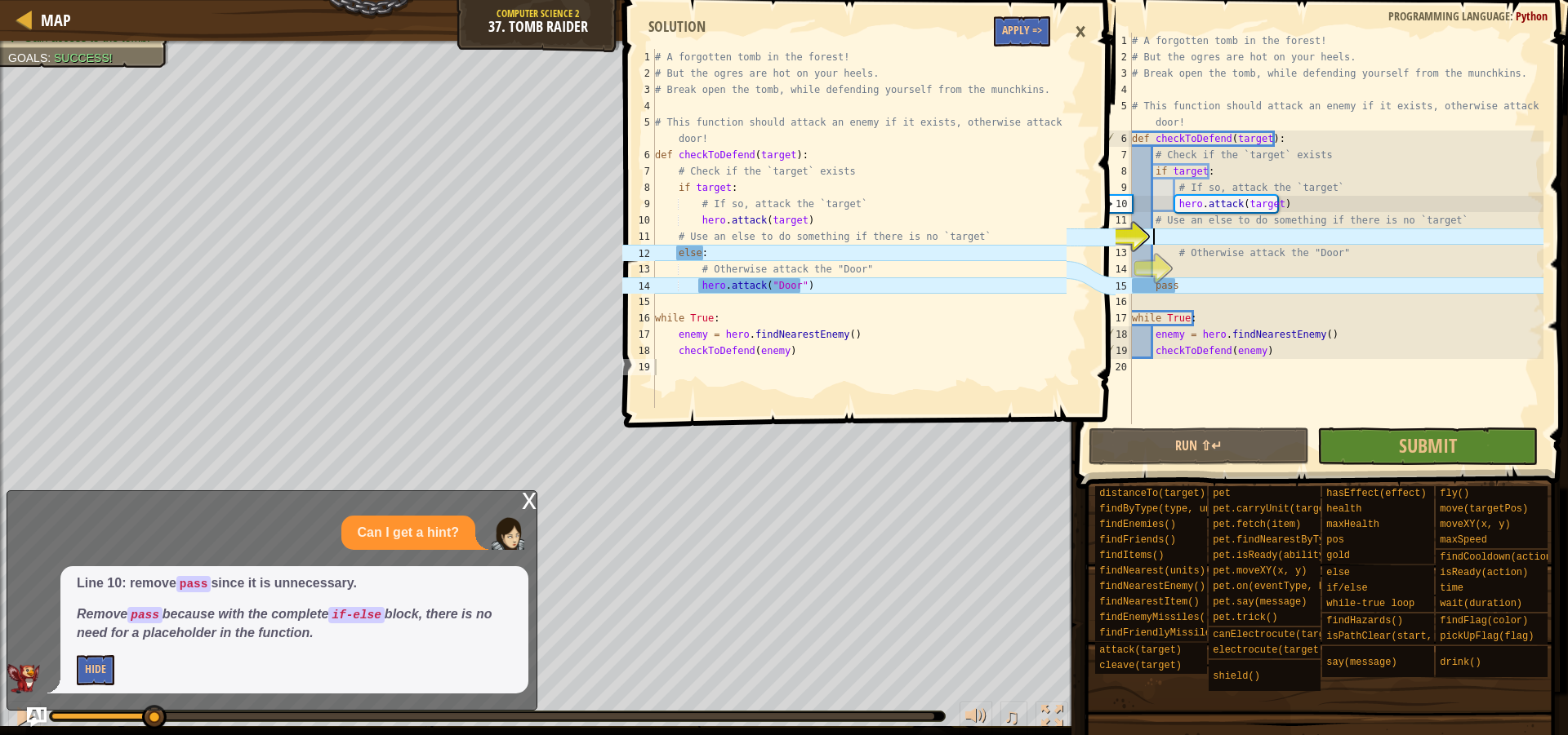
click at [1177, 242] on div "# A forgotten tomb in the forest! # But the ogres are hot on your heels. # Brea…" at bounding box center [1335, 245] width 415 height 424
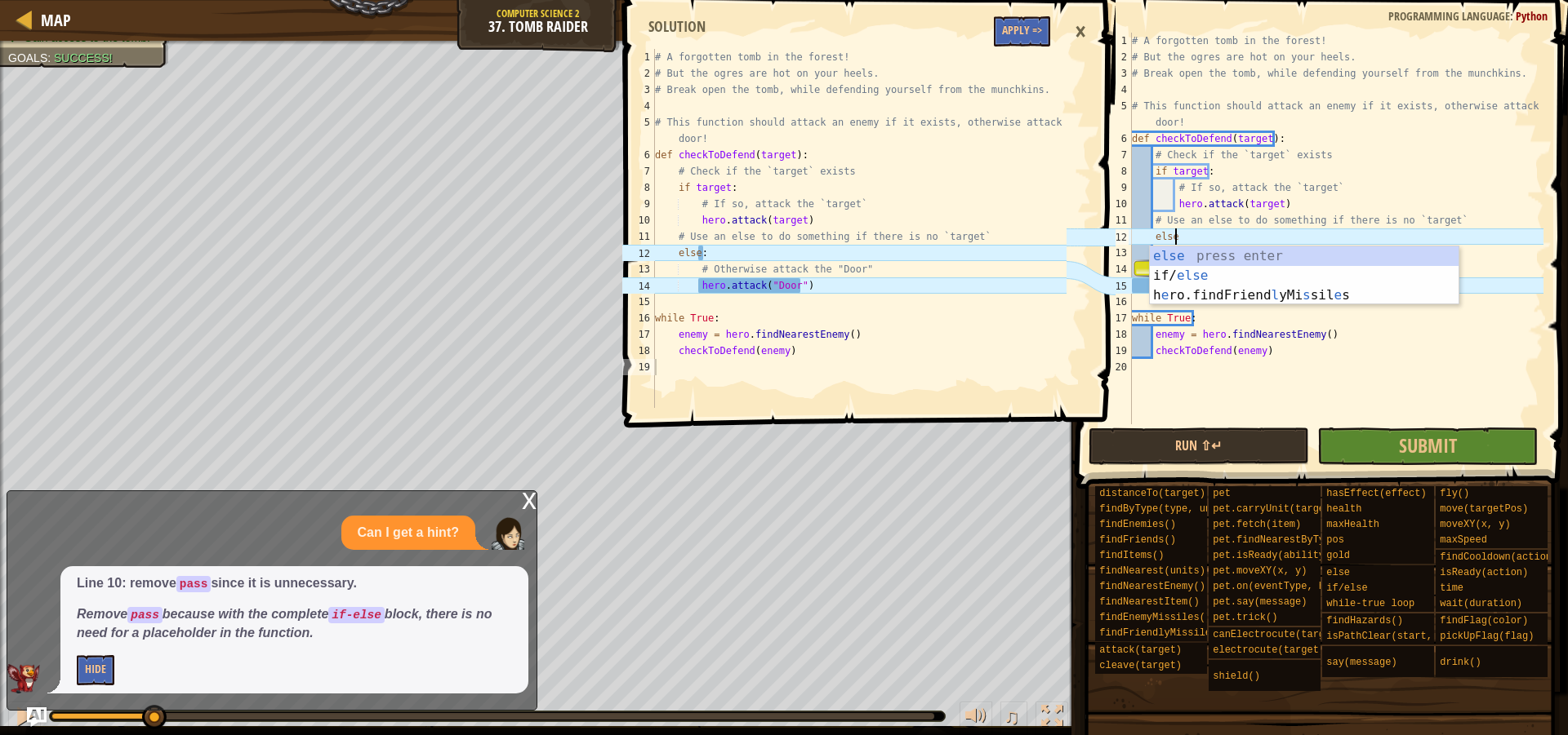
scroll to position [8, 3]
type textarea "else:"
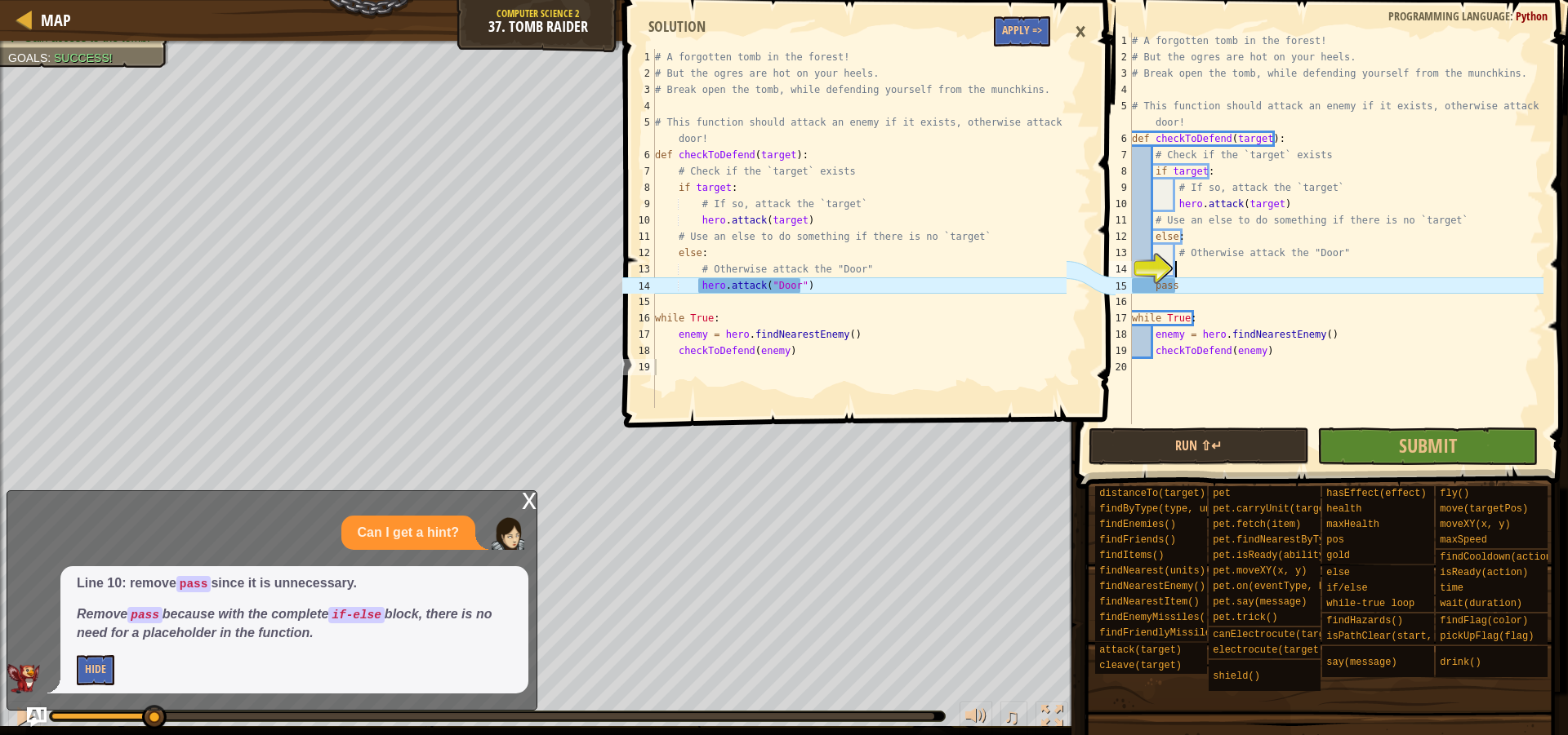
click at [1181, 265] on div "# A forgotten tomb in the forest! # But the ogres are hot on your heels. # Brea…" at bounding box center [1335, 245] width 415 height 424
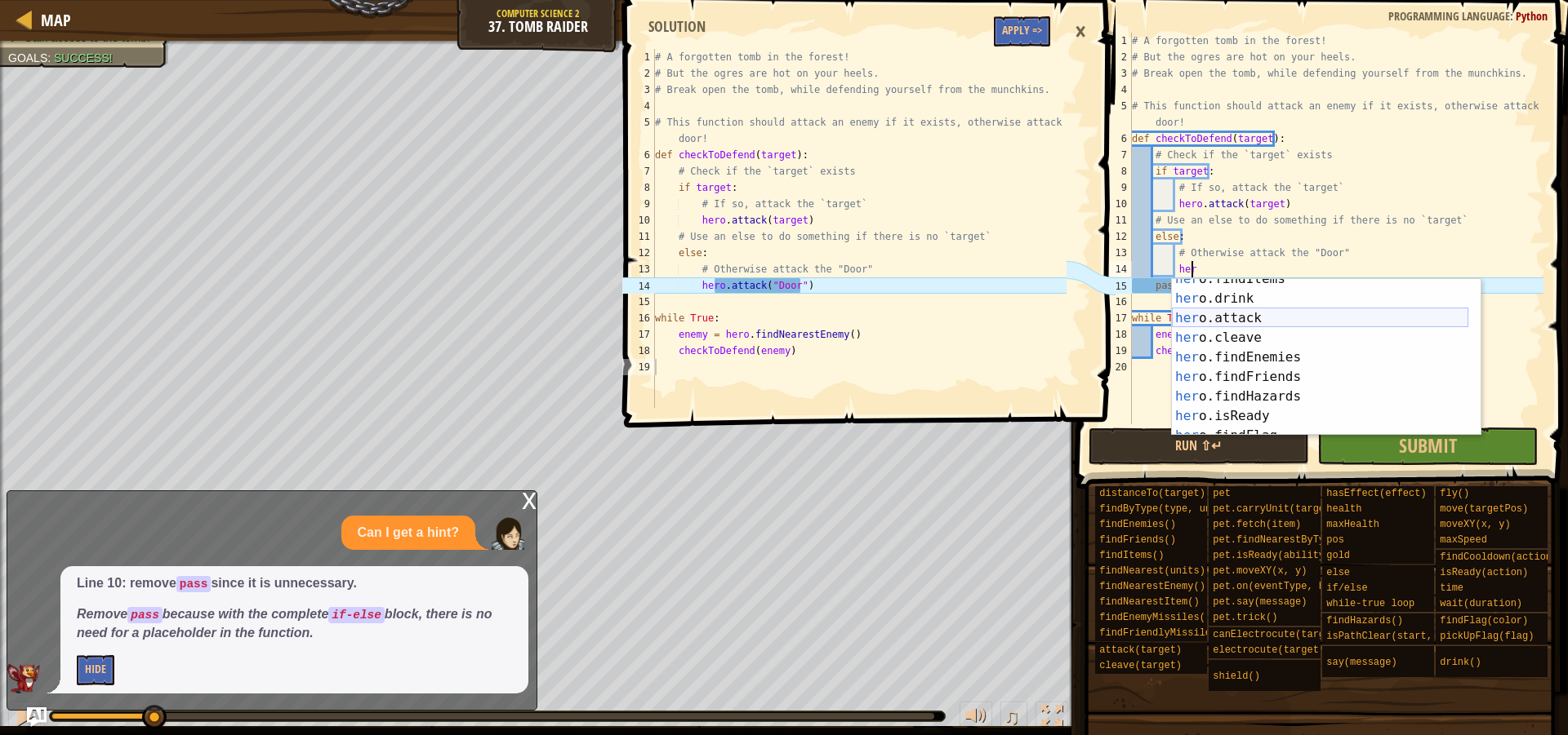
scroll to position [245, 0]
click at [1237, 317] on div "her o.findItems press enter her o.drink press enter her o.attack press enter he…" at bounding box center [1319, 367] width 296 height 196
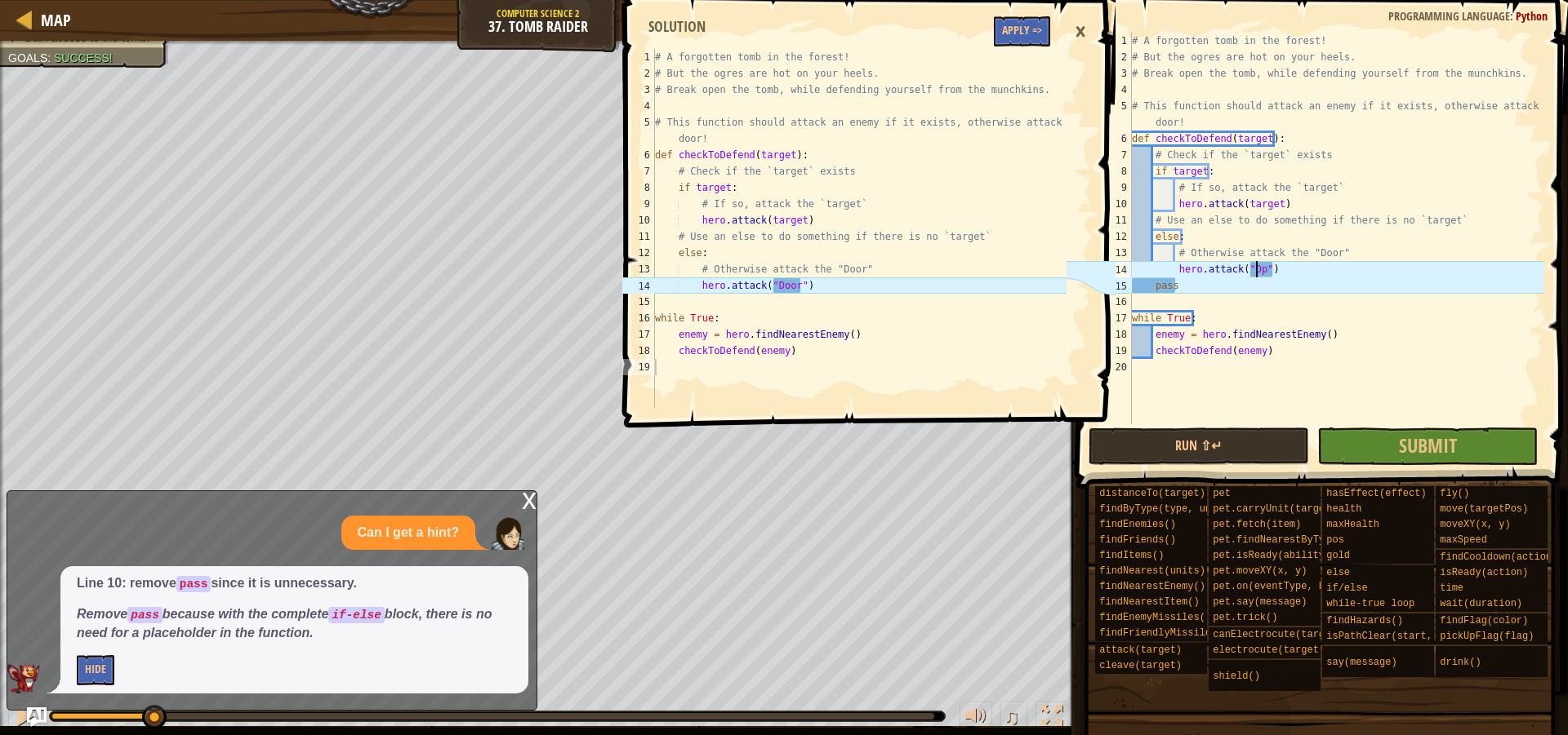
scroll to position [8, 11]
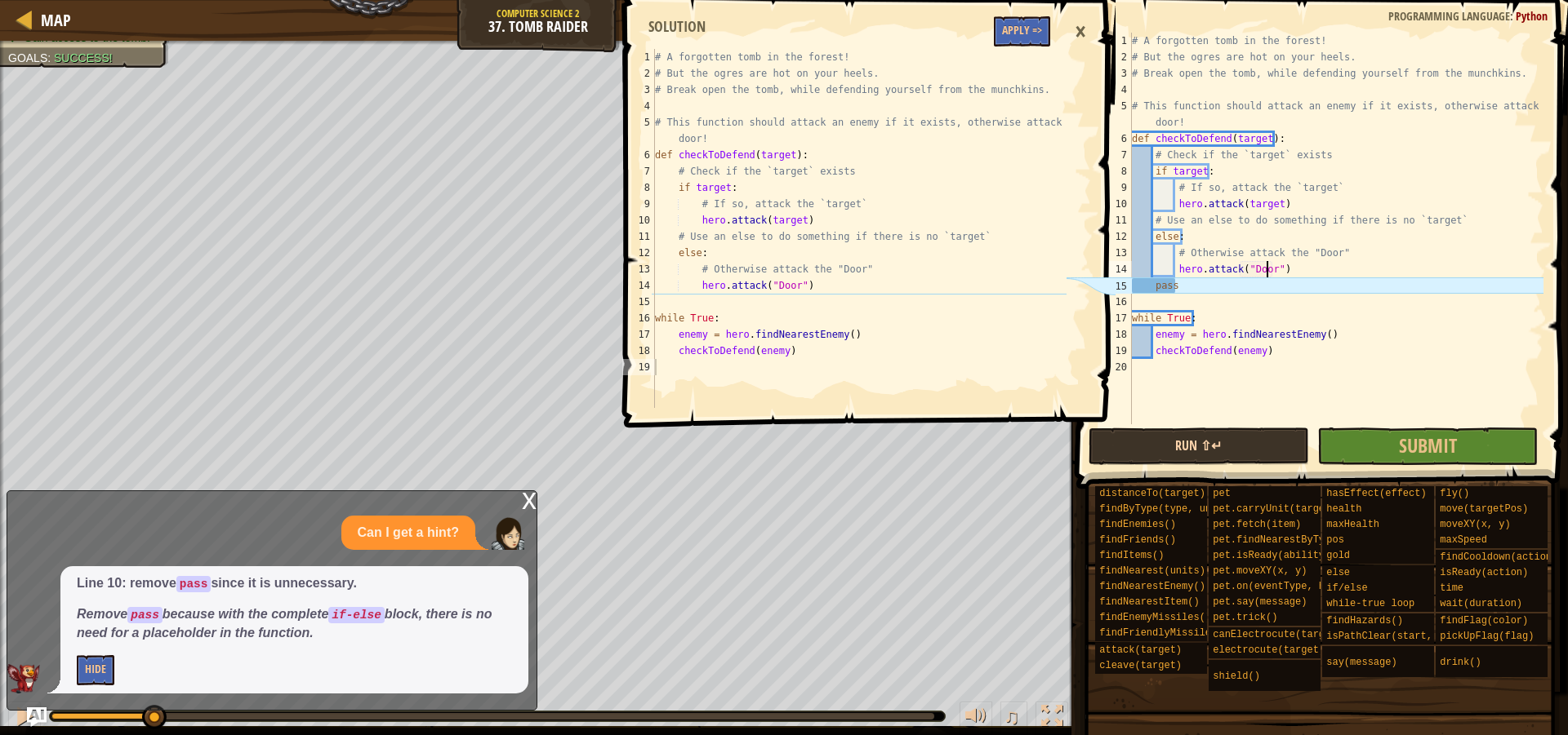
type textarea "hero.attack("Door")"
click at [1176, 432] on button "Run ⇧↵" at bounding box center [1198, 446] width 221 height 38
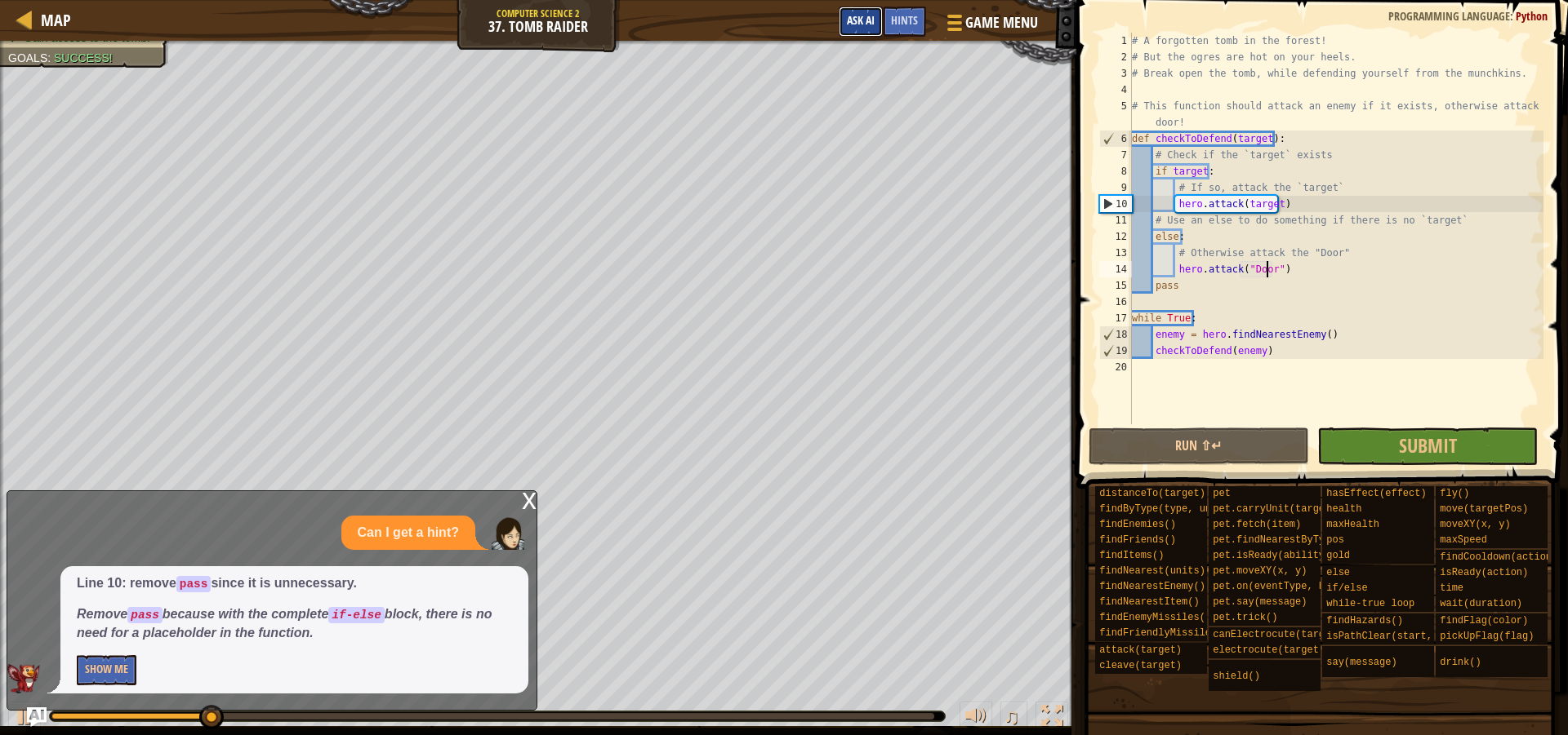
click at [861, 17] on span "Ask AI" at bounding box center [860, 20] width 28 height 16
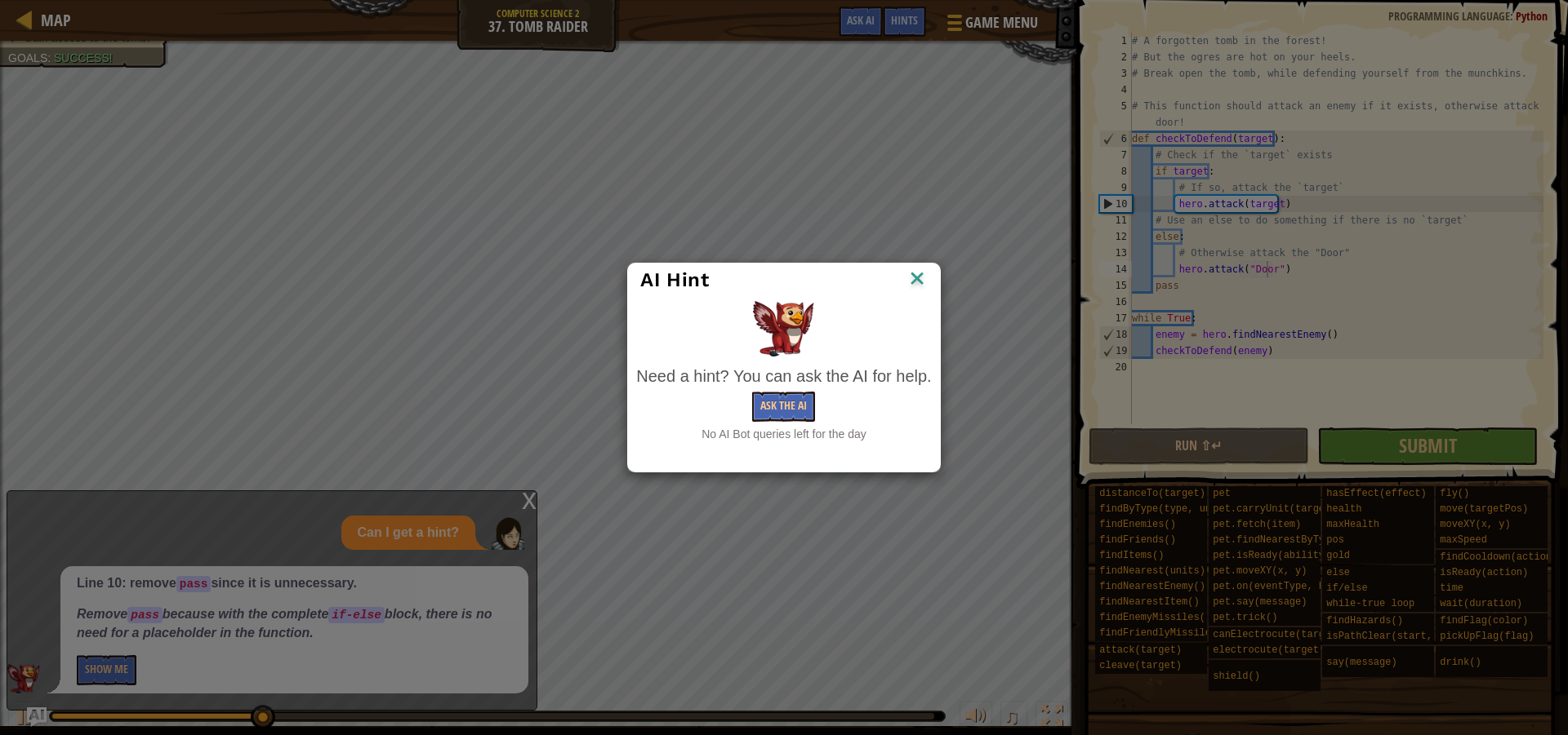
click at [909, 269] on img at bounding box center [917, 280] width 21 height 24
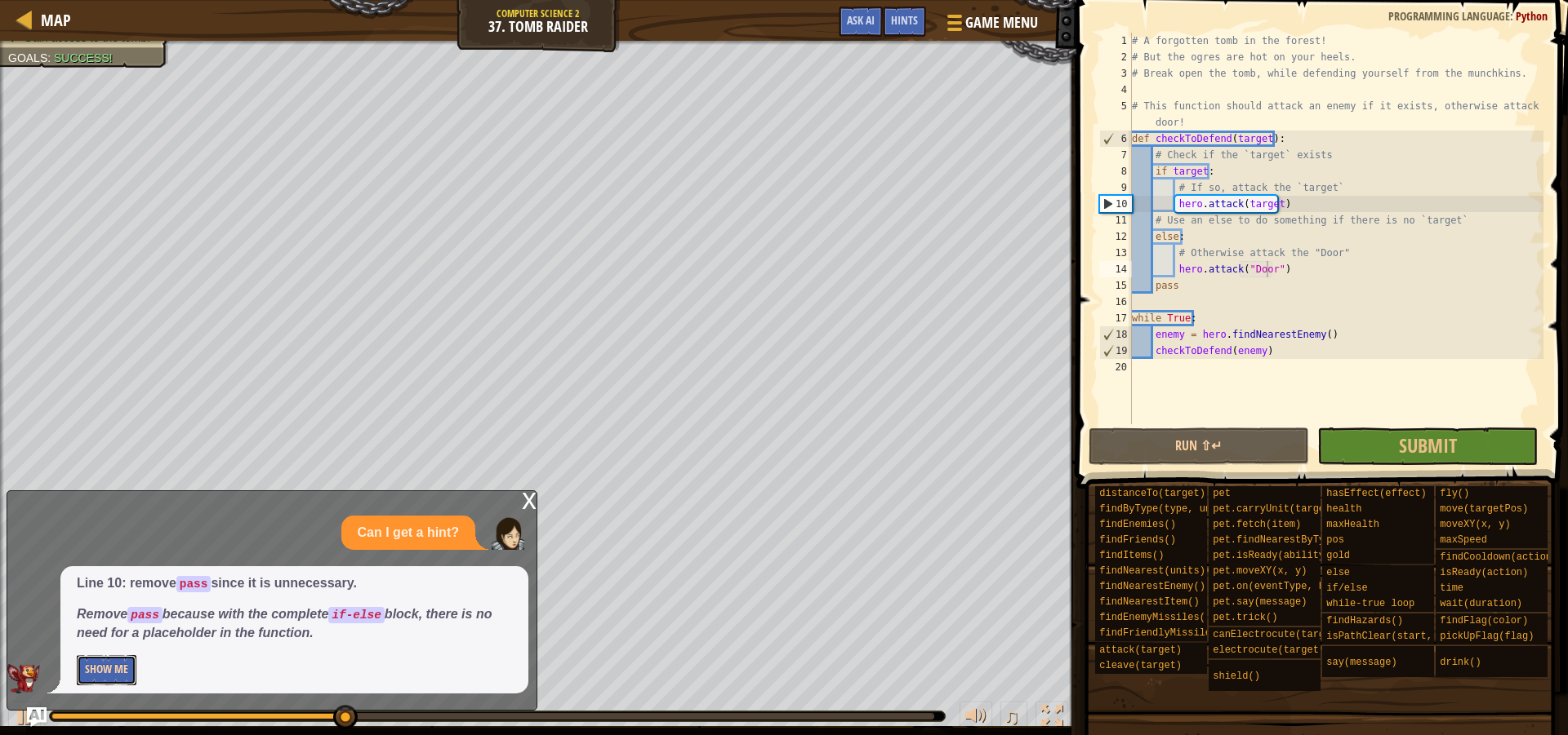
click at [125, 664] on button "Show Me" at bounding box center [106, 670] width 59 height 30
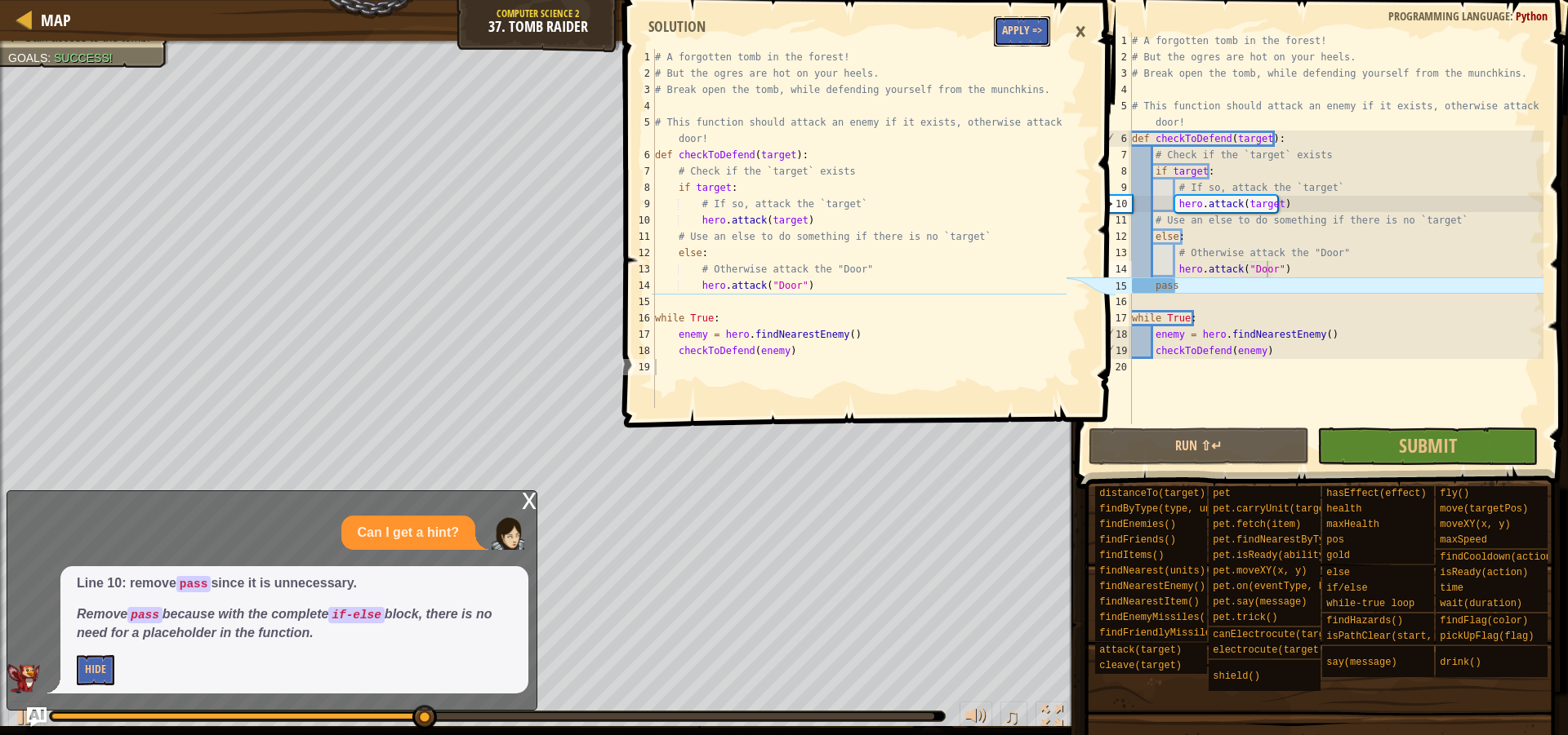
click at [1041, 36] on button "Apply =>" at bounding box center [1022, 31] width 56 height 30
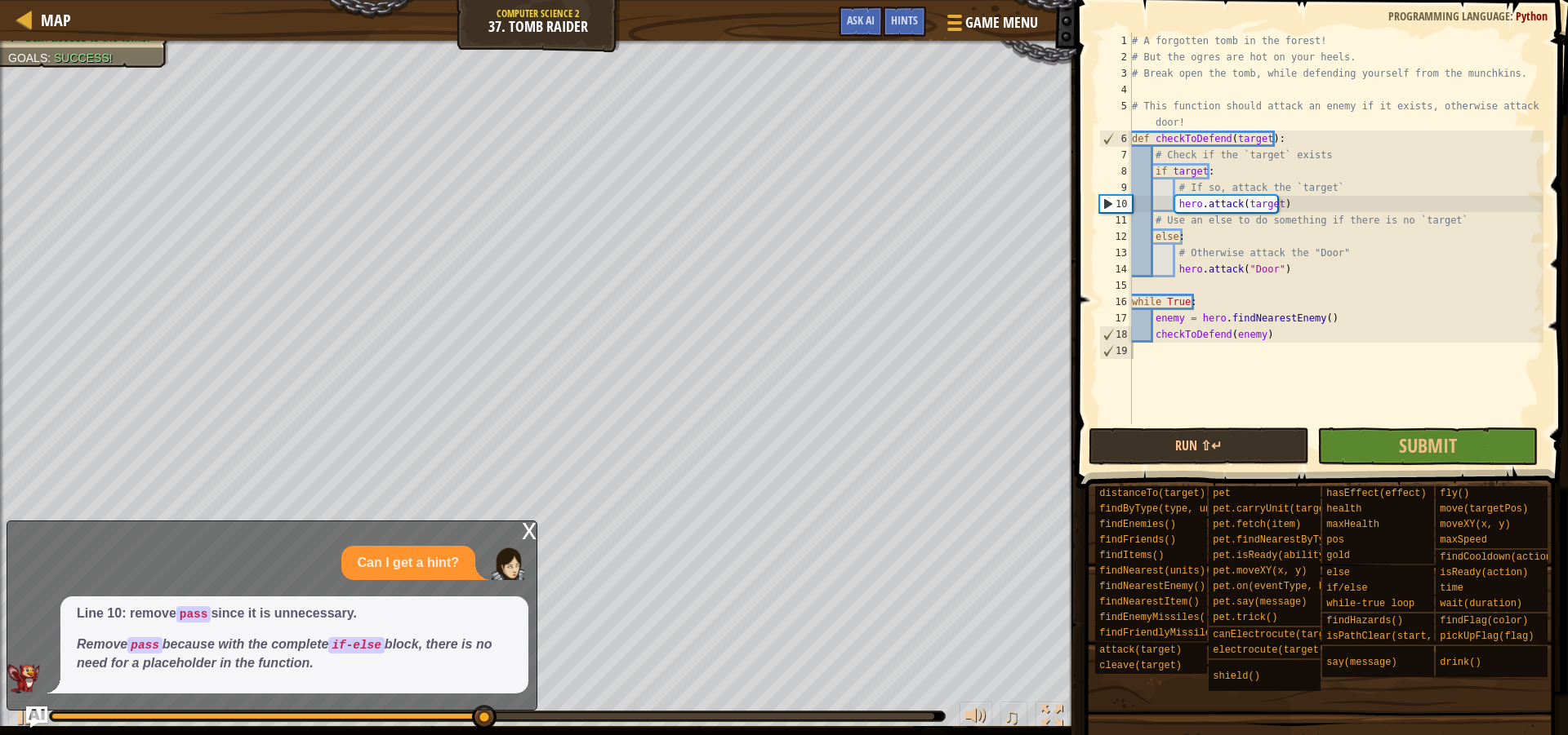
click at [33, 710] on img "Ask AI" at bounding box center [37, 718] width 21 height 21
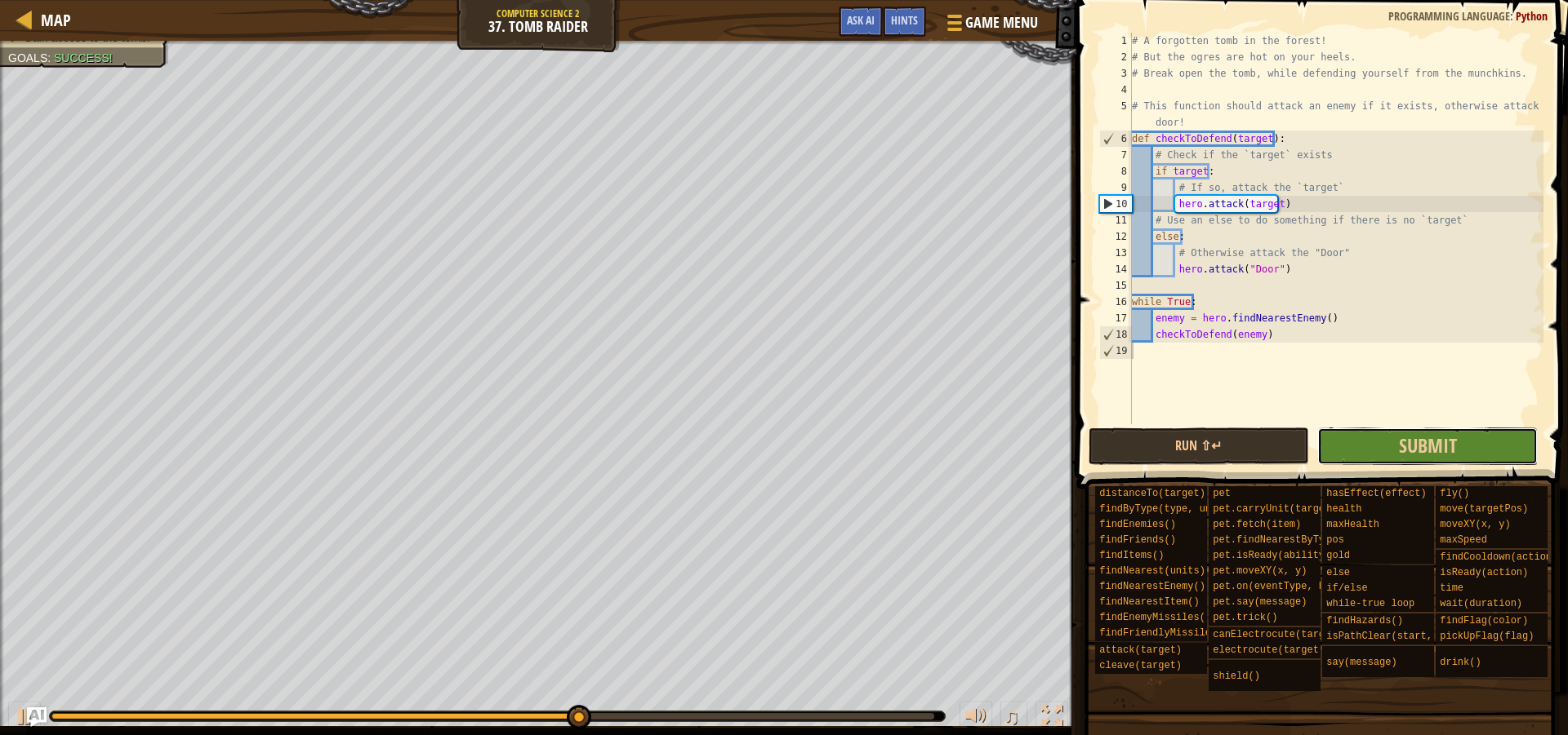
click at [1369, 450] on button "Submit" at bounding box center [1427, 446] width 221 height 38
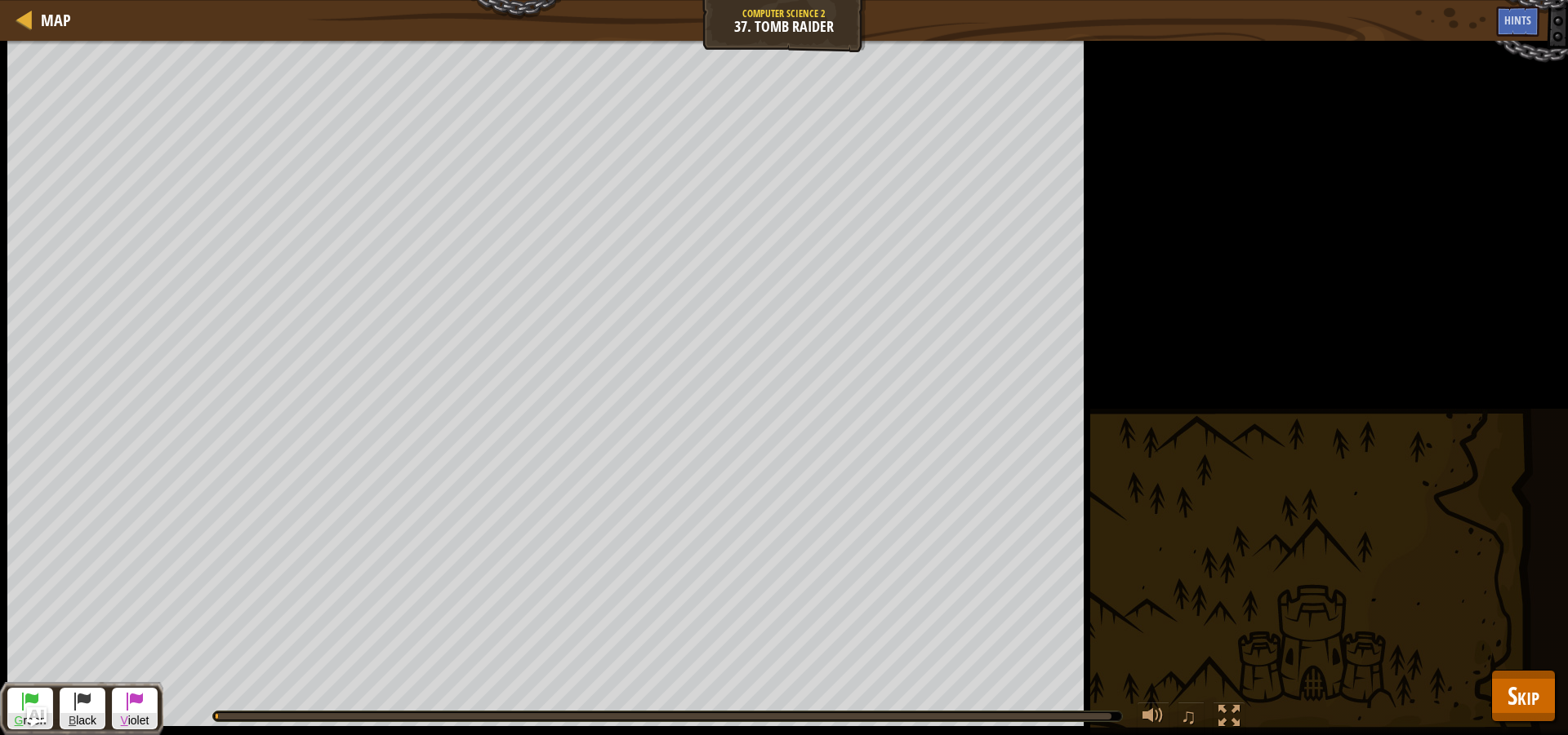
click at [1369, 450] on div "Defeat the ogres. Gain access to the tomb. Goals : Running... G reen B lack V i…" at bounding box center [784, 387] width 1568 height 694
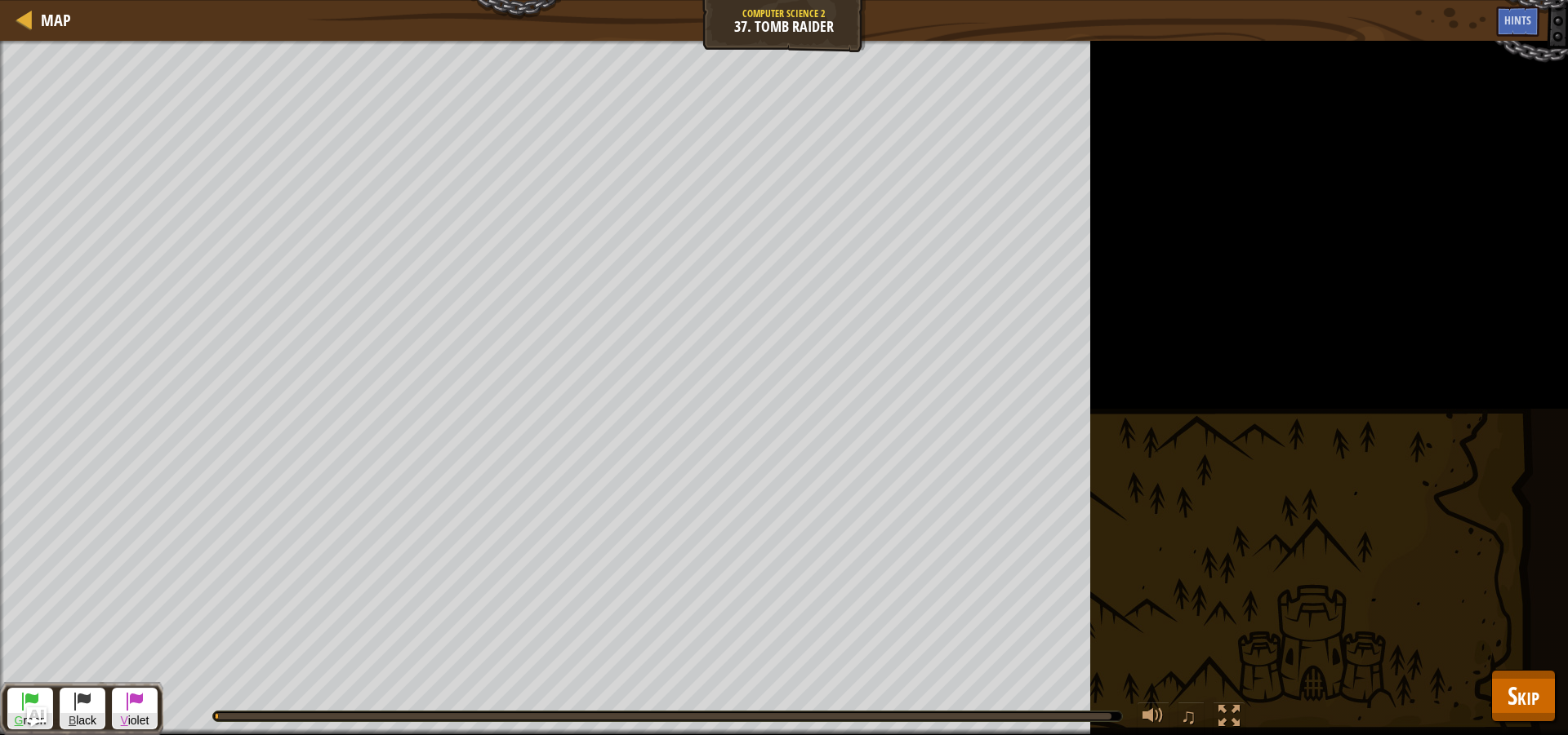
click at [1369, 450] on div "Defeat the ogres. Gain access to the tomb. Goals : Running... G reen B lack V i…" at bounding box center [784, 387] width 1568 height 694
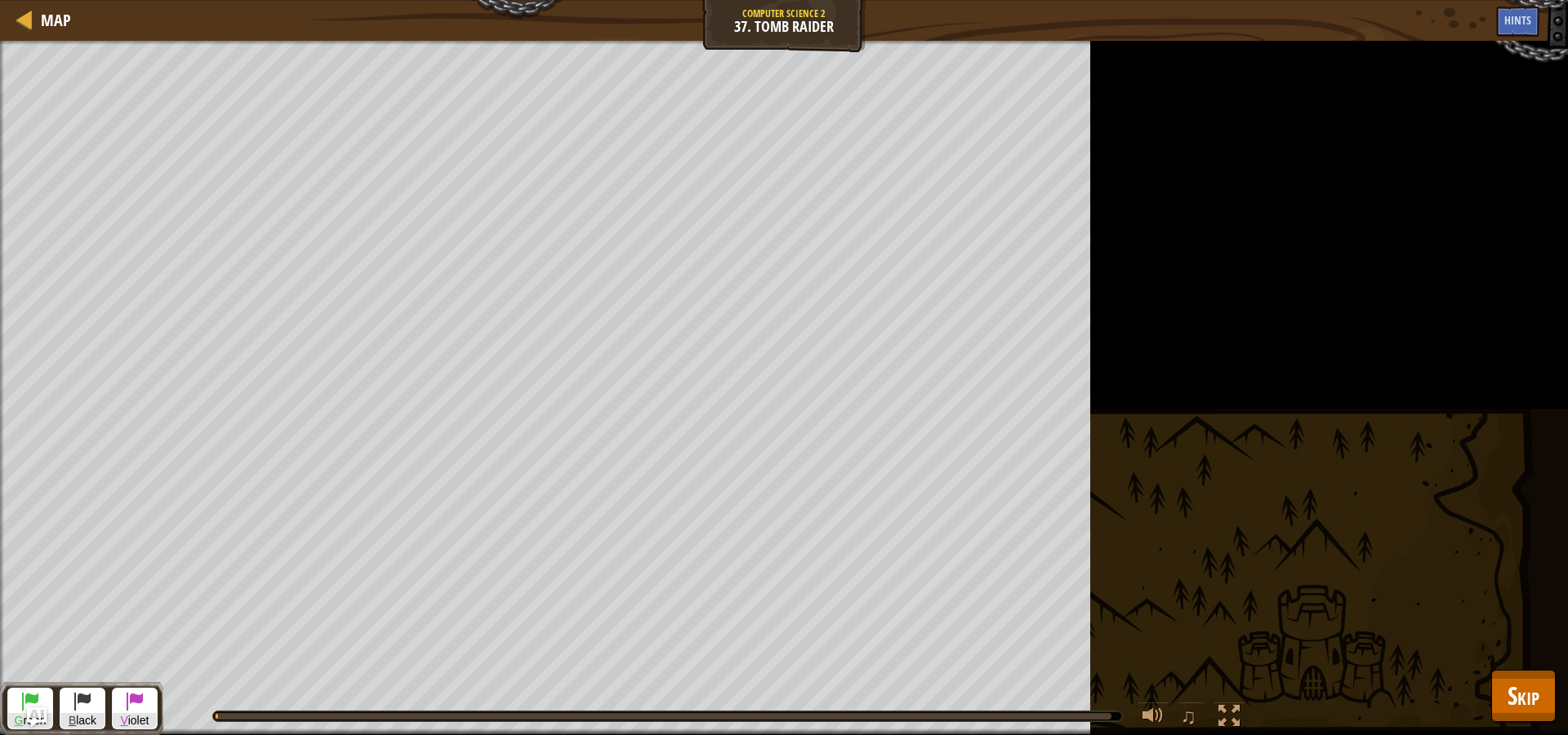
click at [1369, 450] on div "Defeat the ogres. Gain access to the tomb. Goals : Running... G reen B lack V i…" at bounding box center [784, 387] width 1568 height 694
click at [1495, 699] on button "Skip" at bounding box center [1523, 696] width 64 height 52
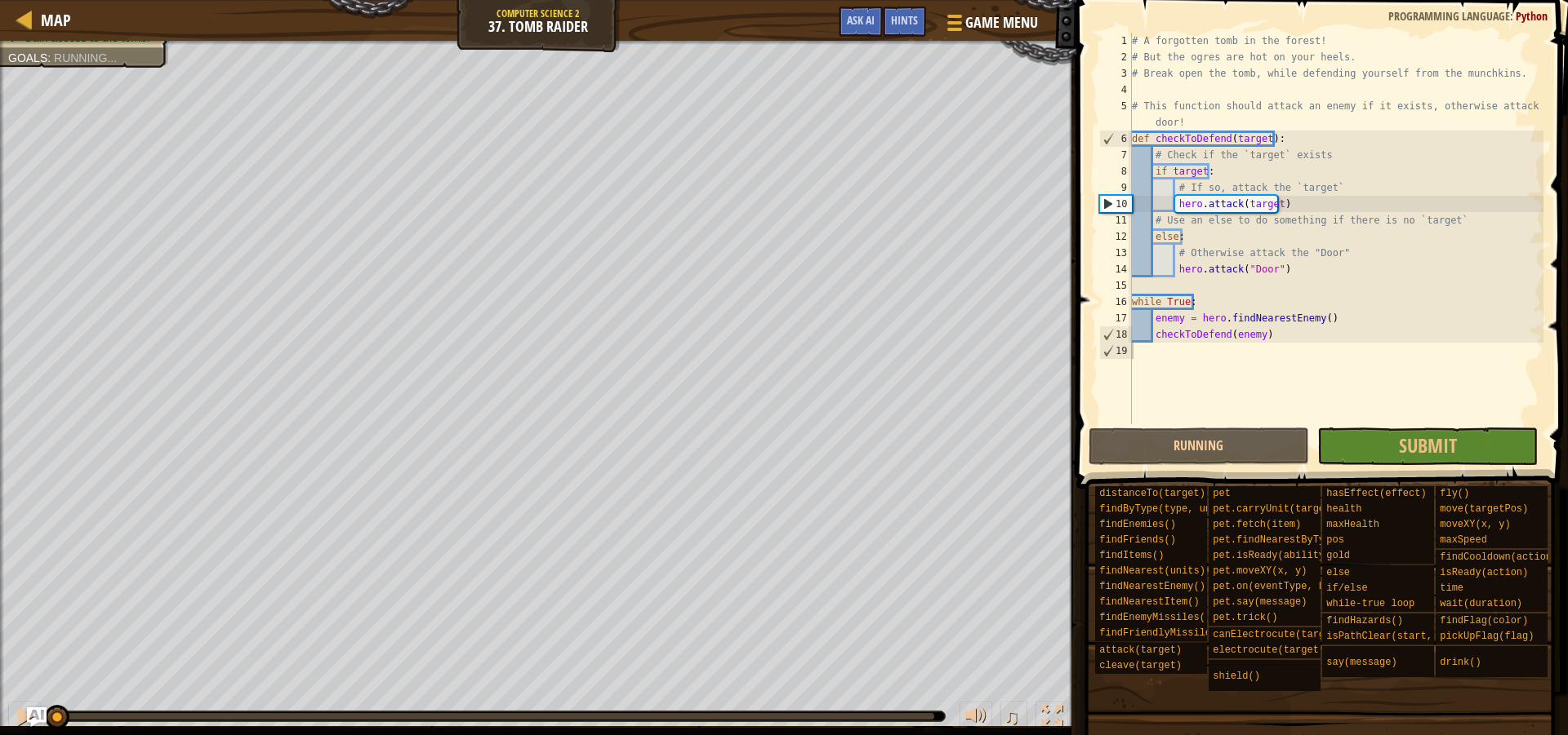
click at [1495, 699] on span at bounding box center [1319, 711] width 480 height 484
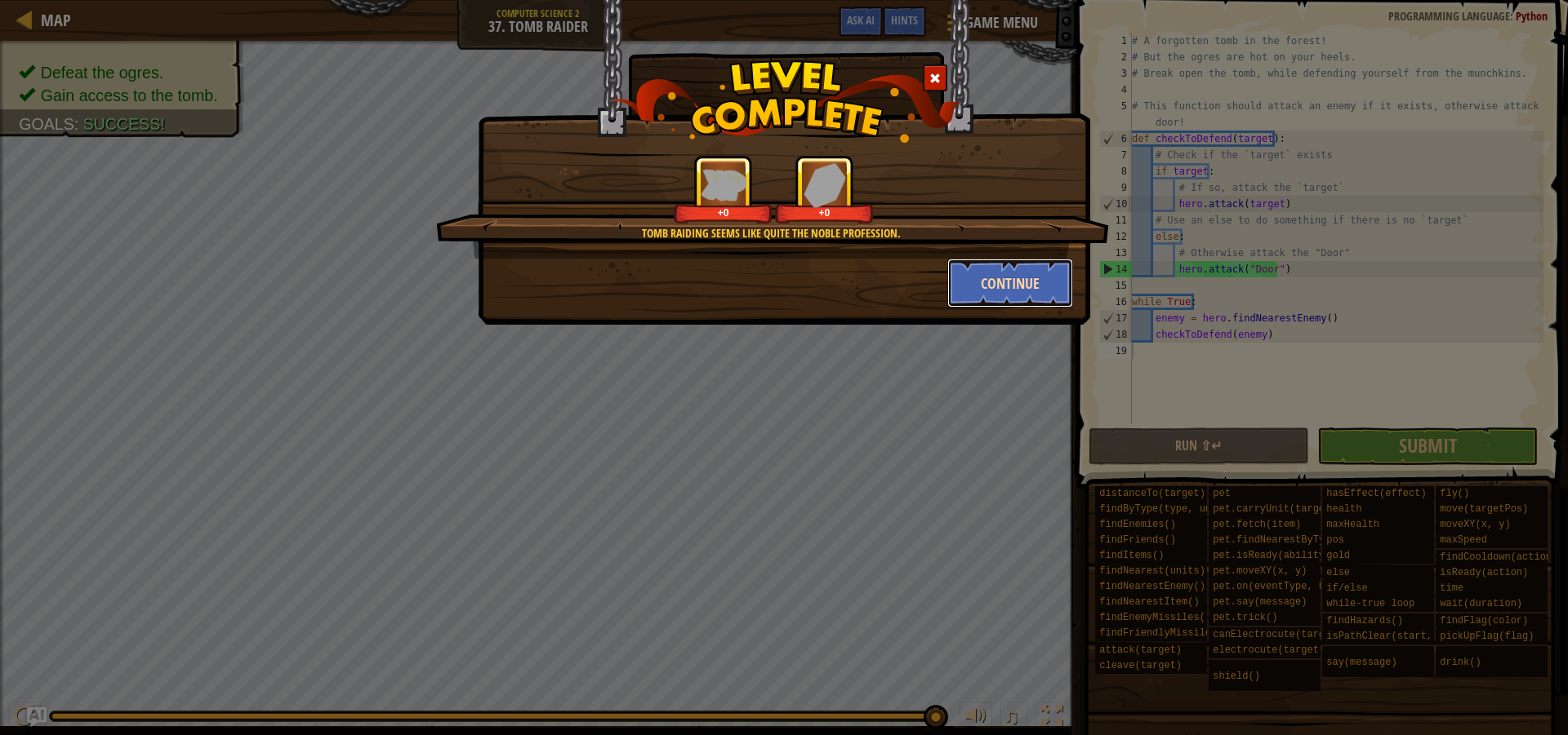
click at [989, 258] on button "Continue" at bounding box center [1010, 283] width 126 height 49
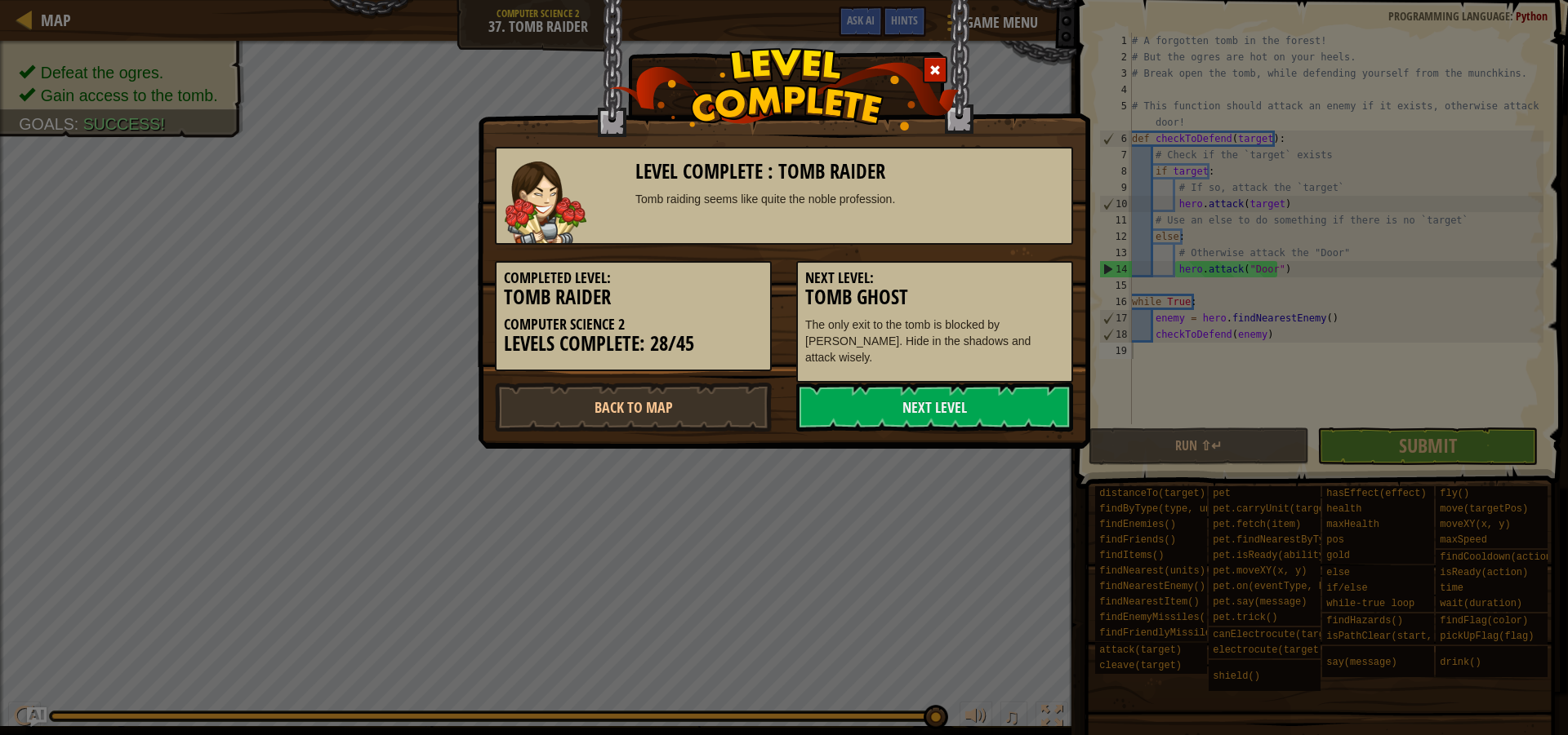
click at [1006, 289] on h3 "Tomb Ghost" at bounding box center [935, 297] width 258 height 22
drag, startPoint x: 1006, startPoint y: 289, endPoint x: 996, endPoint y: 346, distance: 57.9
click at [1008, 296] on h3 "Tomb Ghost" at bounding box center [935, 297] width 258 height 22
click at [979, 430] on div "Level Complete : Tomb Raider Tomb raiding seems like quite the noble profession…" at bounding box center [784, 224] width 612 height 449
click at [975, 412] on link "Next Level" at bounding box center [934, 407] width 277 height 49
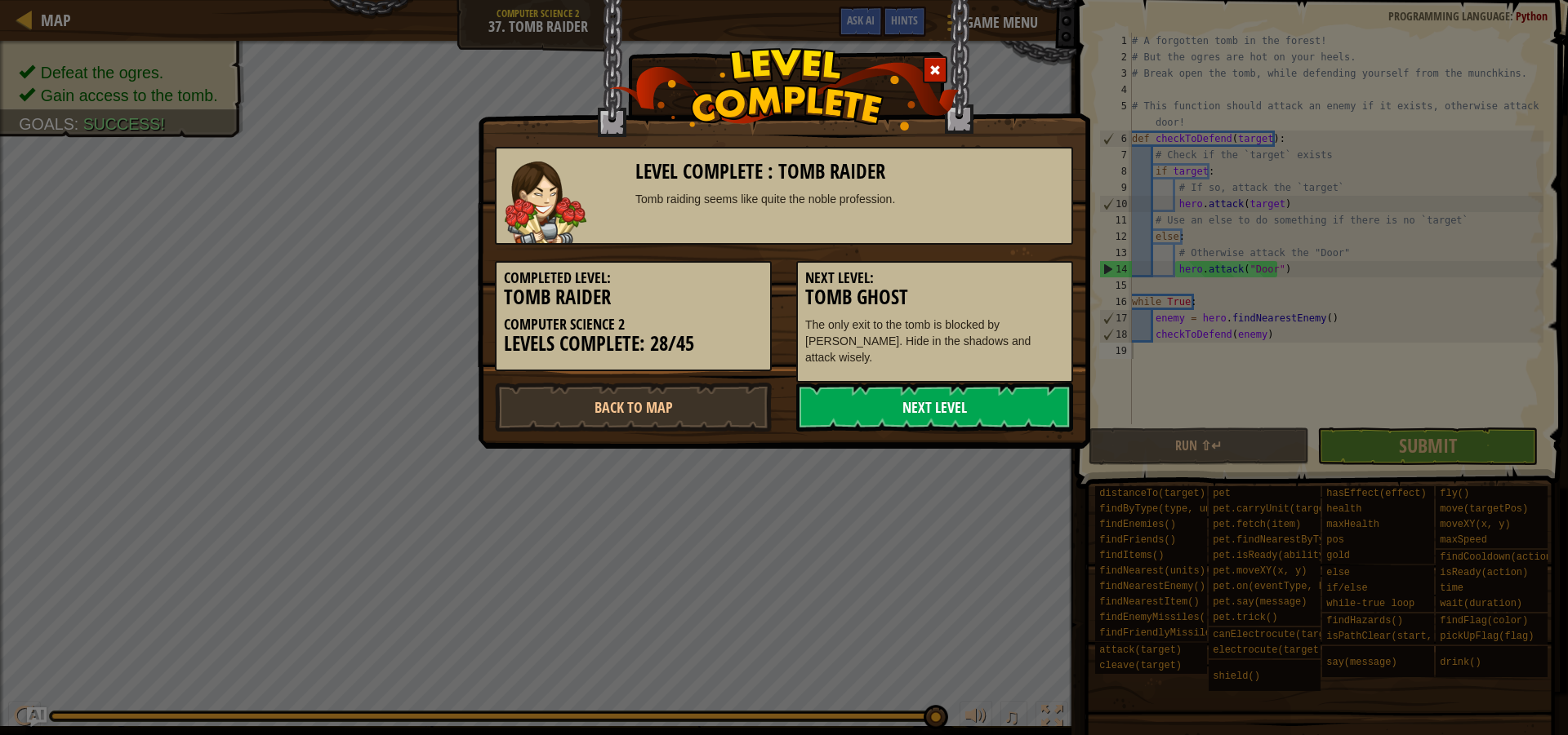
click at [973, 2] on body "Map Computer Science 2 37. Tomb Raider Game Menu Done Hints Ask AI 1 2 3 4 5 6 …" at bounding box center [784, 1] width 1568 height 2
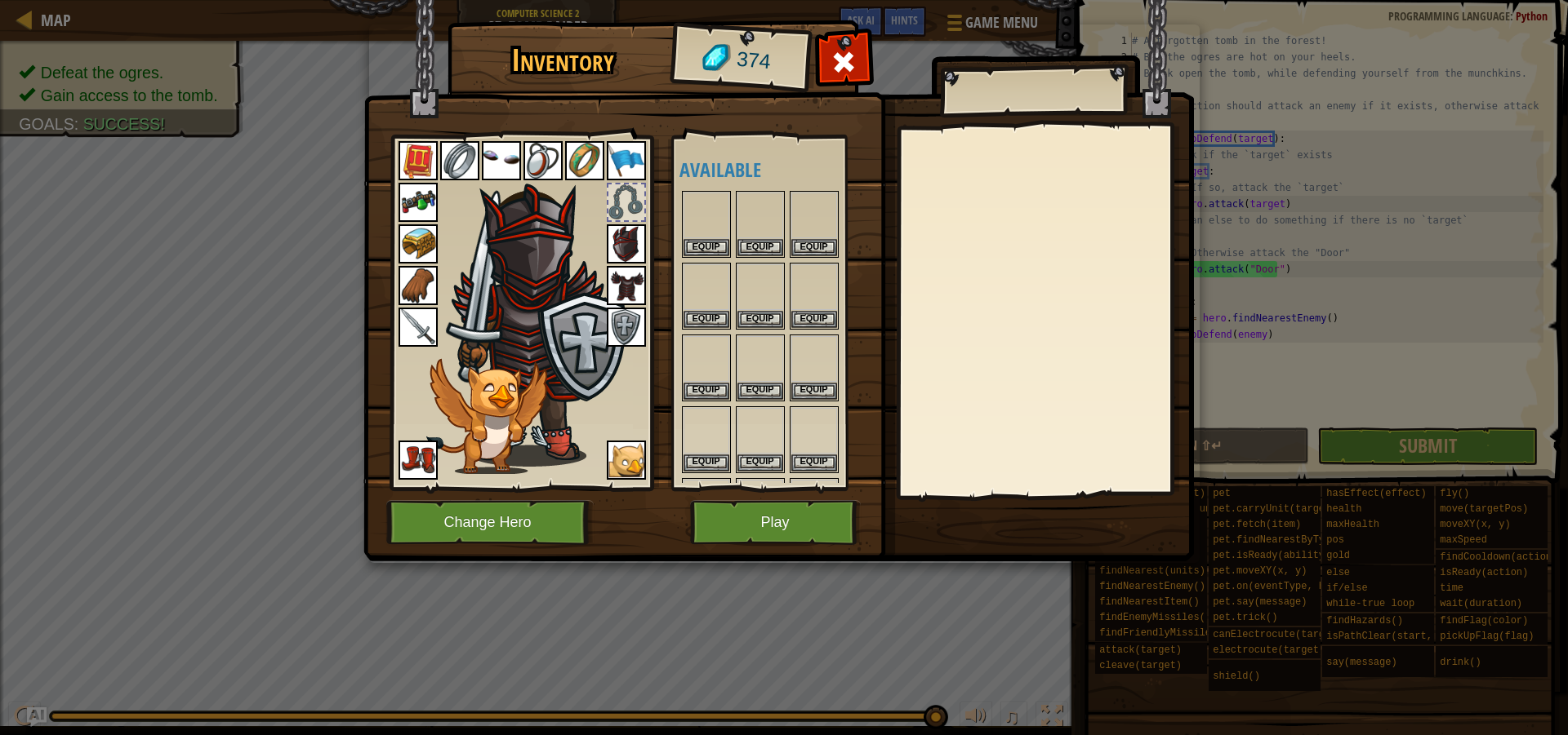
click at [973, 407] on div "Inventory 374 Available Equip Equip Equip Equip Equip Equip Equip Equip Equip E…" at bounding box center [784, 293] width 831 height 539
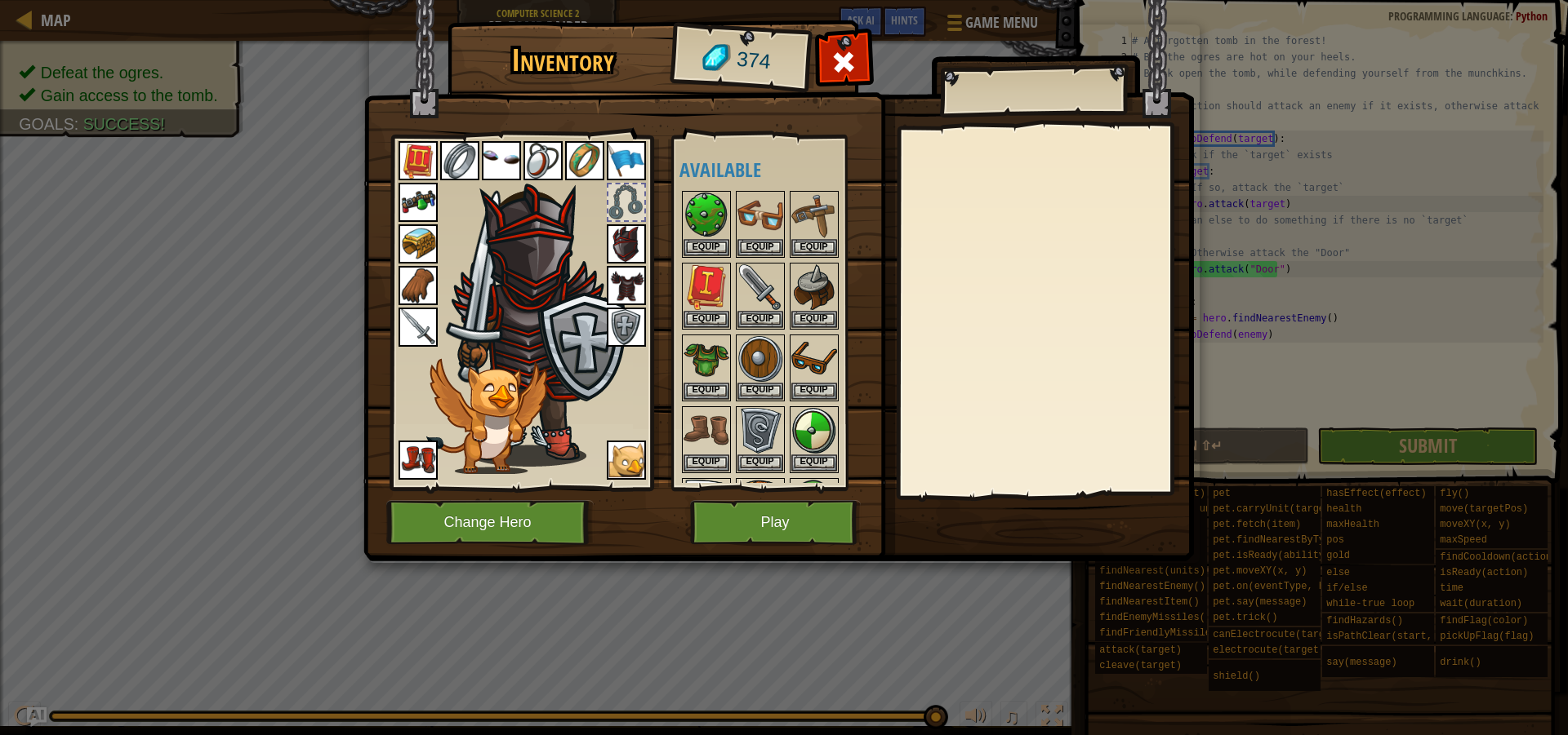
click at [973, 407] on div at bounding box center [1044, 311] width 289 height 366
click at [971, 403] on div at bounding box center [1044, 311] width 289 height 366
click at [970, 399] on div at bounding box center [1044, 311] width 289 height 366
click at [806, 518] on button "Play" at bounding box center [775, 522] width 171 height 45
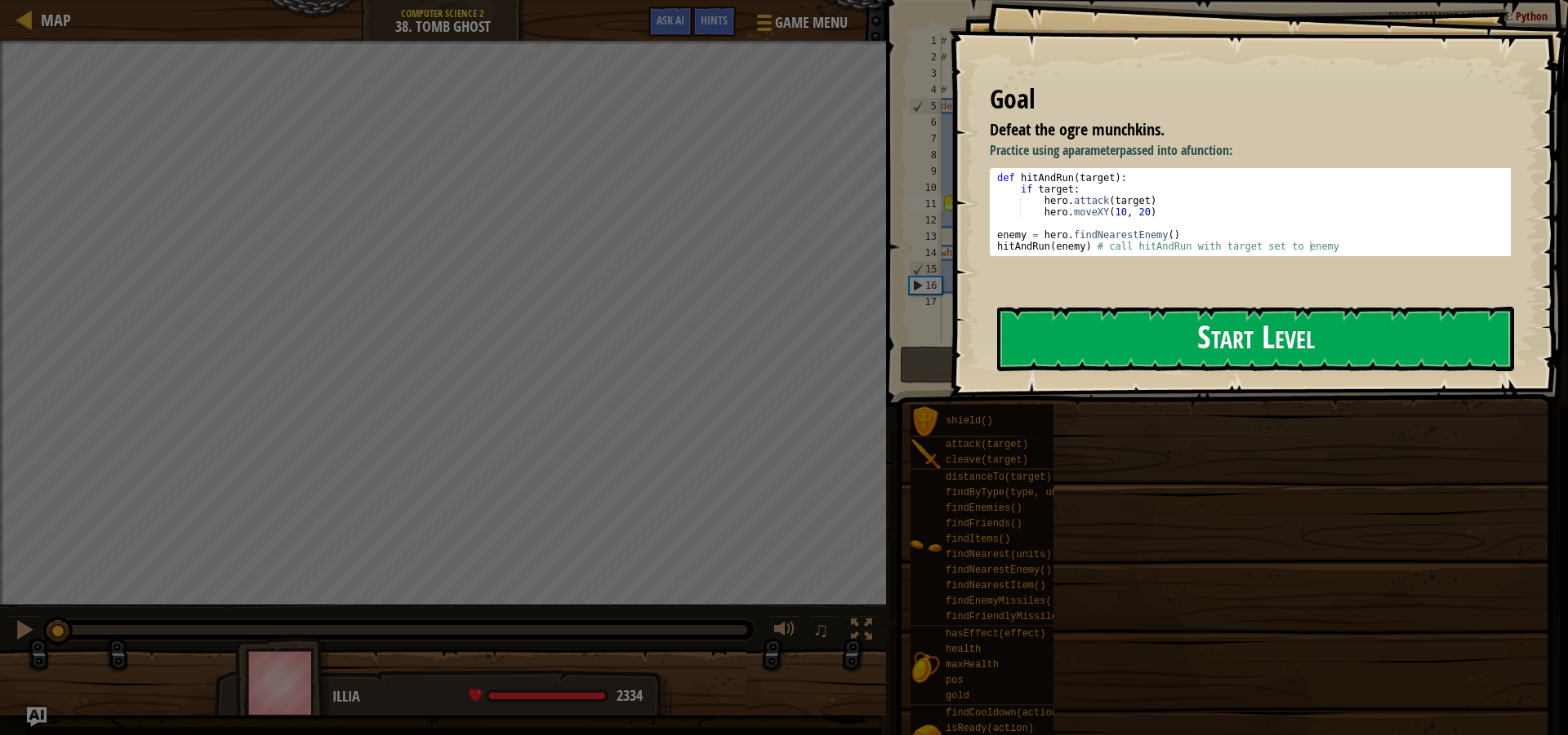
click at [1143, 346] on button "Start Level" at bounding box center [1255, 339] width 517 height 64
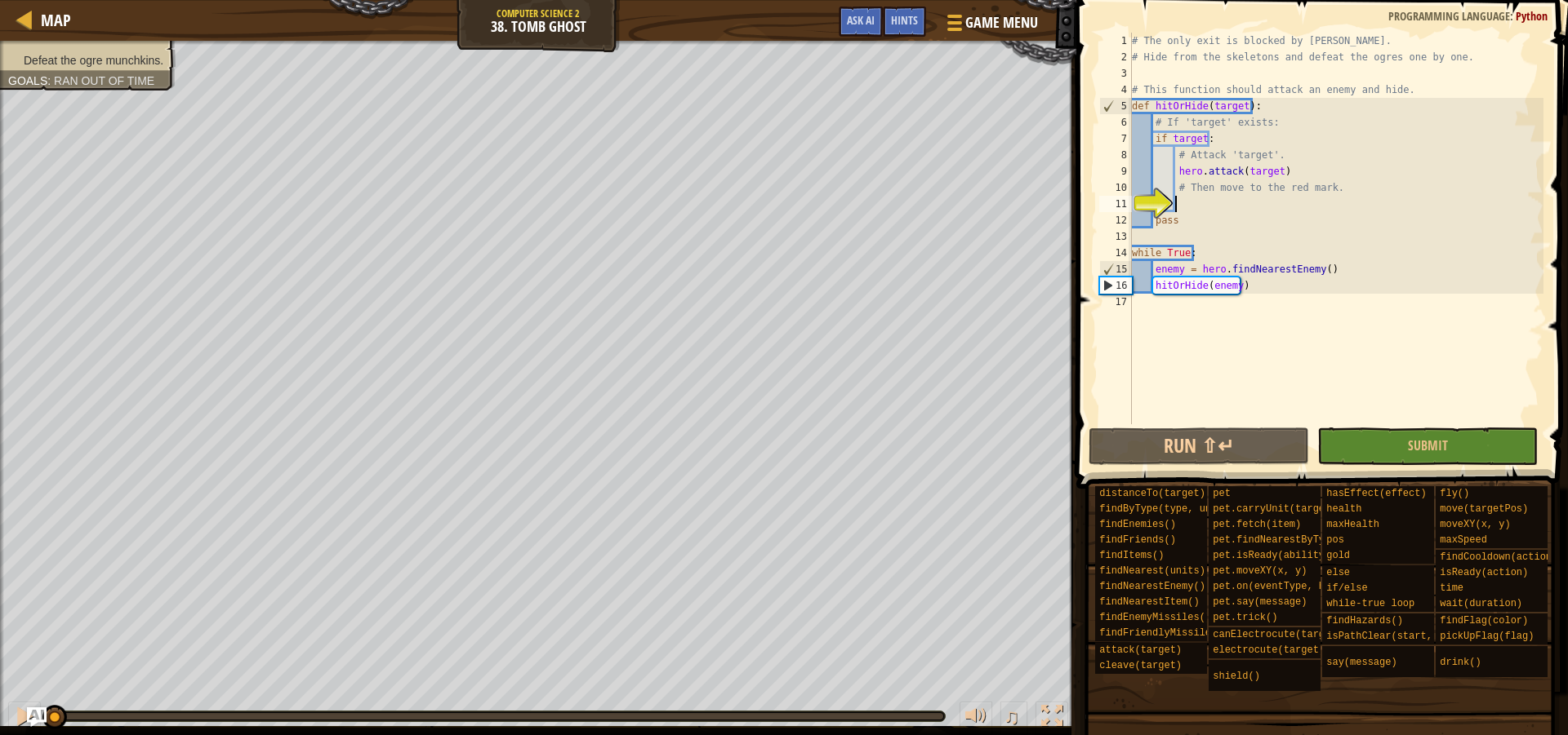
scroll to position [8, 3]
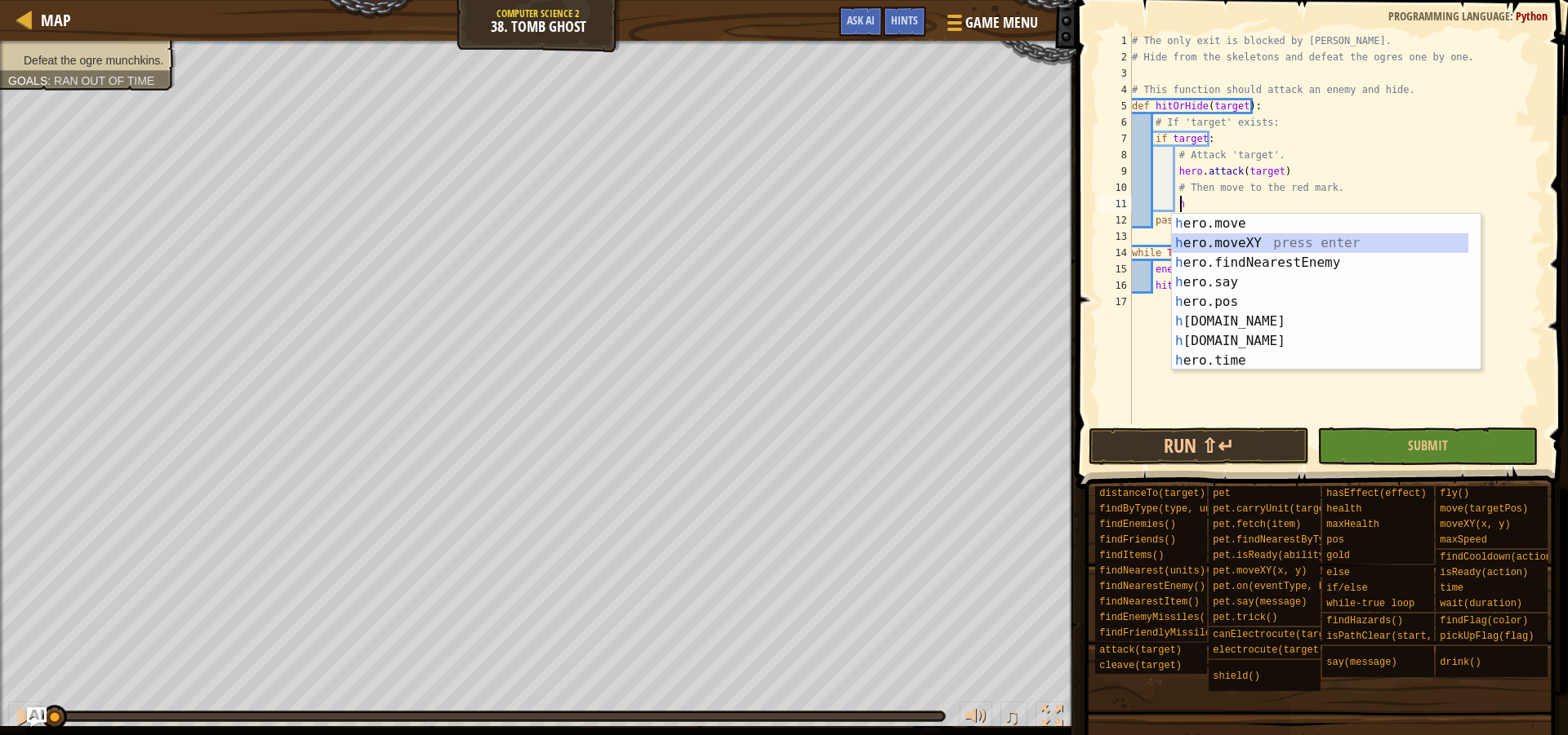
click at [1312, 239] on div "h ero.move press enter h ero.moveXY press enter h ero.findNearestEnemy press en…" at bounding box center [1319, 312] width 296 height 196
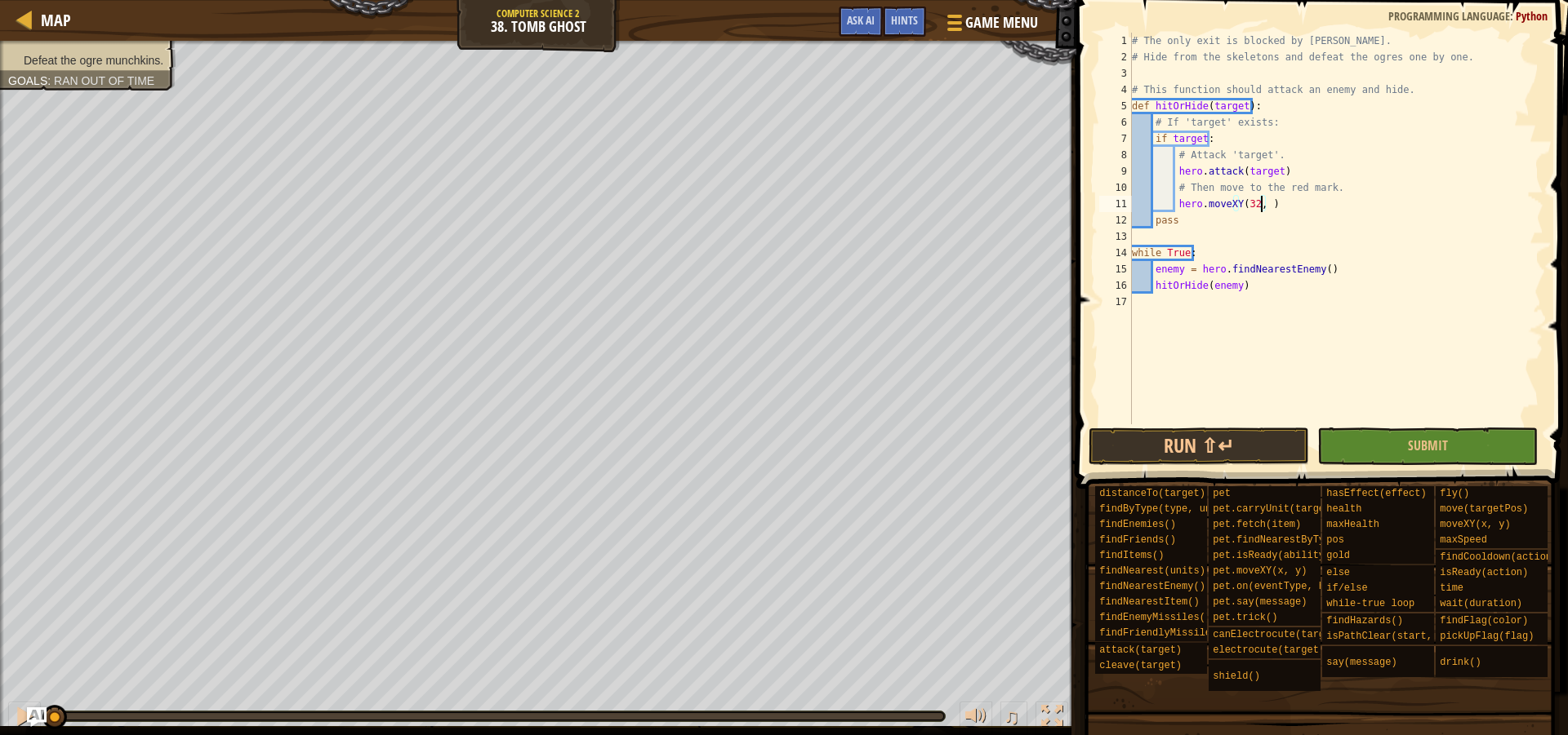
scroll to position [8, 11]
type textarea "hero.moveXY(32, 17)"
click at [1210, 436] on button "Run ⇧↵" at bounding box center [1198, 446] width 221 height 38
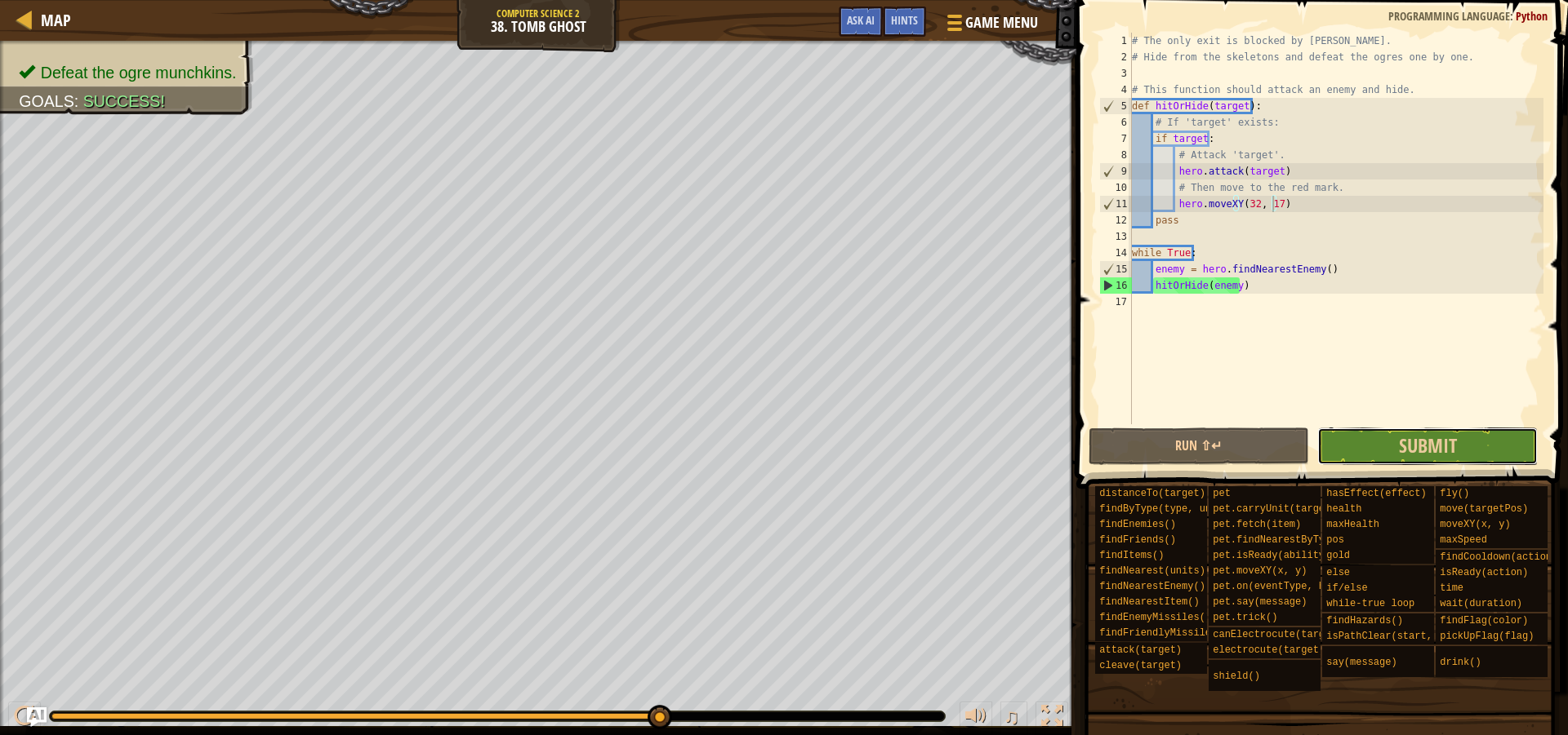
click at [1362, 441] on button "Submit" at bounding box center [1427, 446] width 221 height 38
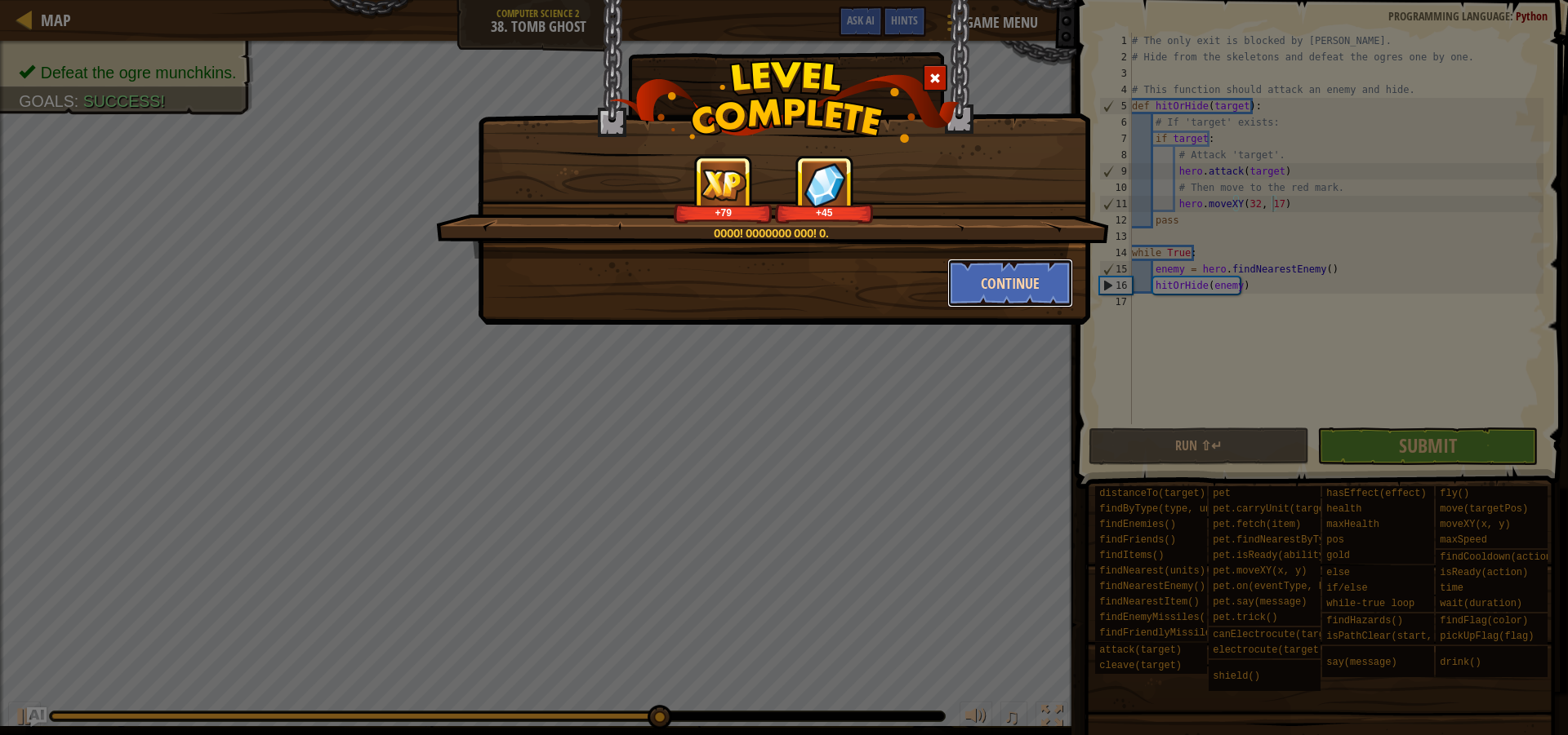
click at [1051, 284] on button "Continue" at bounding box center [1010, 283] width 126 height 49
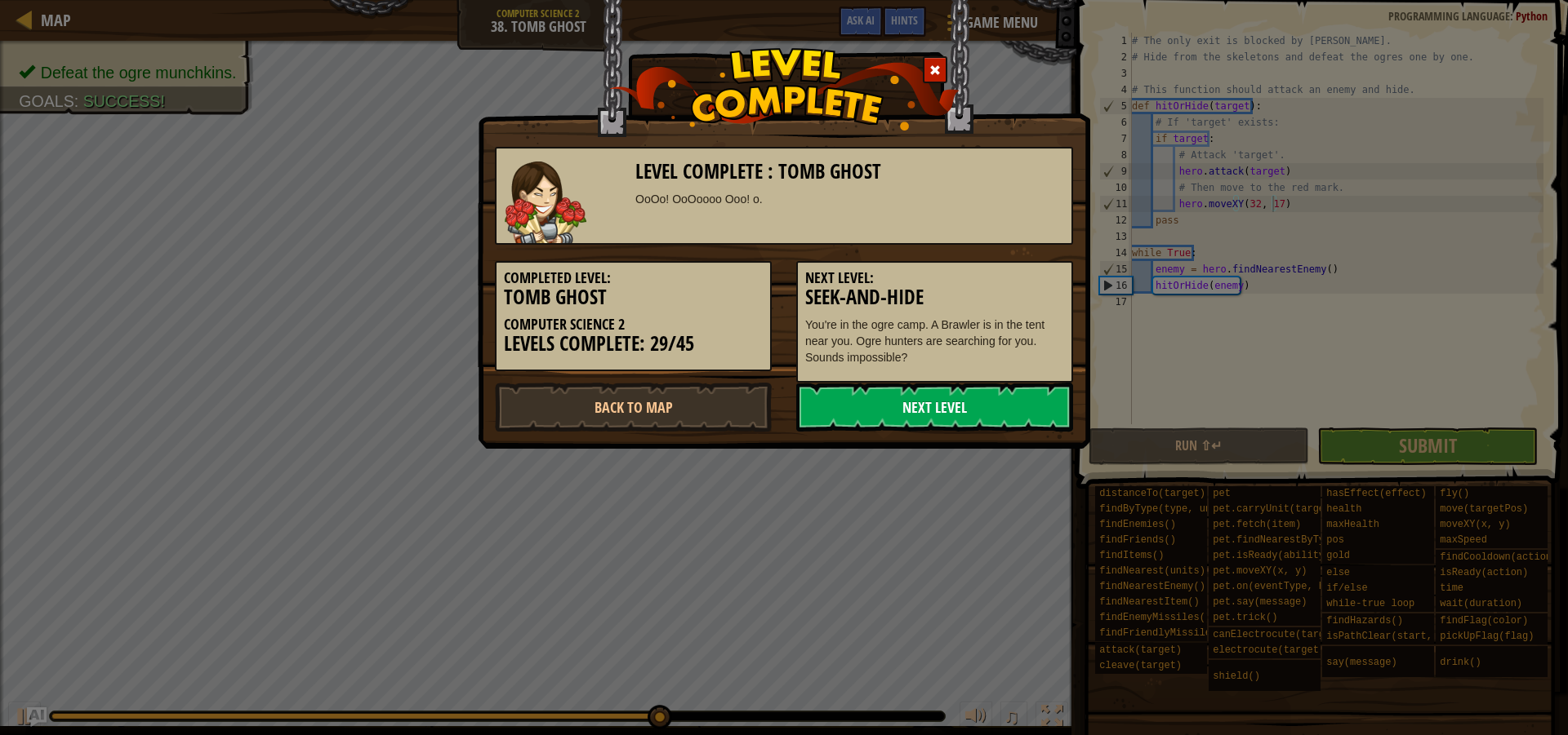
click at [1034, 398] on link "Next Level" at bounding box center [934, 407] width 277 height 49
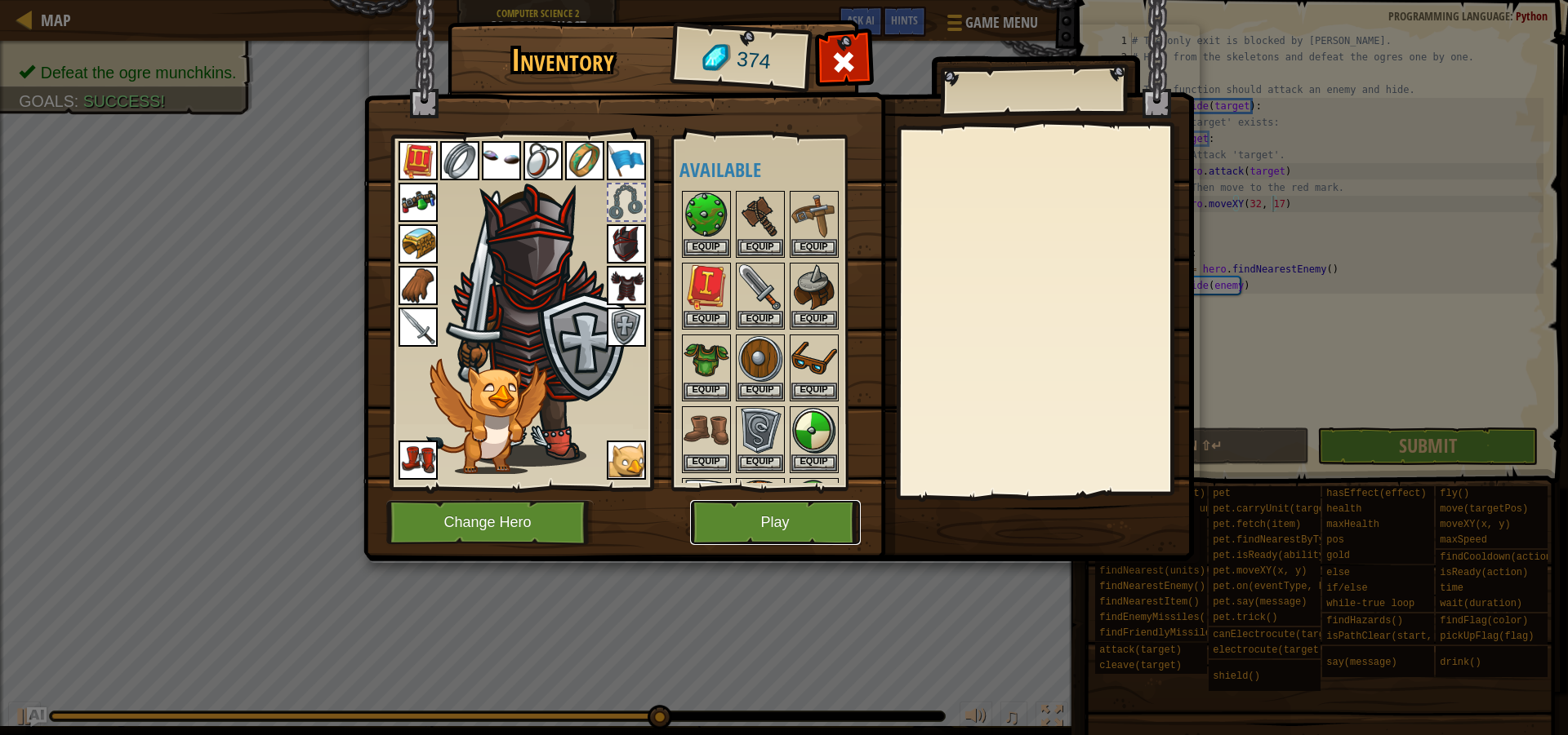
click at [817, 522] on button "Play" at bounding box center [775, 522] width 171 height 45
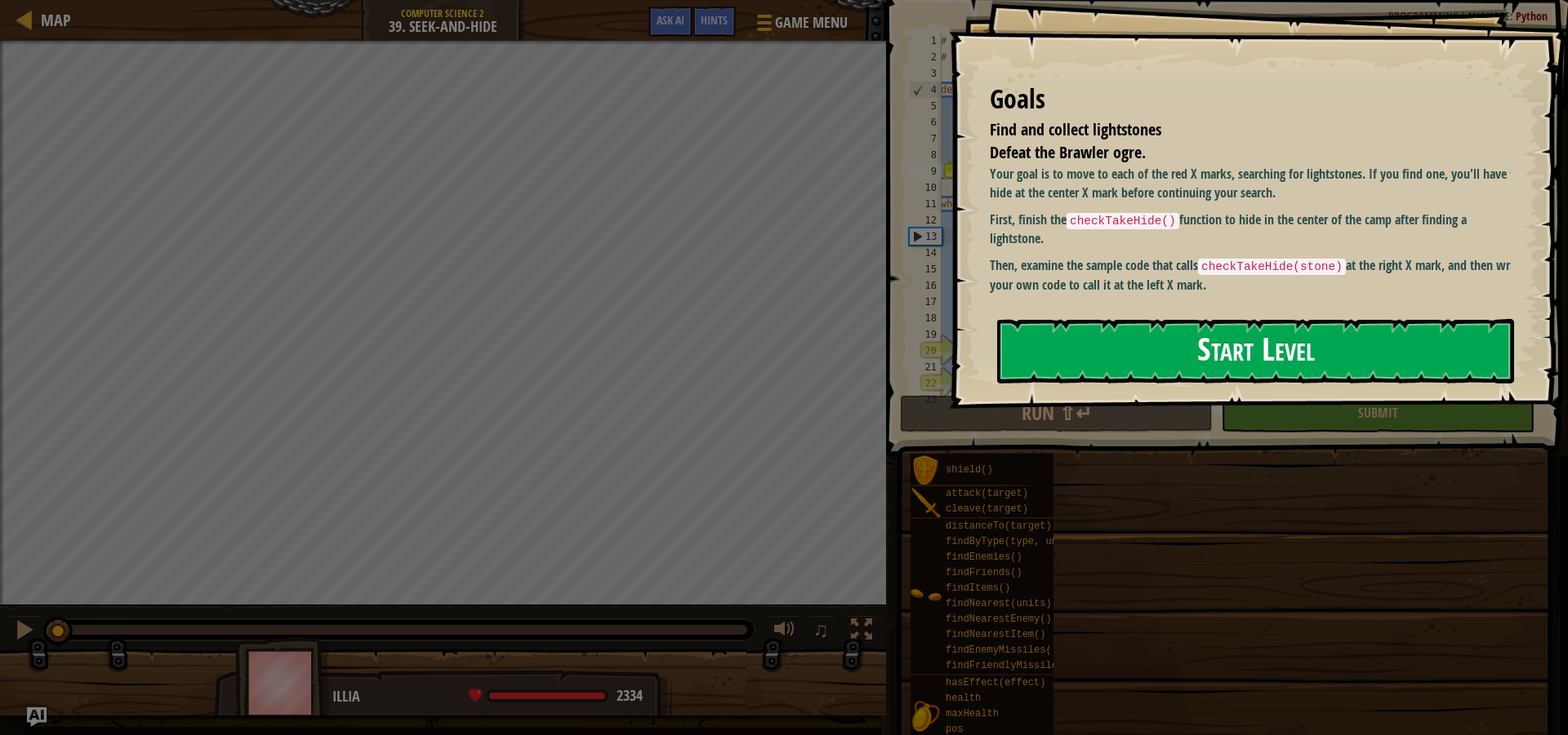
click at [1088, 319] on button "Start Level" at bounding box center [1255, 351] width 517 height 64
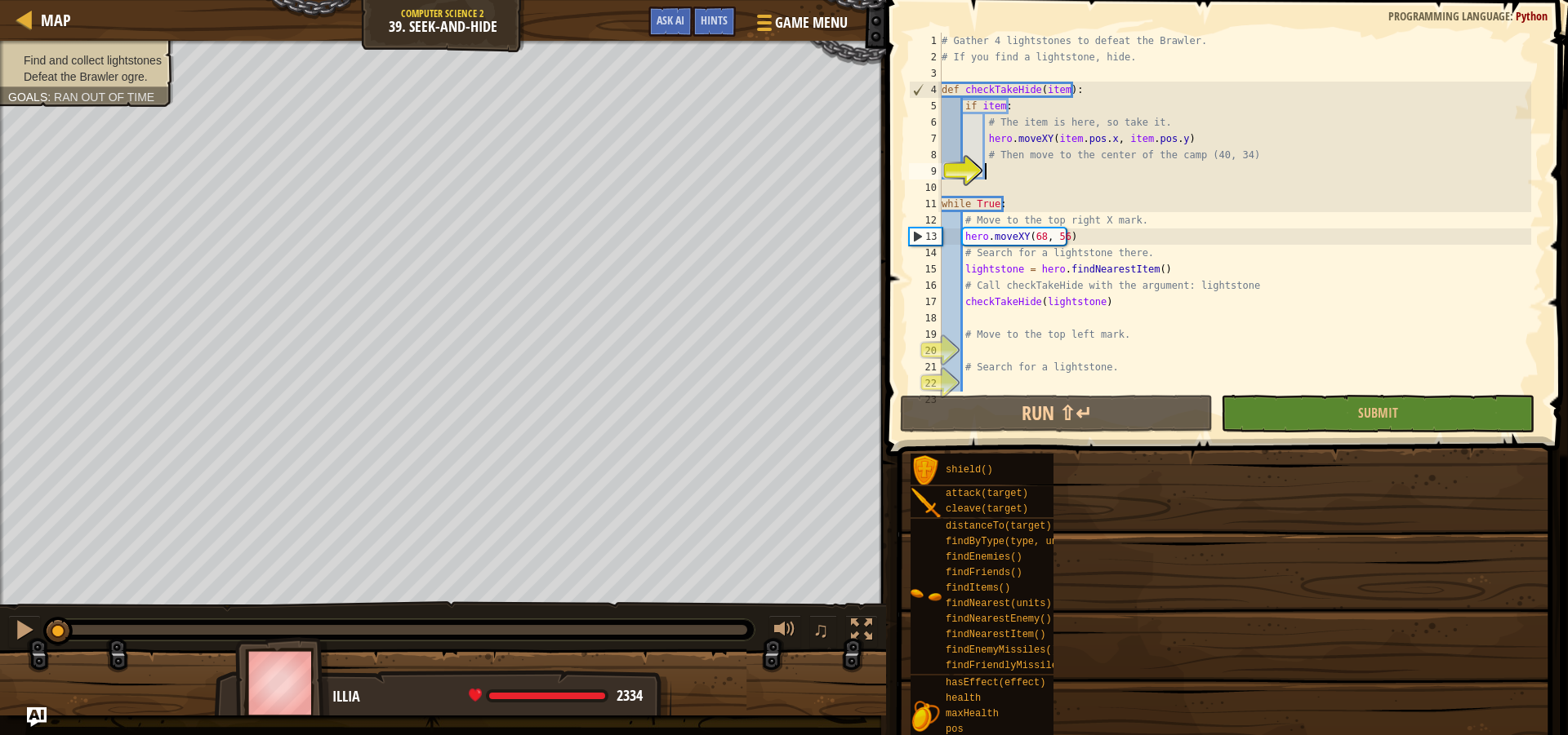
type textarea "checkTakeHide(lightstone)"
click at [1088, 299] on div "# Gather 4 lightstones to defeat the Brawler. # If you find a lightstone, hide.…" at bounding box center [1235, 228] width 594 height 391
